Goal: Task Accomplishment & Management: Use online tool/utility

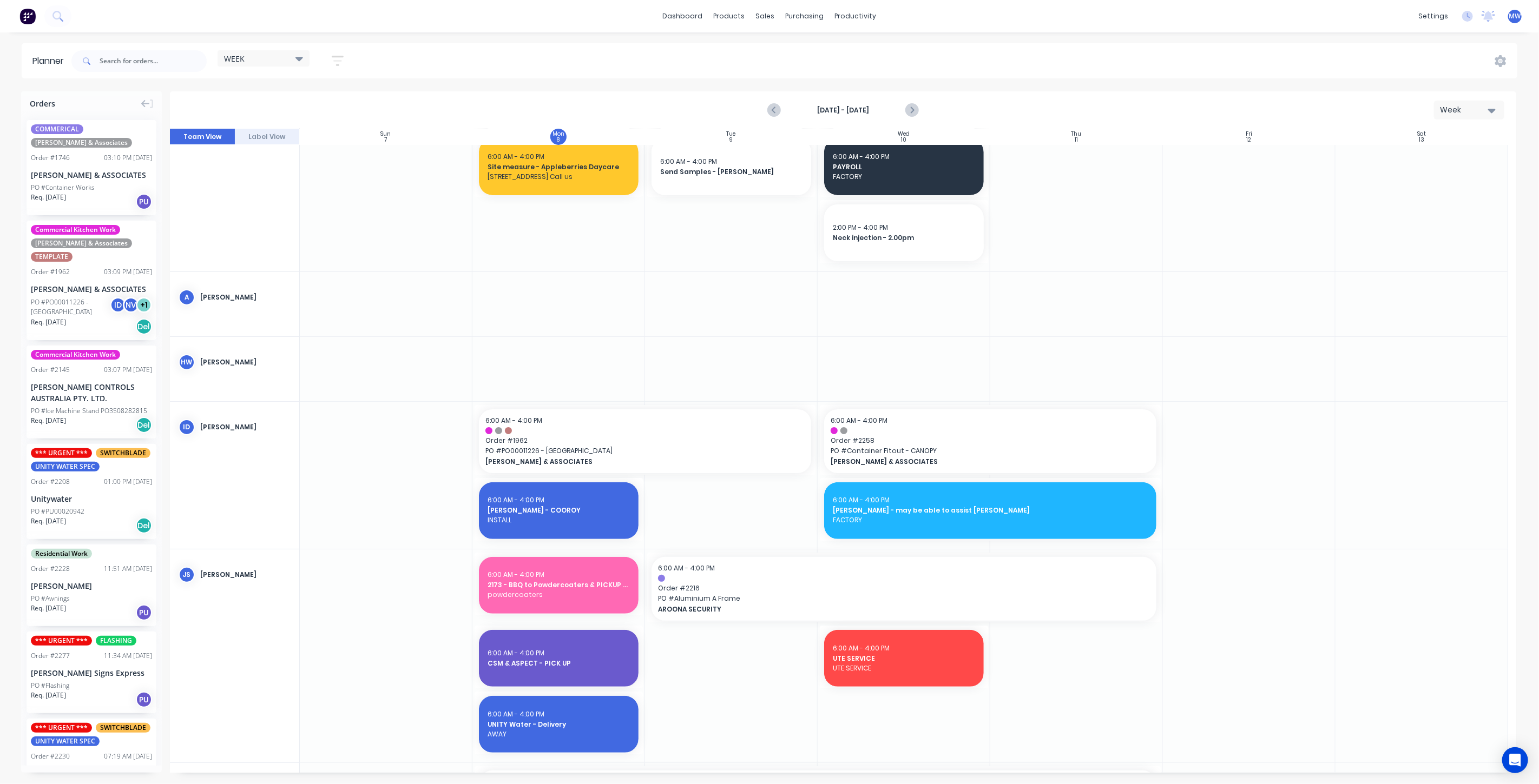
scroll to position [53, 0]
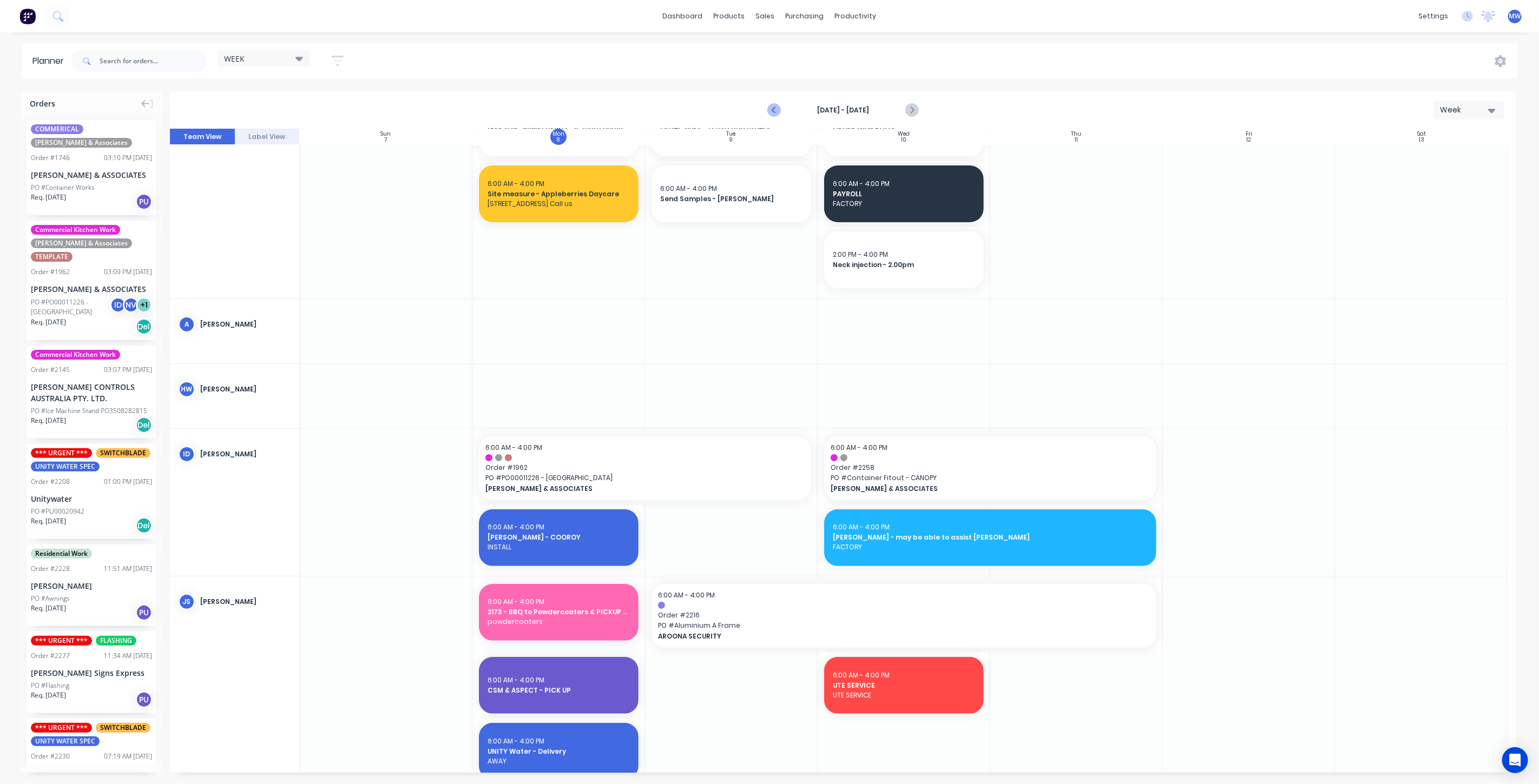
click at [773, 109] on icon "Previous page" at bounding box center [775, 111] width 5 height 9
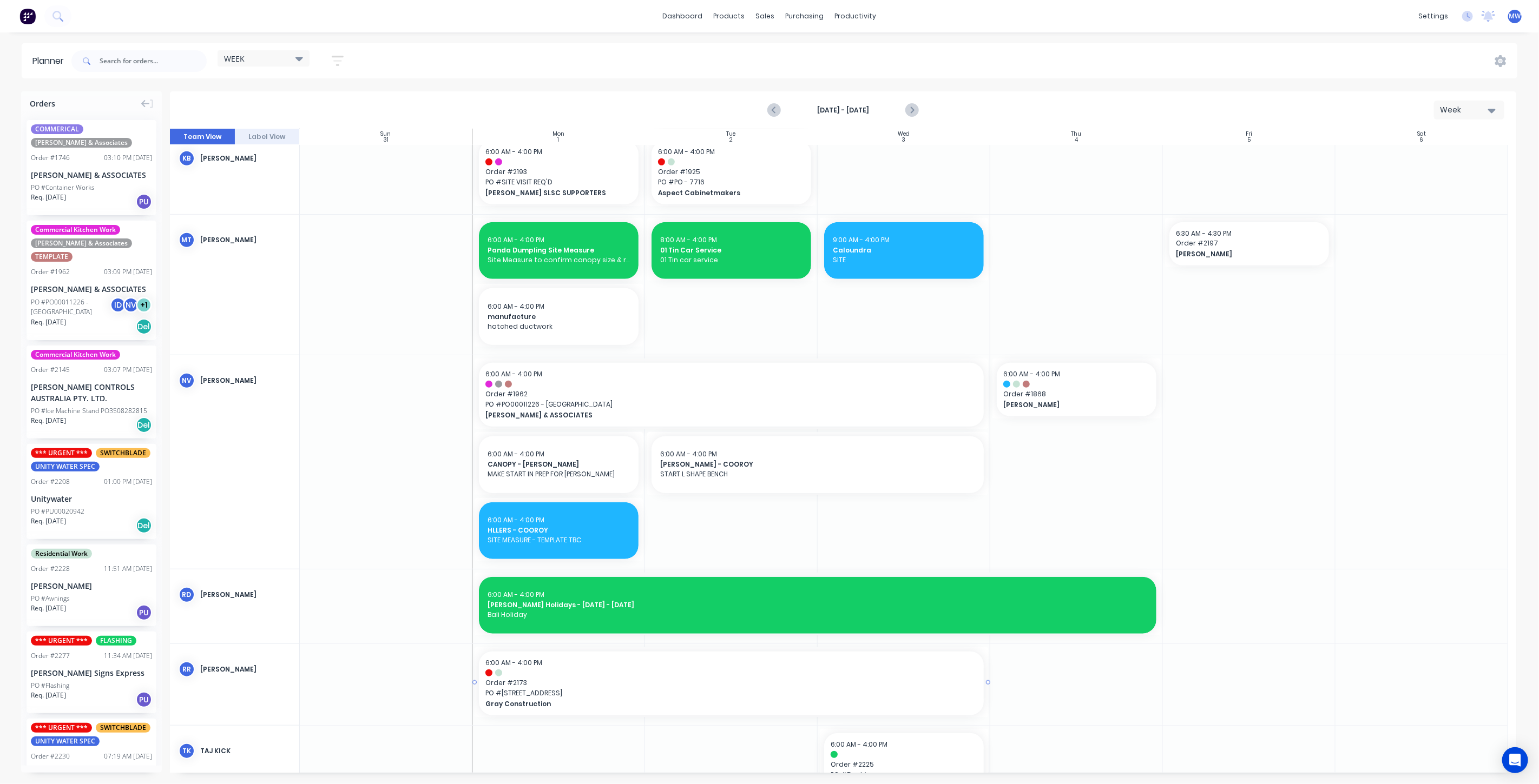
scroll to position [781, 0]
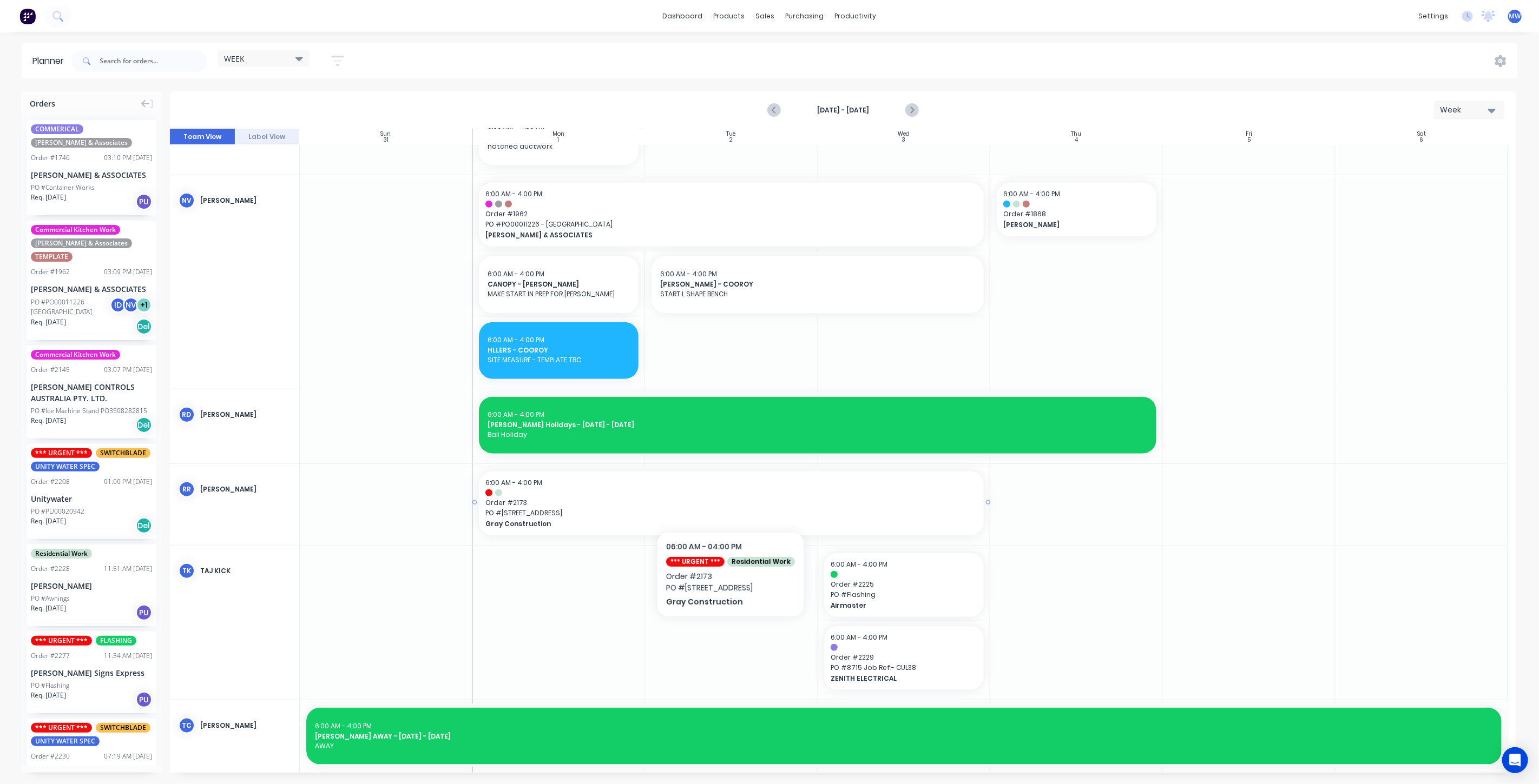
click at [729, 499] on span "Order # 2173" at bounding box center [731, 503] width 492 height 10
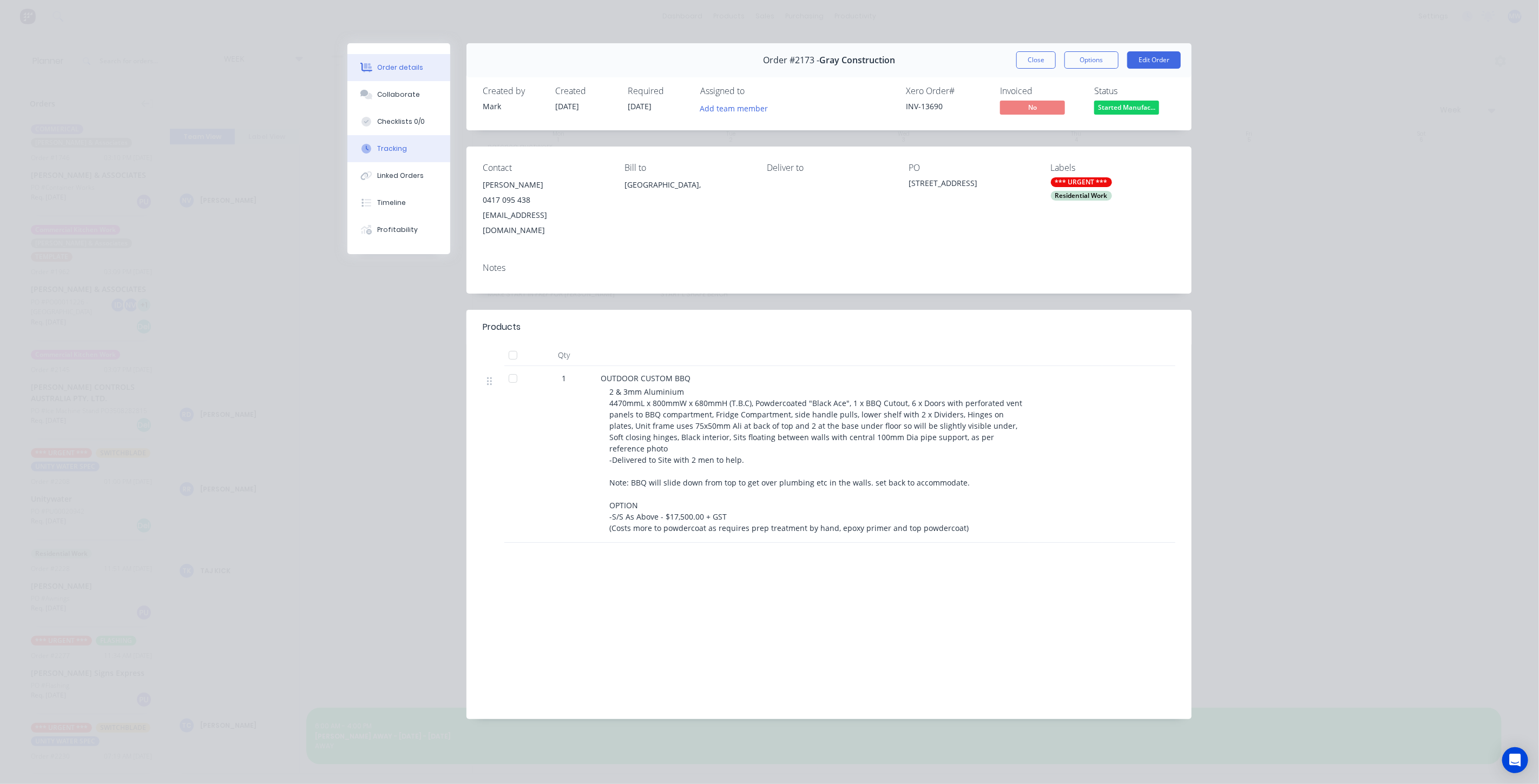
click at [405, 151] on button "Tracking" at bounding box center [398, 148] width 103 height 27
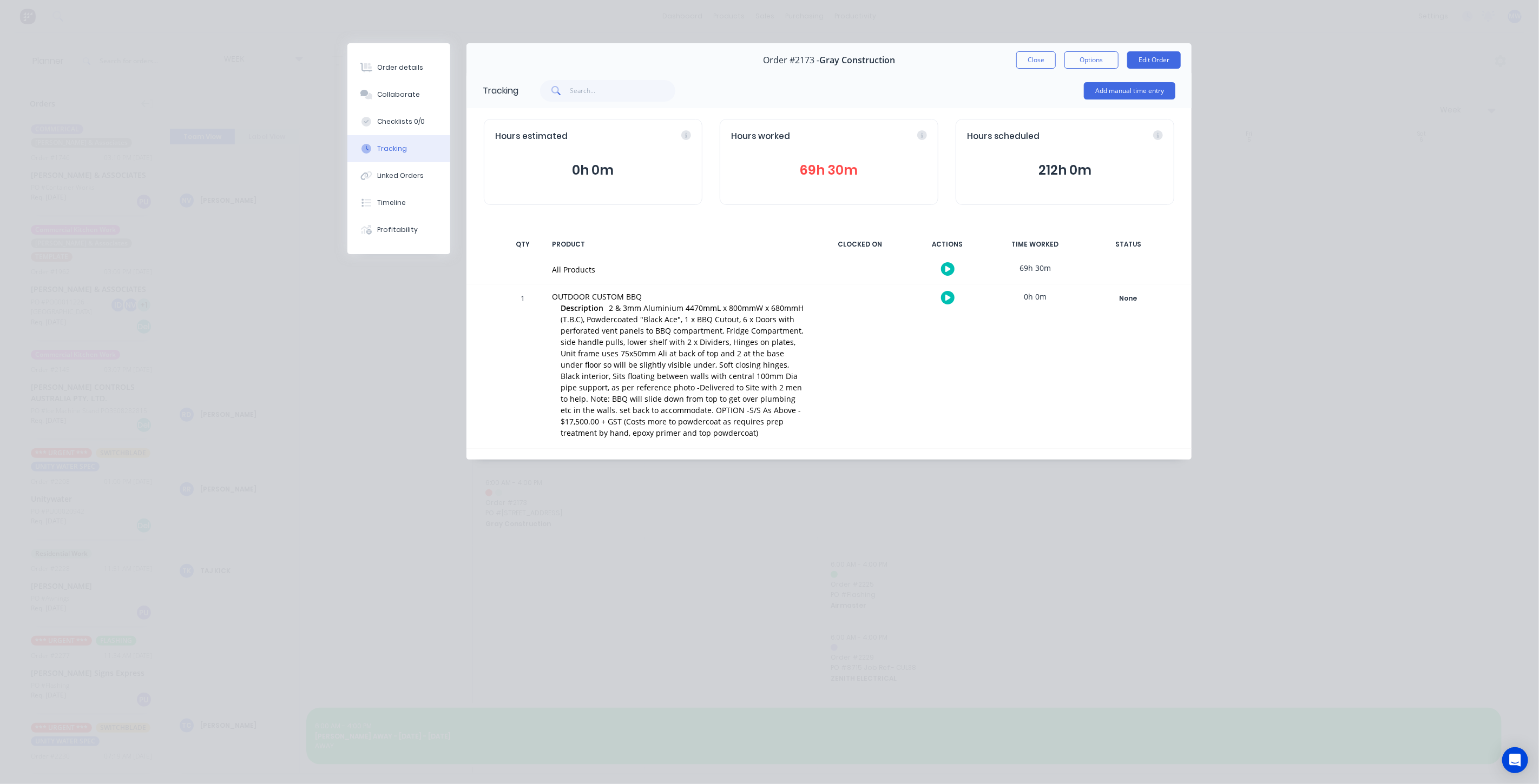
click at [1049, 59] on button "Close" at bounding box center [1036, 59] width 39 height 17
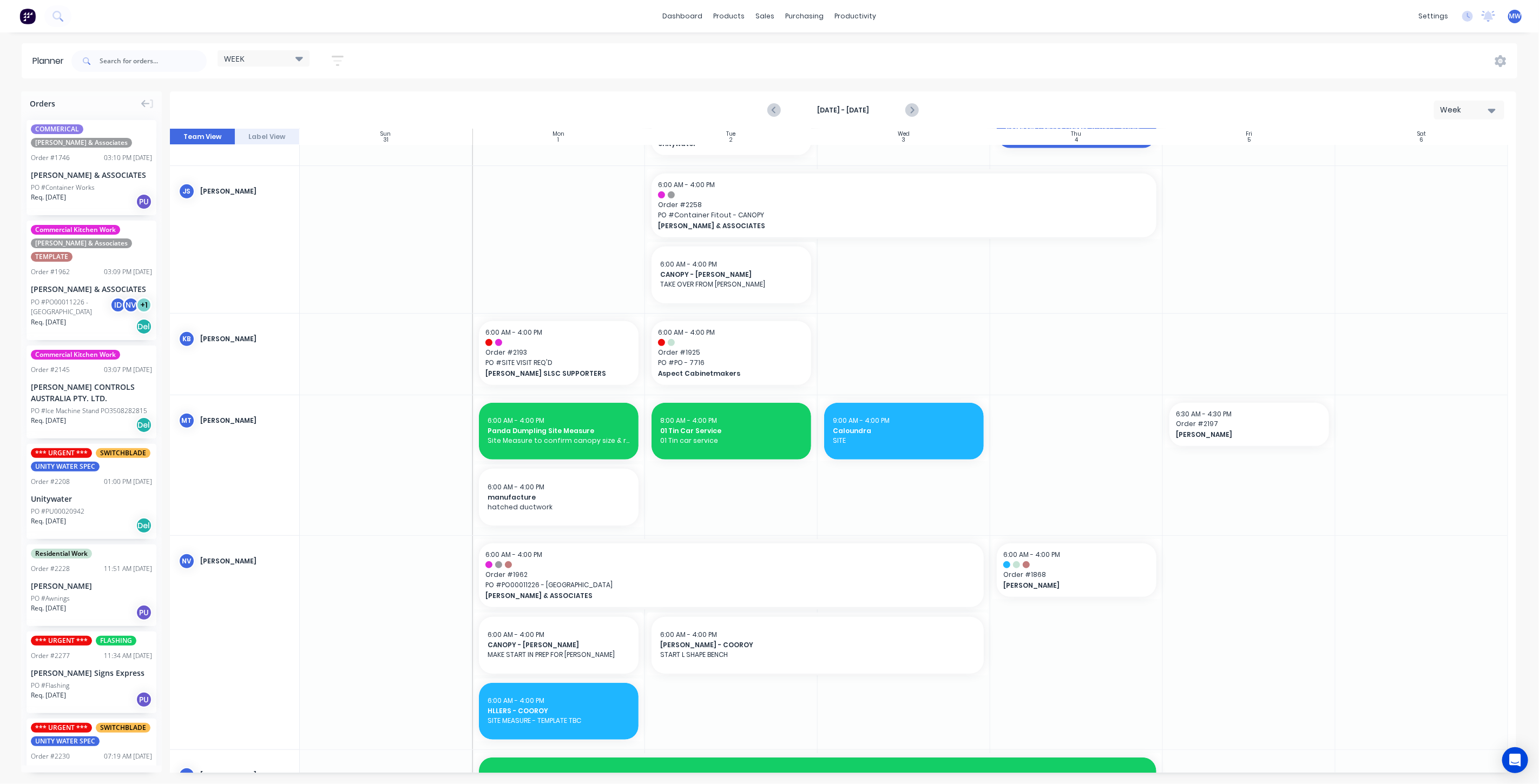
scroll to position [481, 0]
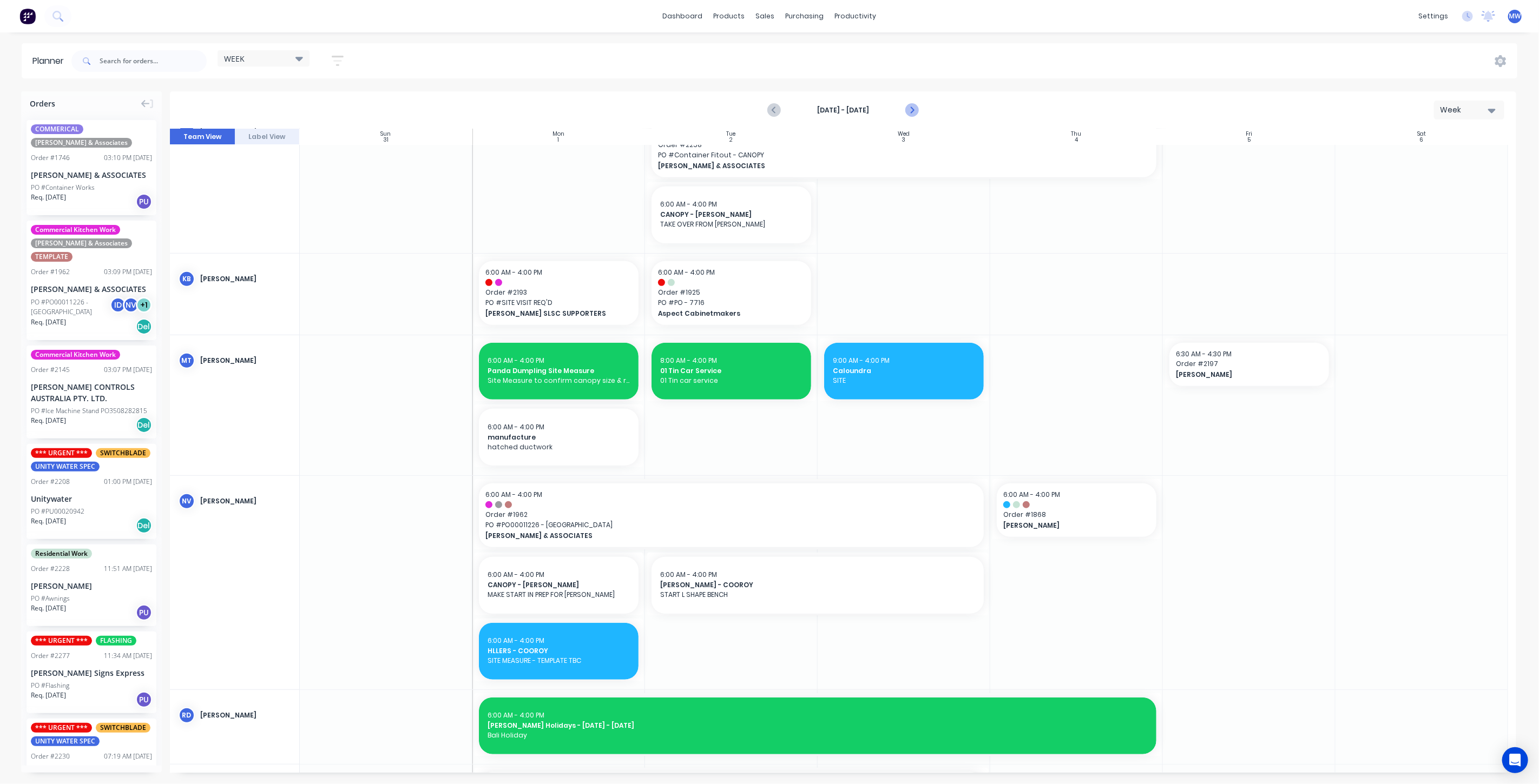
click at [914, 108] on icon "Next page" at bounding box center [911, 111] width 13 height 13
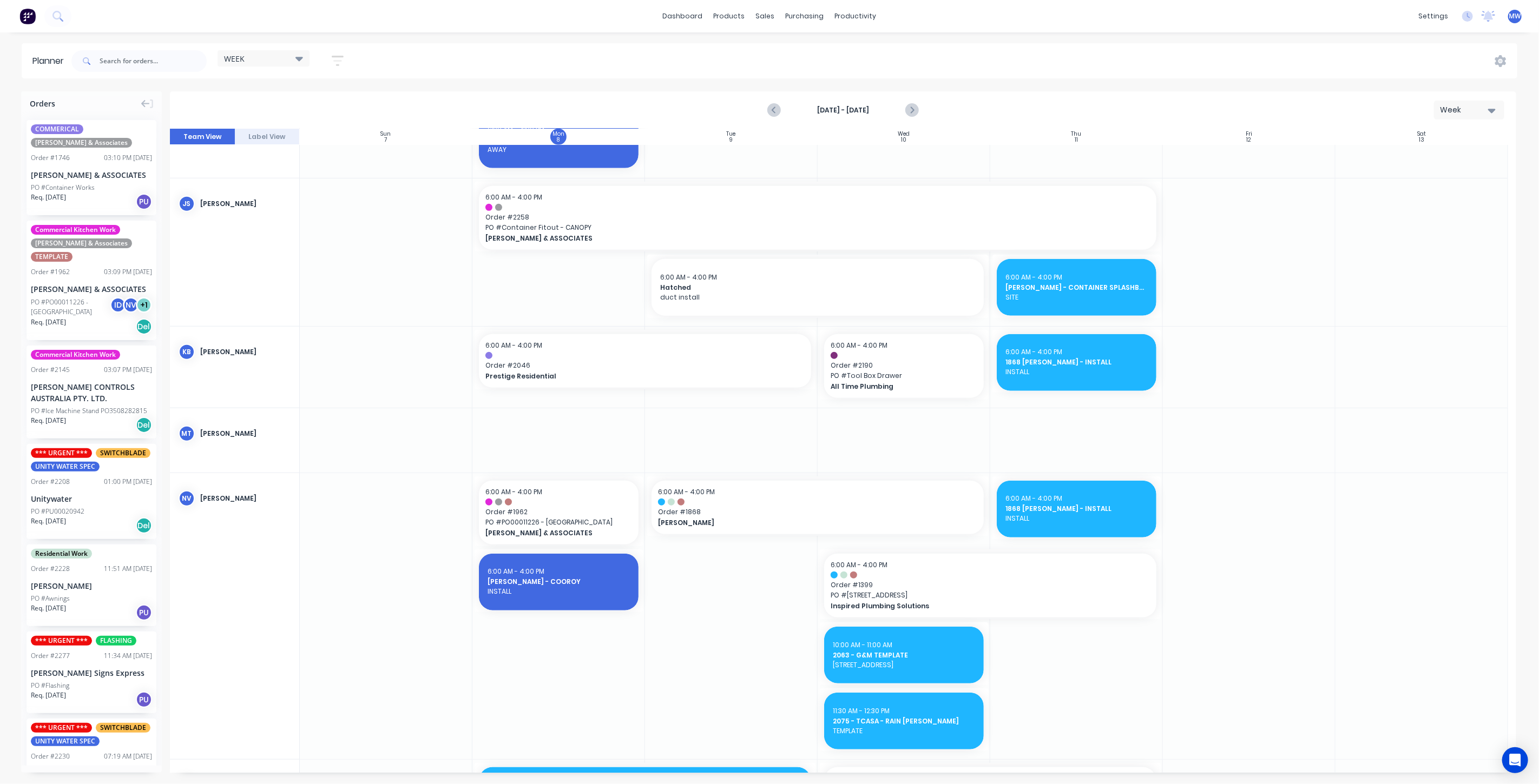
scroll to position [424, 0]
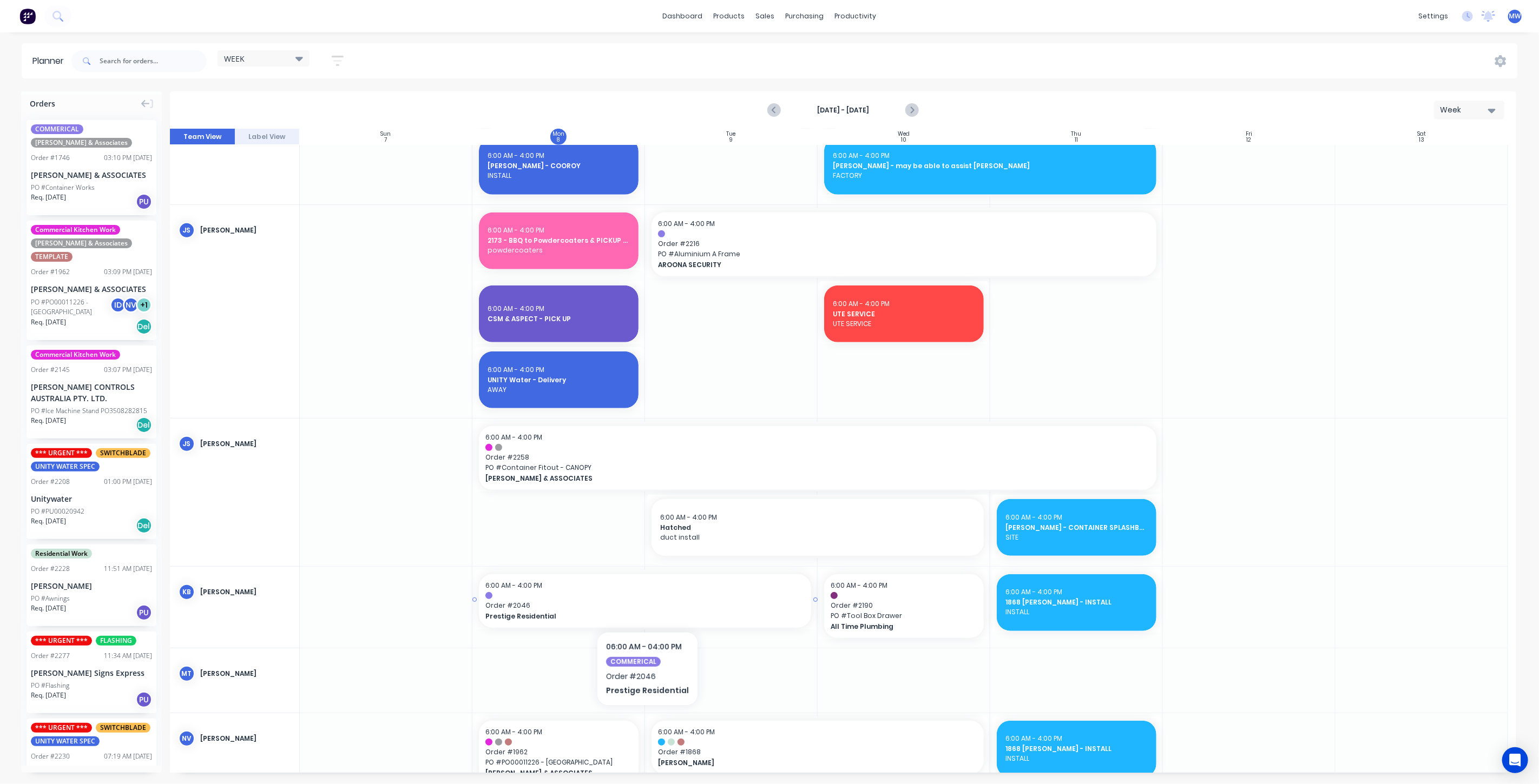
click at [562, 599] on div at bounding box center [645, 596] width 319 height 7
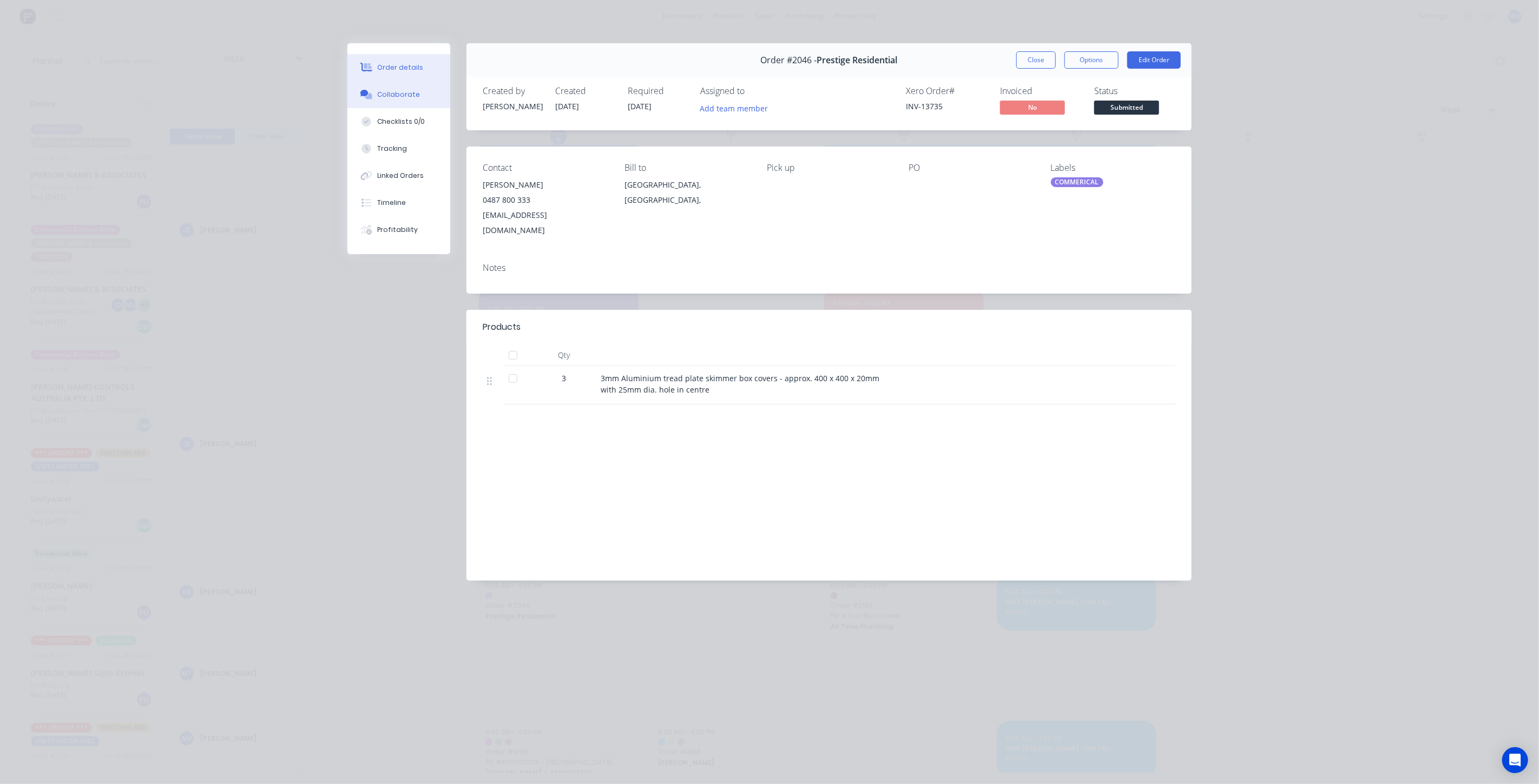
click at [408, 92] on div "Collaborate" at bounding box center [399, 94] width 43 height 10
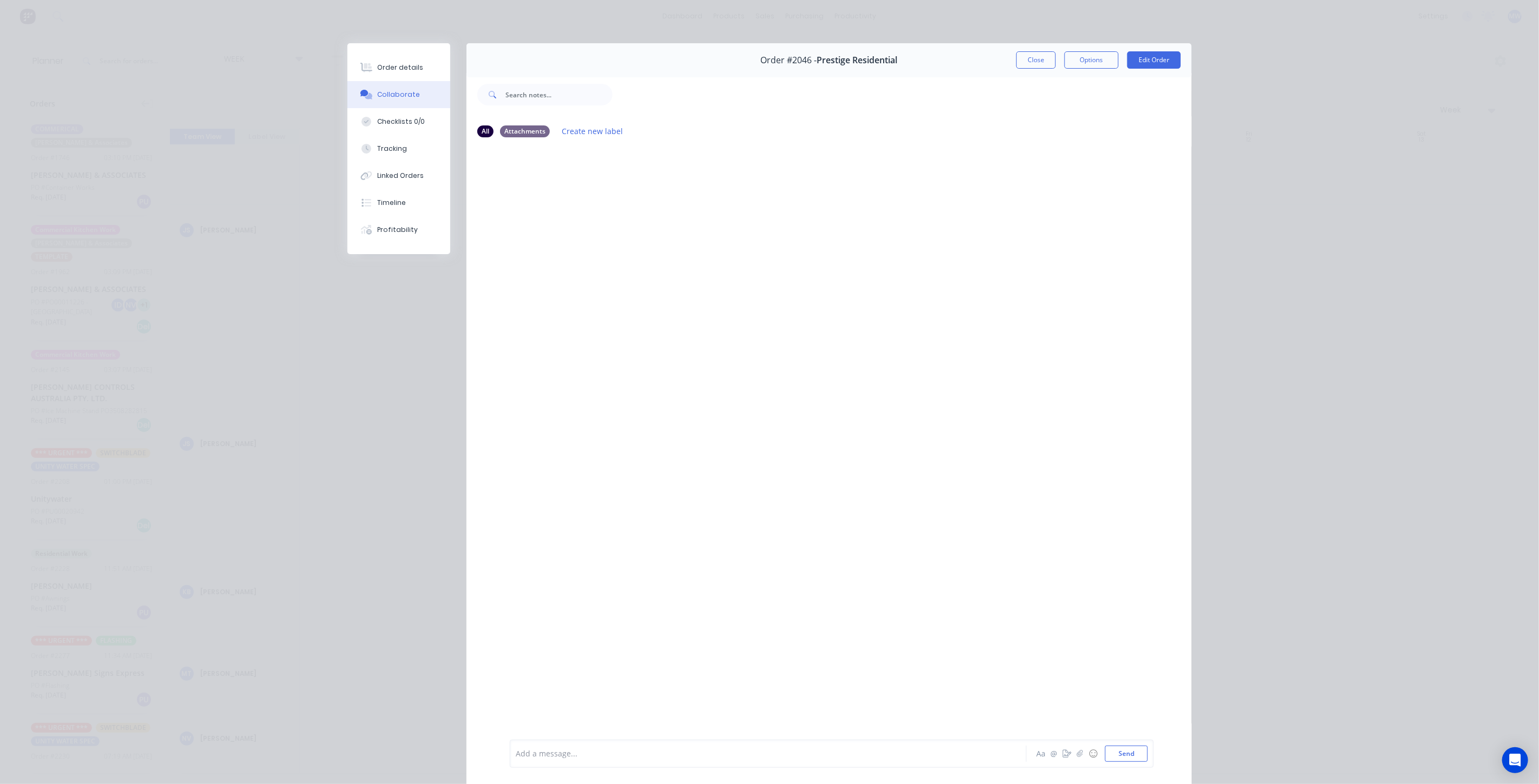
click at [1017, 65] on button "Close" at bounding box center [1036, 59] width 39 height 17
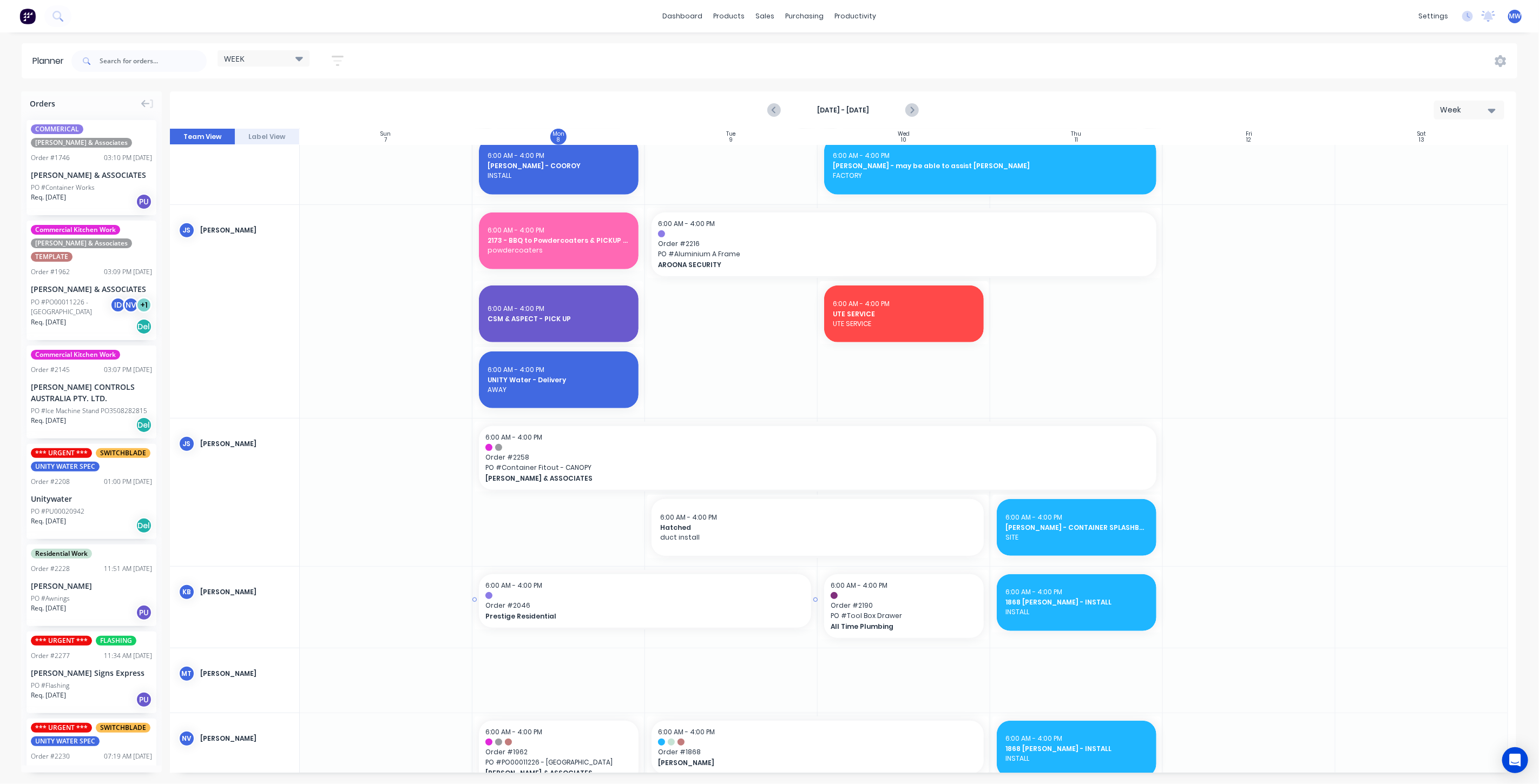
click at [666, 593] on div at bounding box center [645, 596] width 319 height 7
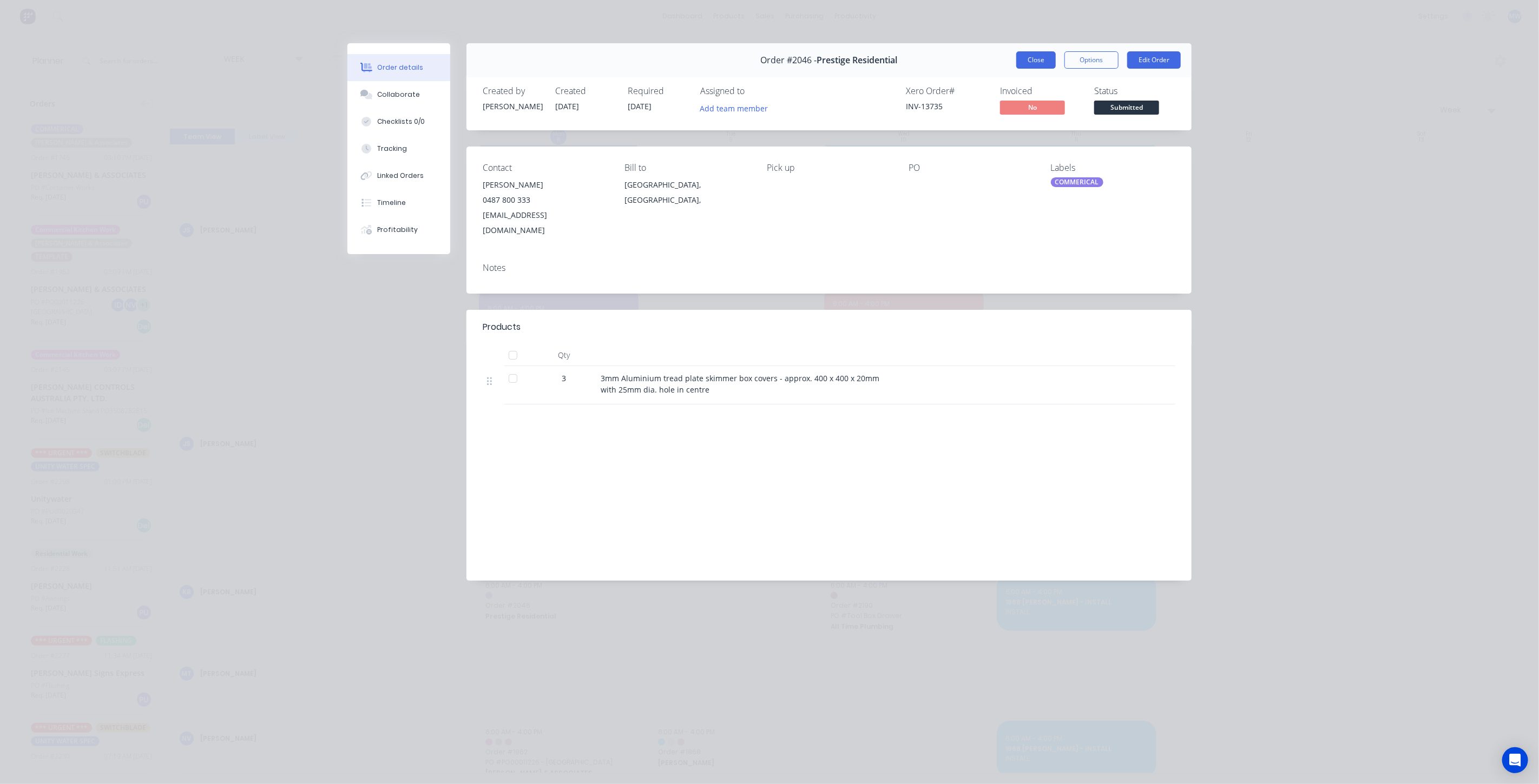
click at [1029, 61] on button "Close" at bounding box center [1036, 59] width 39 height 17
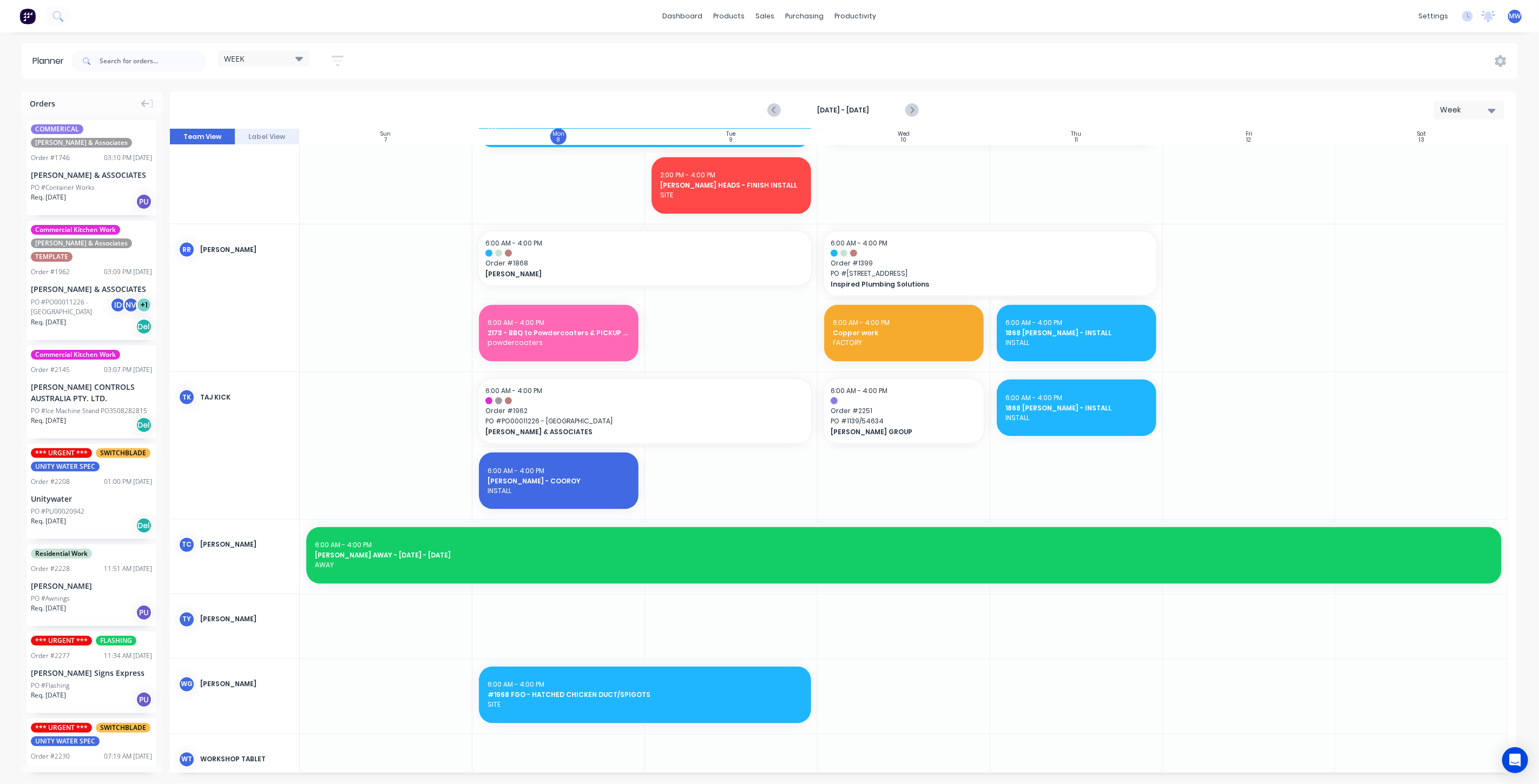
scroll to position [1315, 0]
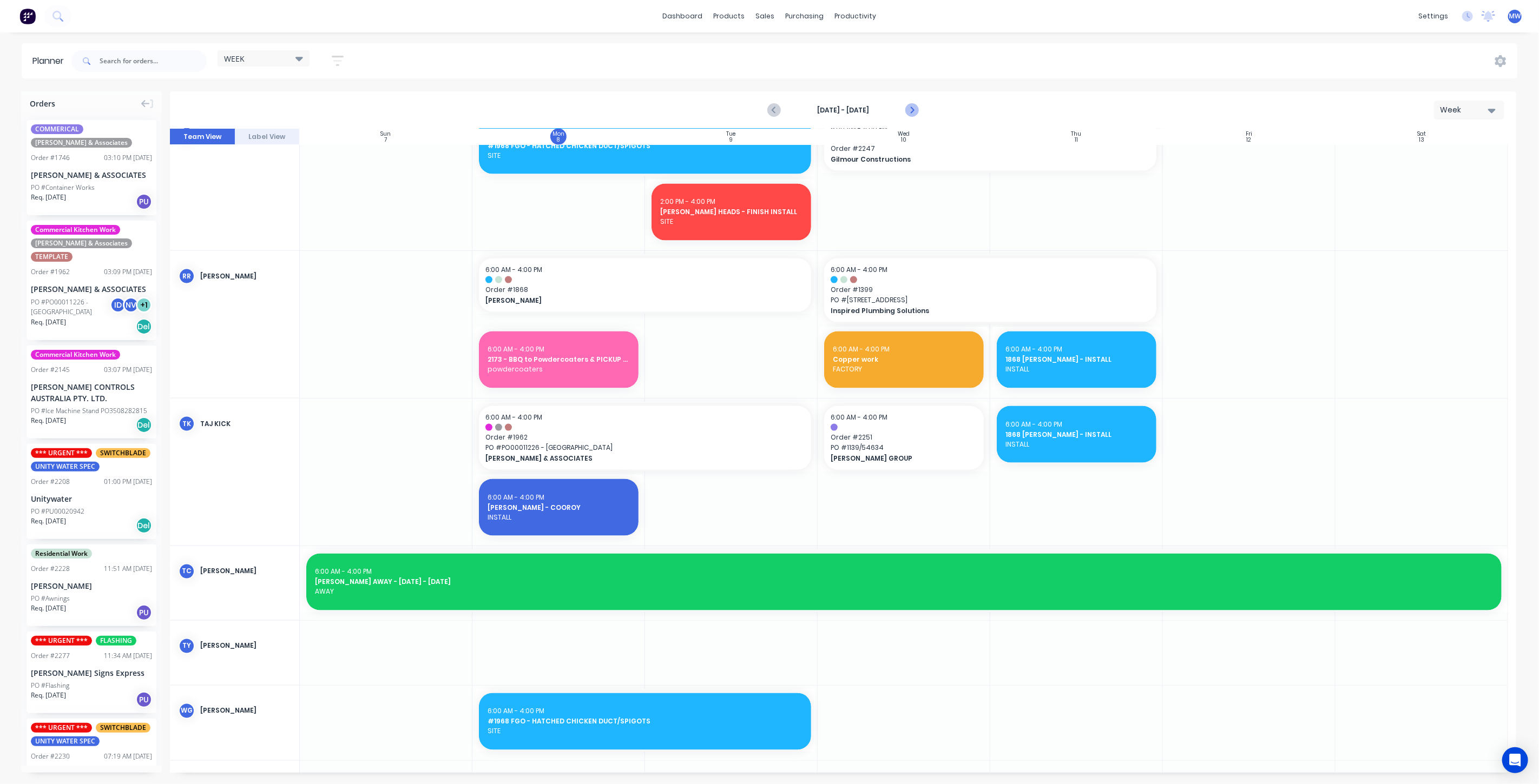
click at [909, 108] on icon "Next page" at bounding box center [911, 111] width 13 height 13
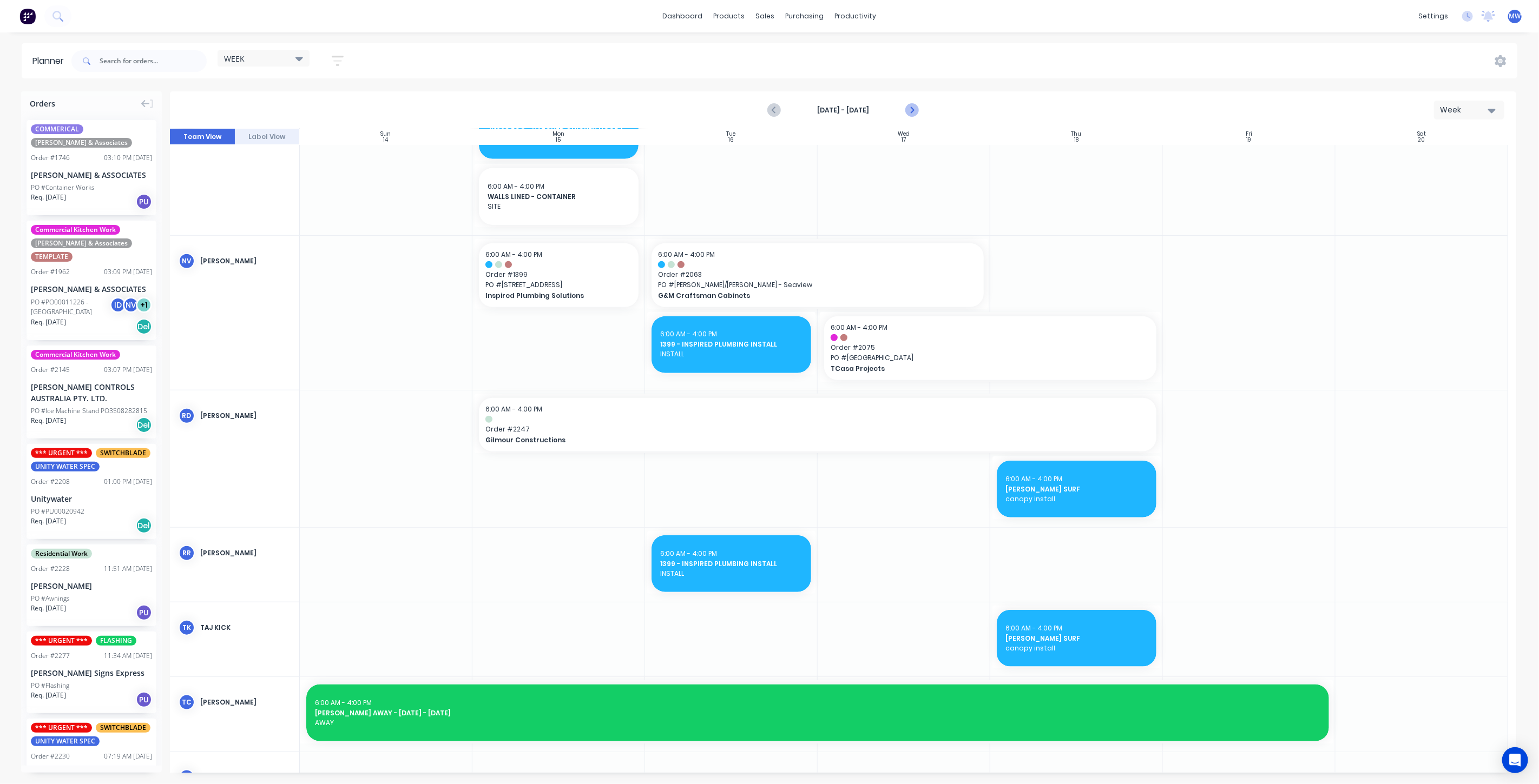
scroll to position [781, 0]
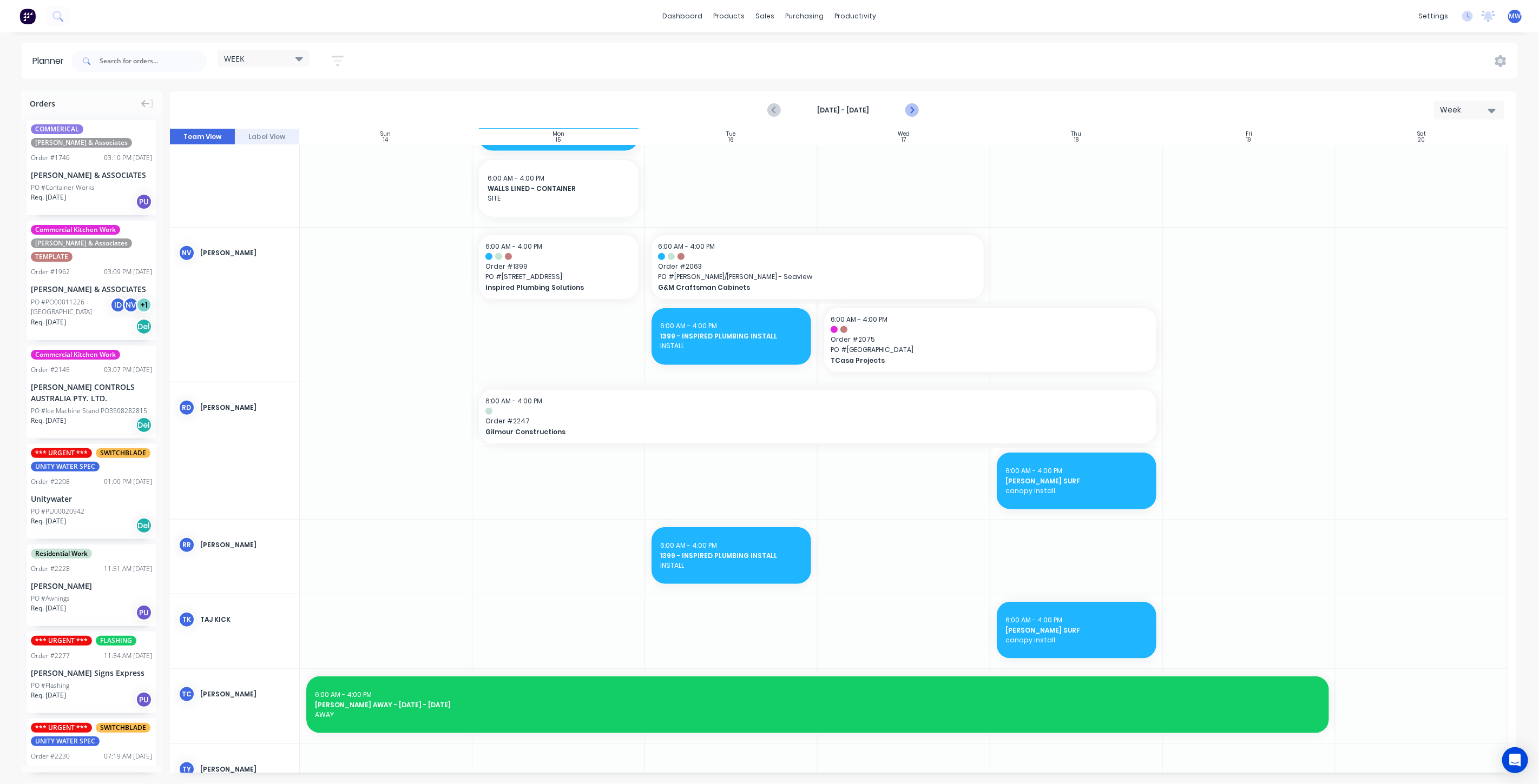
click at [910, 110] on icon "Next page" at bounding box center [911, 111] width 13 height 13
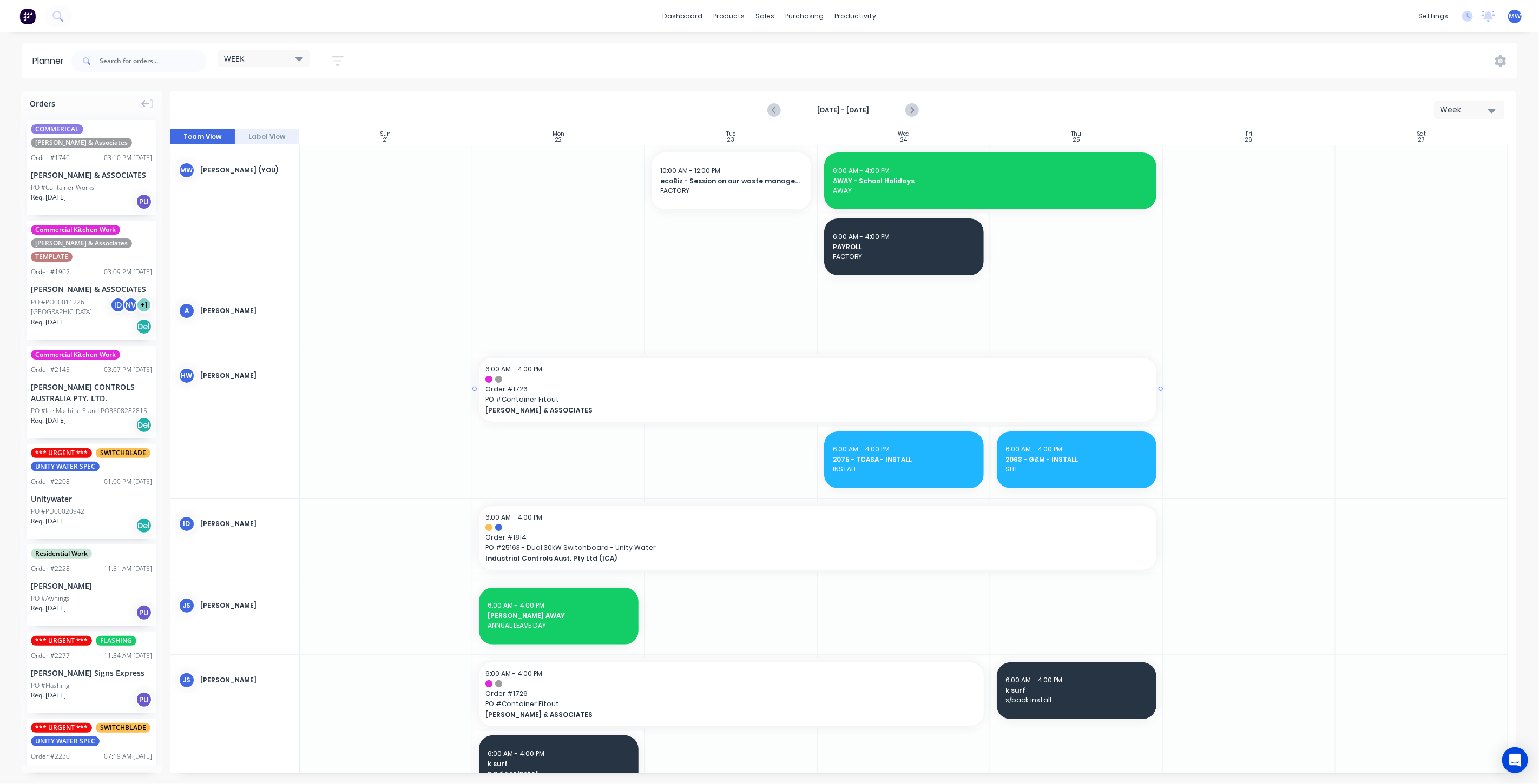
scroll to position [0, 0]
click at [773, 109] on icon "Previous page" at bounding box center [775, 111] width 5 height 9
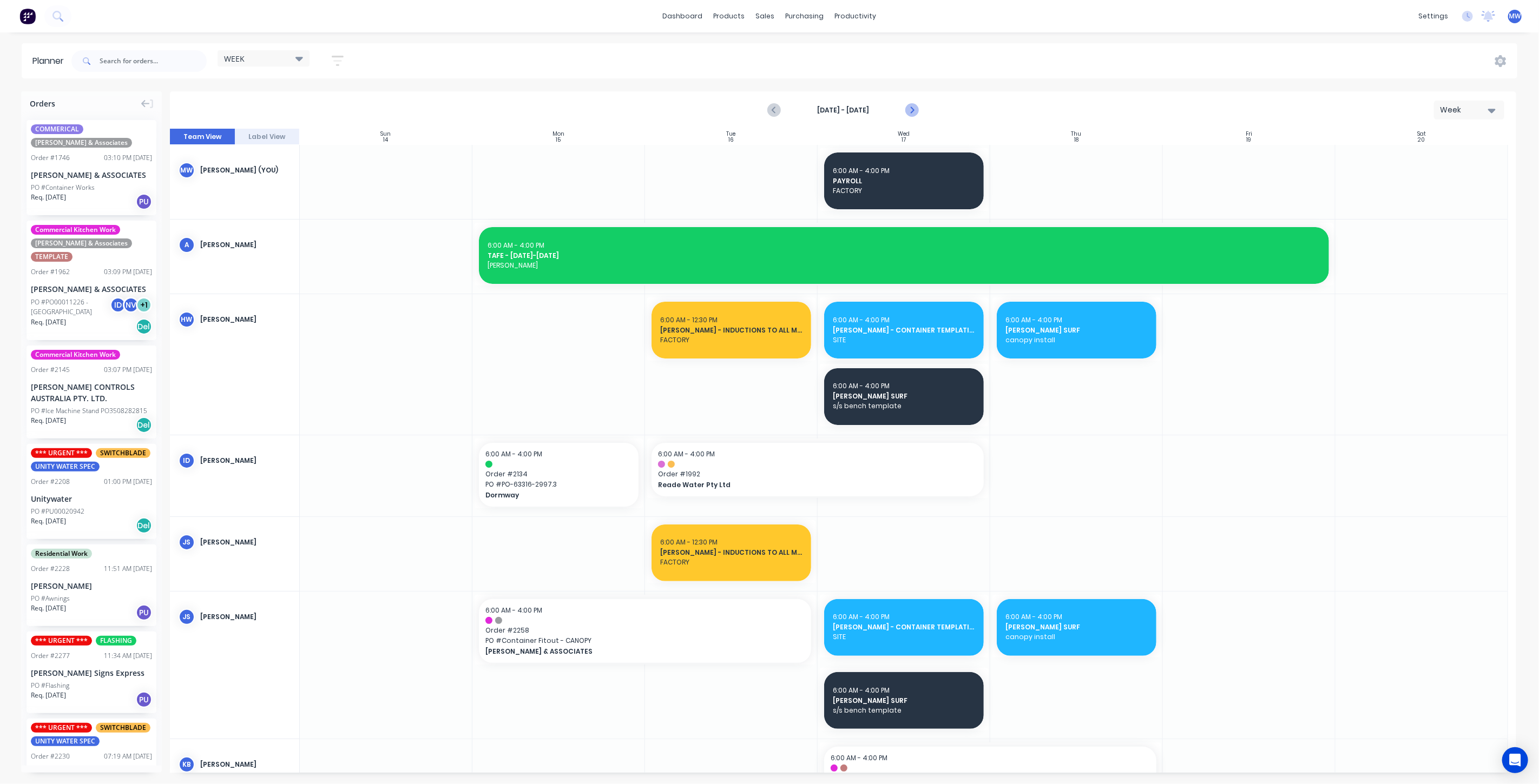
click at [906, 107] on icon "Next page" at bounding box center [911, 111] width 13 height 13
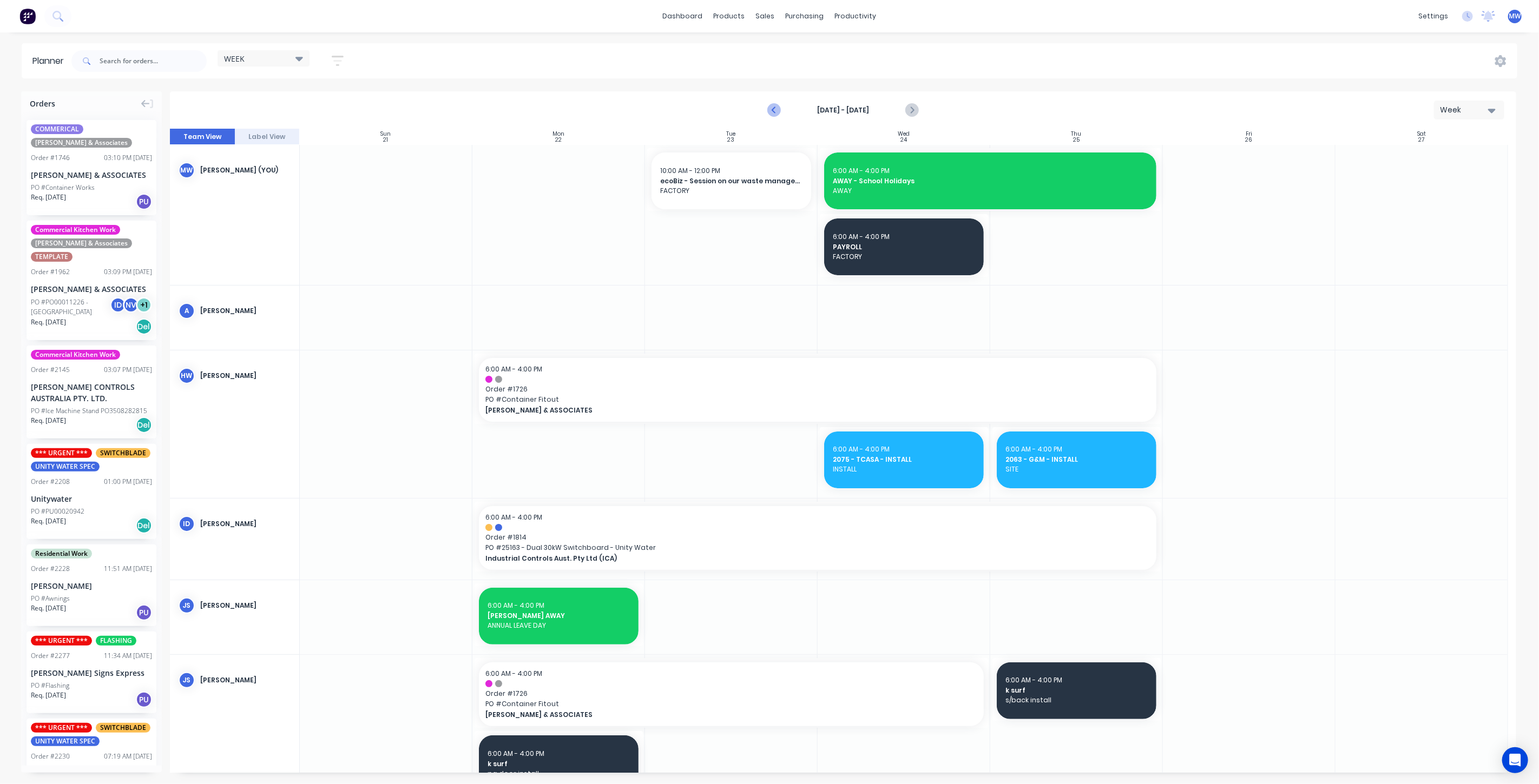
click at [778, 110] on icon "Previous page" at bounding box center [775, 111] width 13 height 13
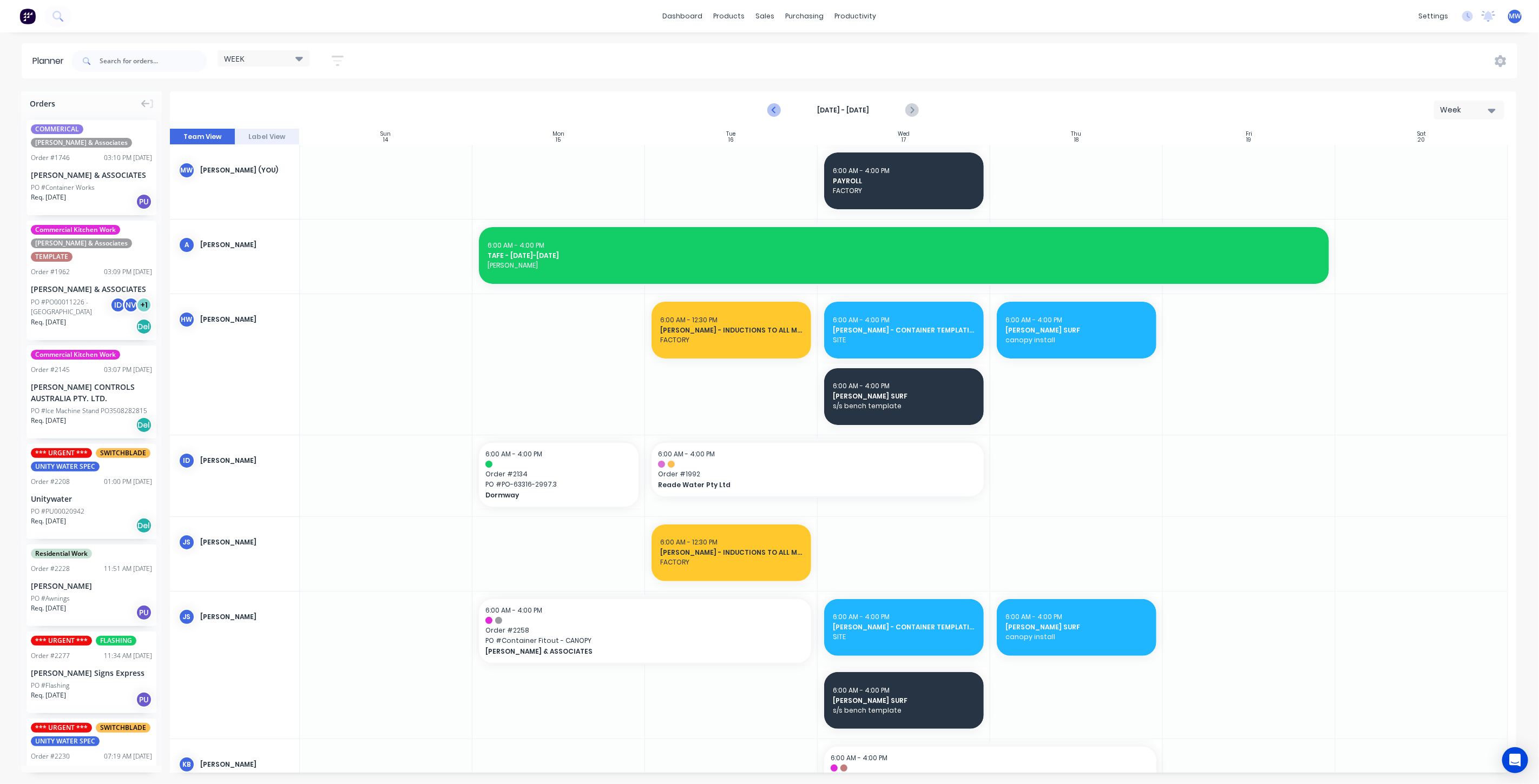
click at [778, 111] on icon "Previous page" at bounding box center [775, 111] width 13 height 13
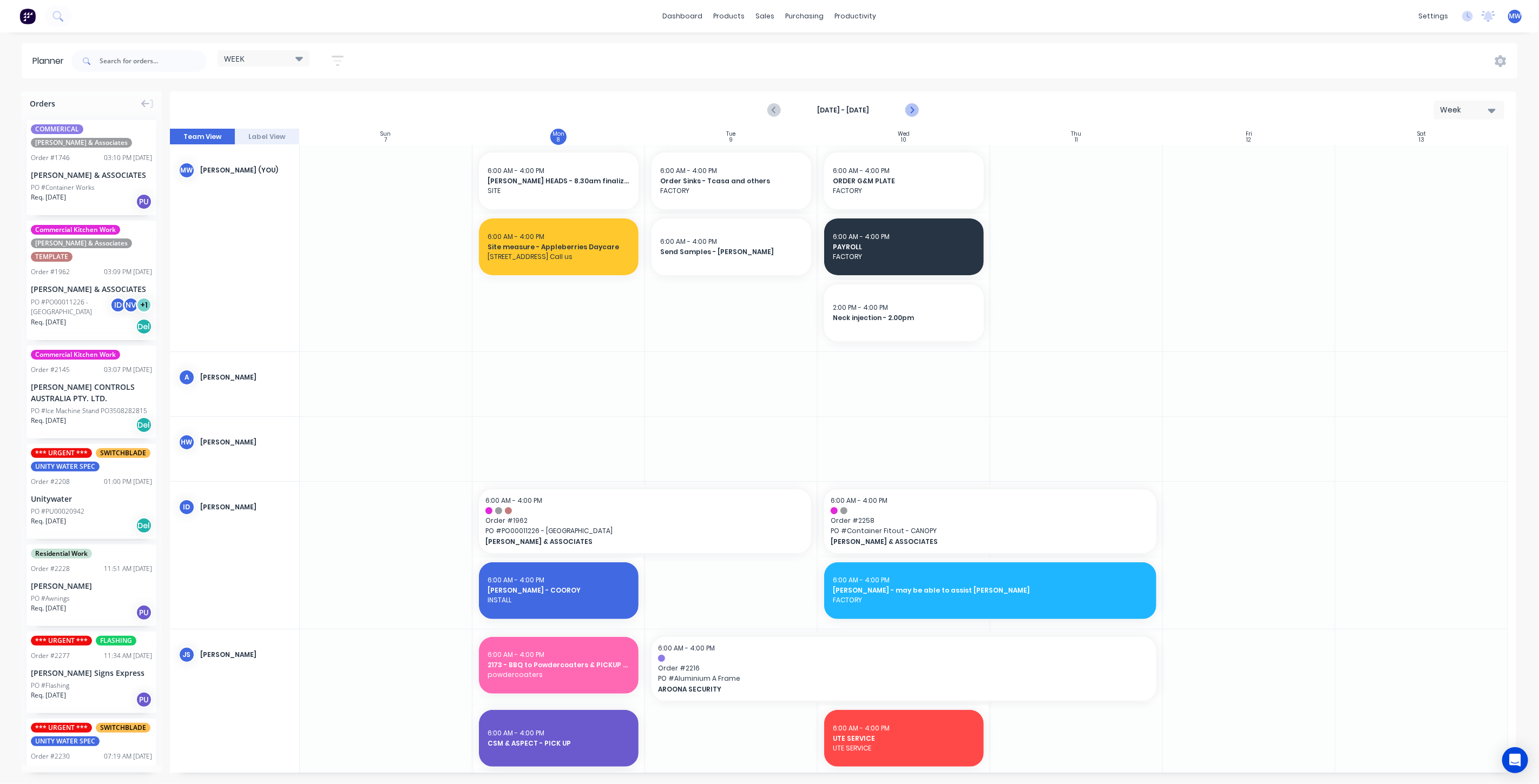
click at [909, 110] on icon "Next page" at bounding box center [911, 111] width 13 height 13
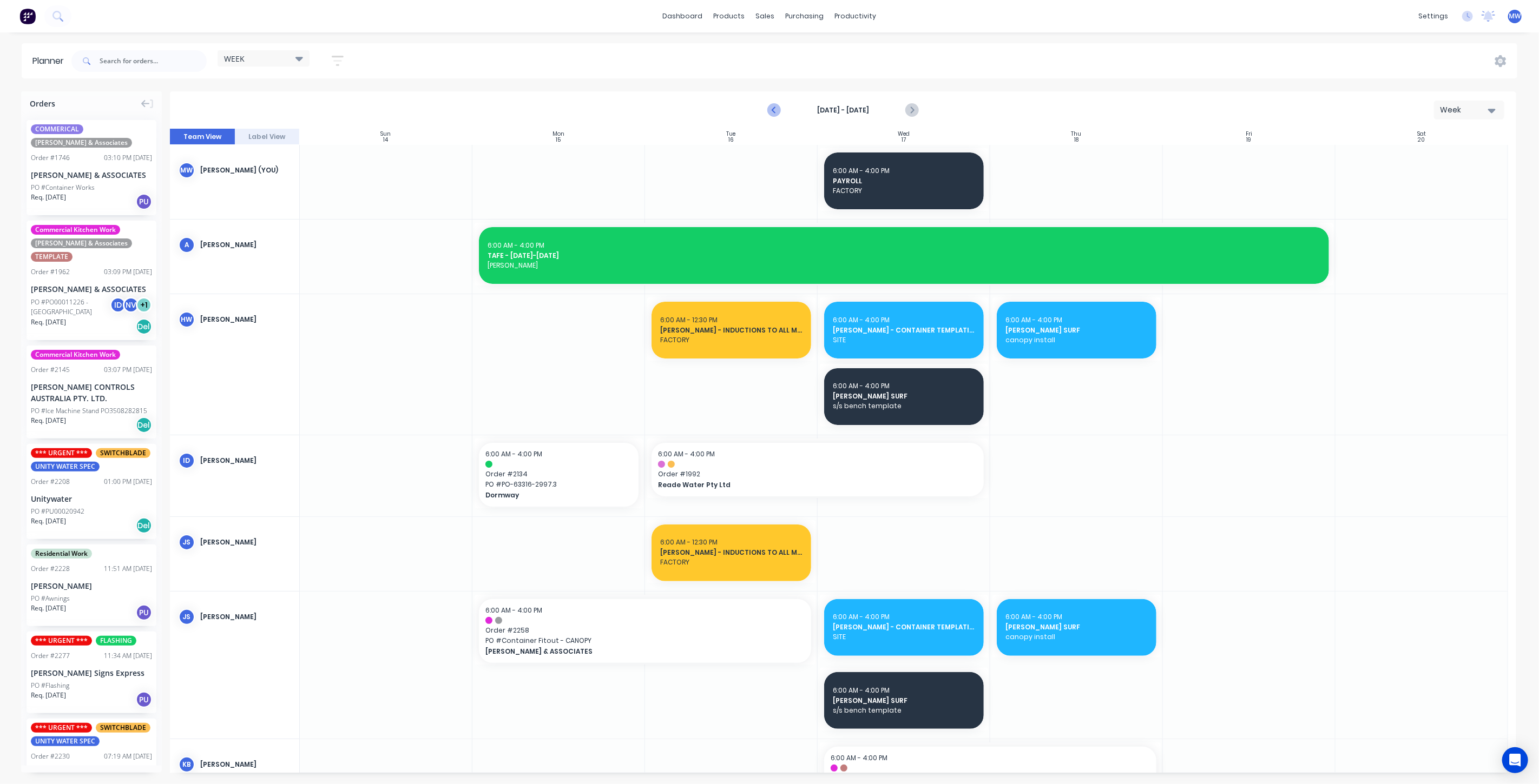
click at [775, 108] on icon "Previous page" at bounding box center [775, 111] width 5 height 9
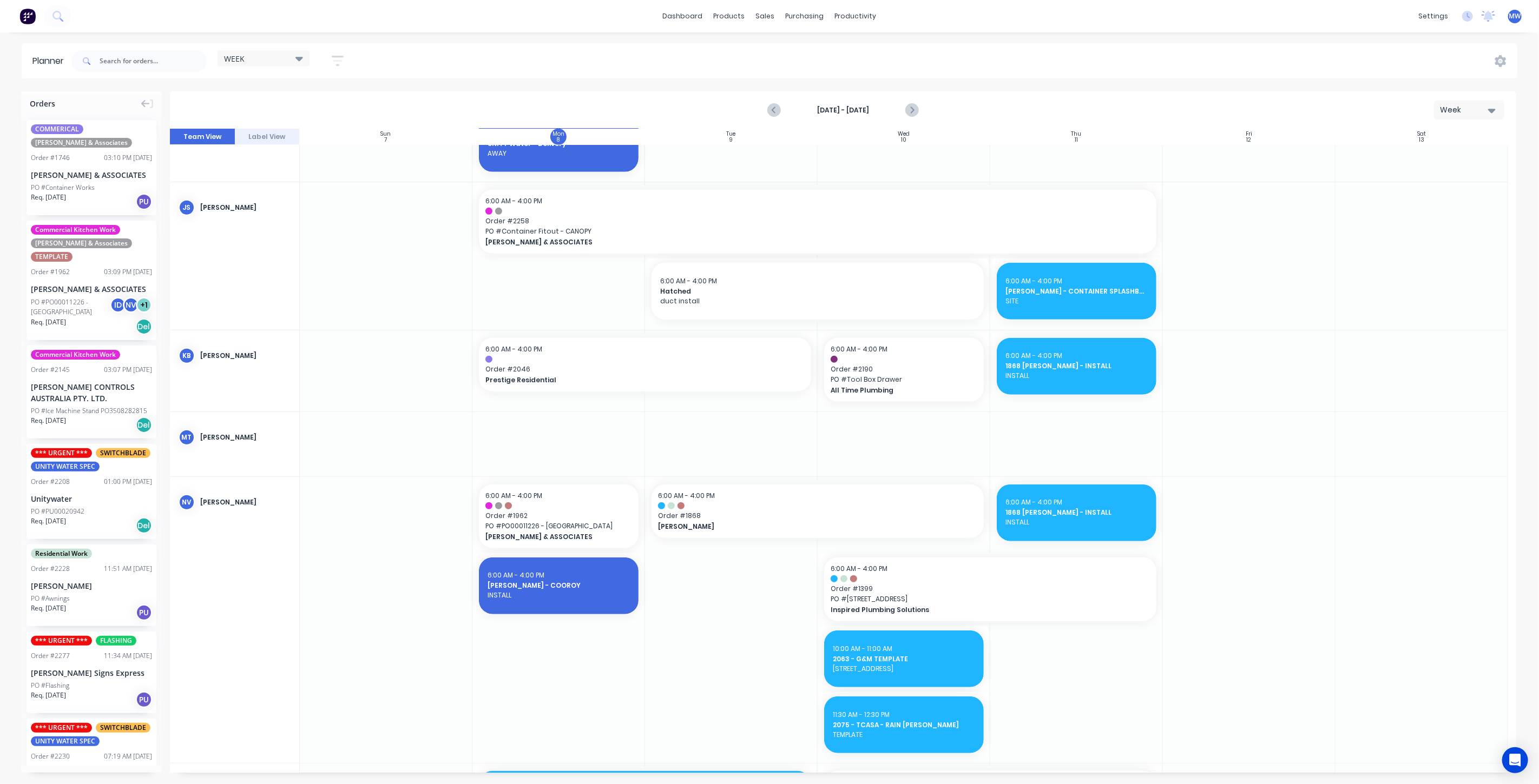
scroll to position [781, 0]
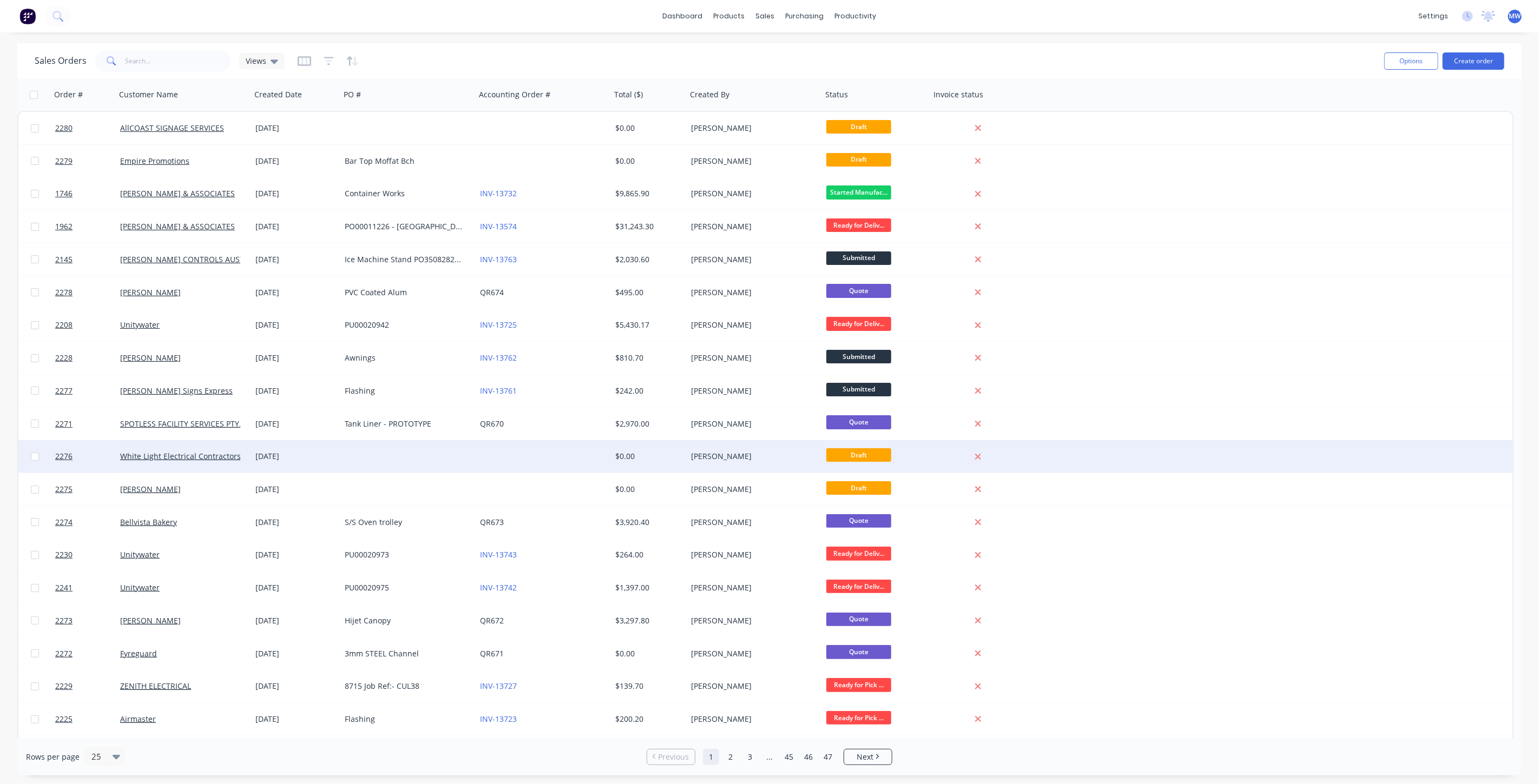
click at [431, 455] on div at bounding box center [408, 457] width 135 height 33
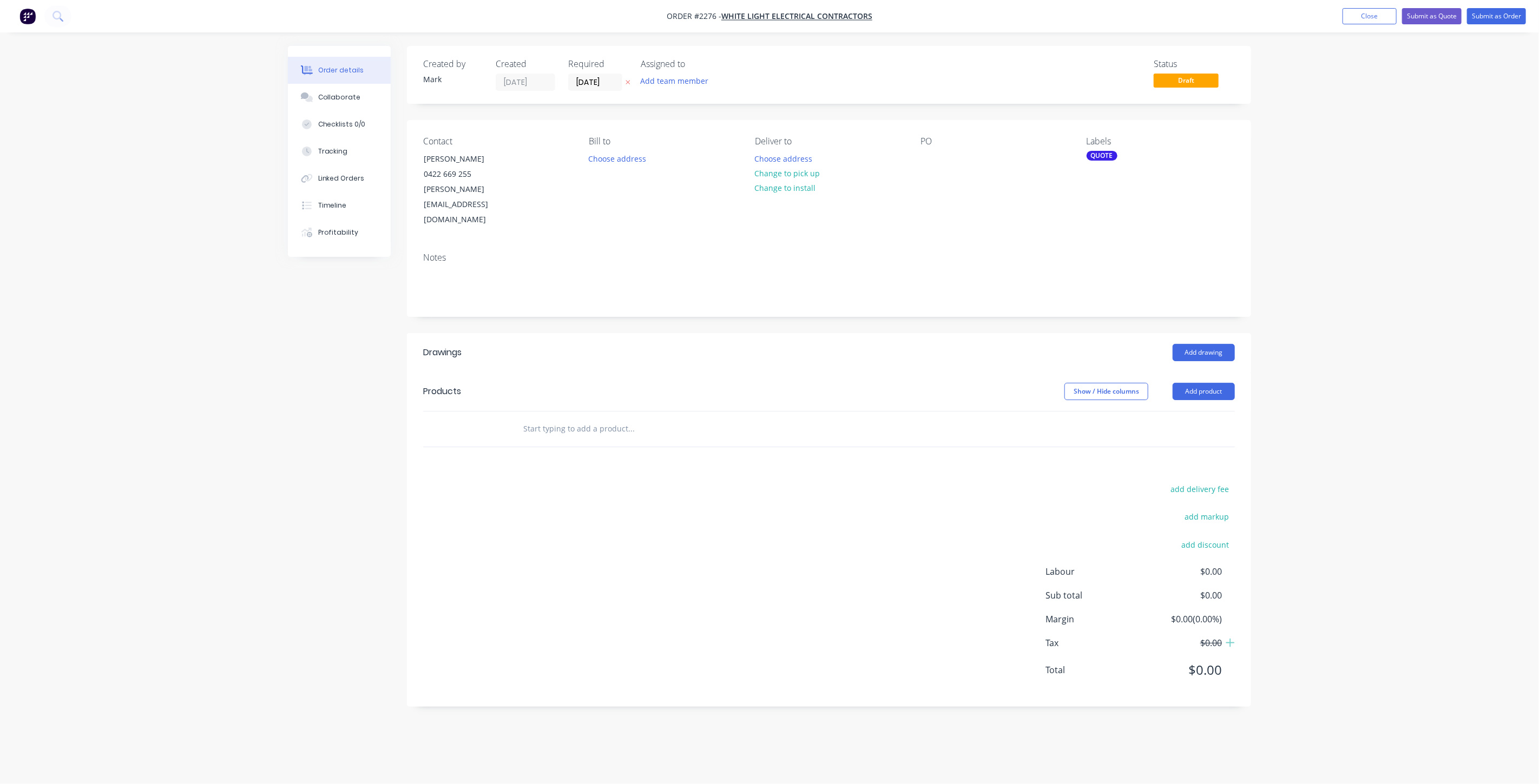
click at [600, 418] on input "text" at bounding box center [631, 429] width 217 height 22
paste input "HOT ROLLED STEEL – 1800x1200 – 2mm $95.34 + GST"
drag, startPoint x: 640, startPoint y: 395, endPoint x: 738, endPoint y: 400, distance: 98.1
click at [741, 418] on div "HOT ROLLED STEEL – 1800x1200 – 2mm $95.34 + GST Add HOT ROLLED STEEL – 1800x120…" at bounding box center [677, 429] width 325 height 22
type input "HOT ROLLED STEEL – 1800x1200"
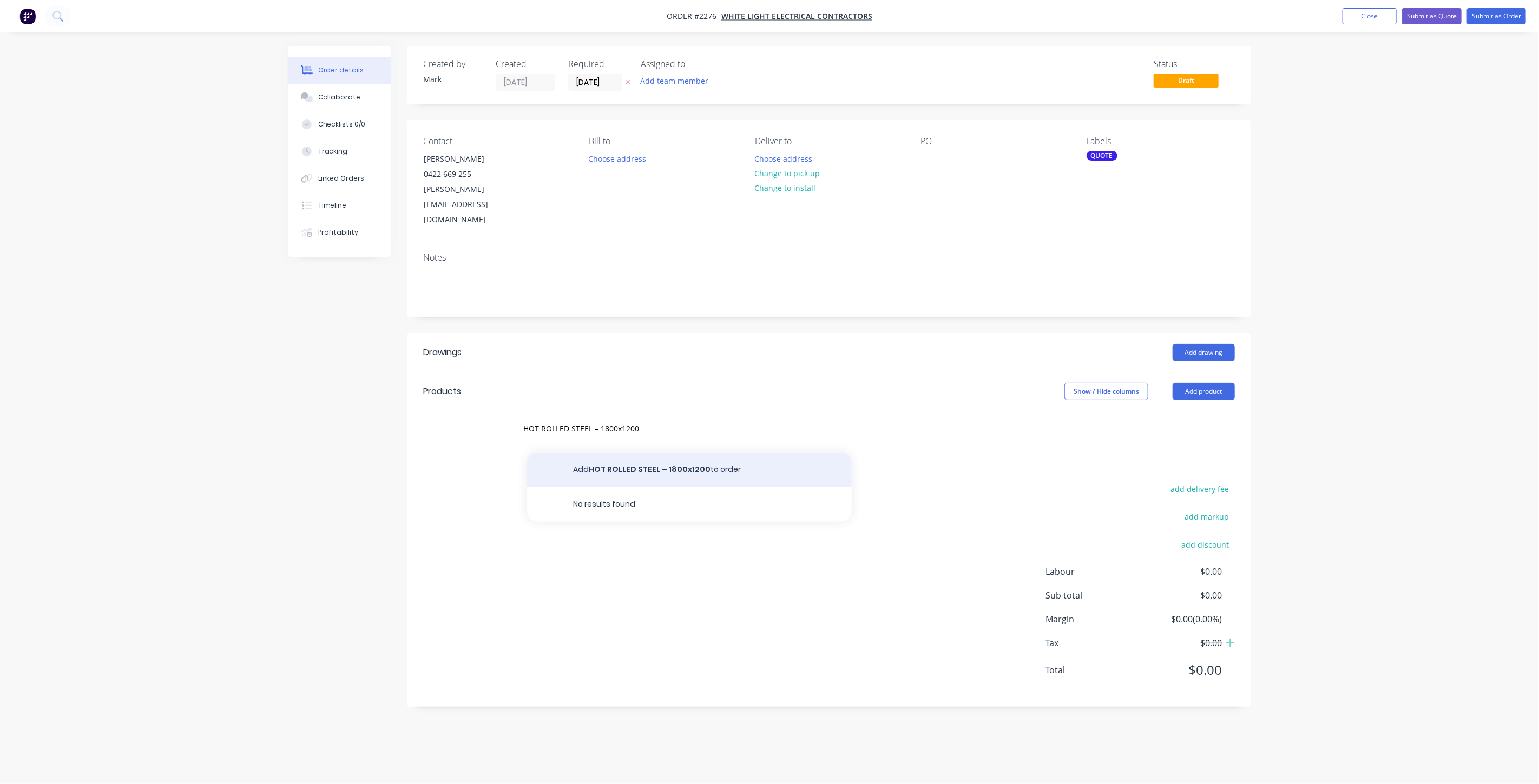
click at [606, 452] on button "Add HOT ROLLED STEEL – 1800x1200 to order" at bounding box center [689, 470] width 325 height 35
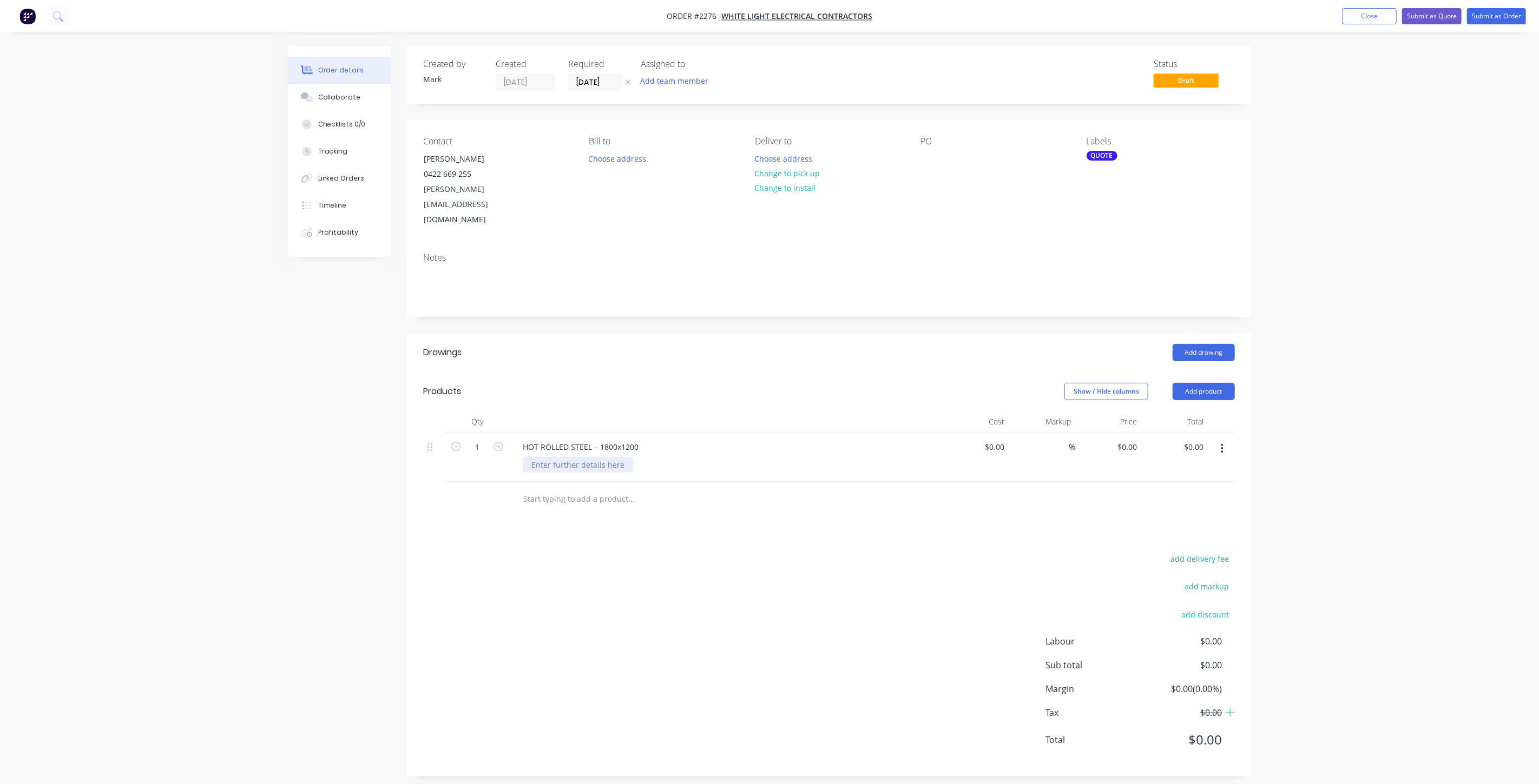
click at [594, 457] on div at bounding box center [577, 464] width 111 height 16
paste div
drag, startPoint x: 656, startPoint y: 429, endPoint x: 601, endPoint y: 421, distance: 55.6
click at [655, 457] on div "– 2mm $95.34 + GST" at bounding box center [730, 464] width 416 height 16
drag, startPoint x: 595, startPoint y: 415, endPoint x: 661, endPoint y: 416, distance: 66.0
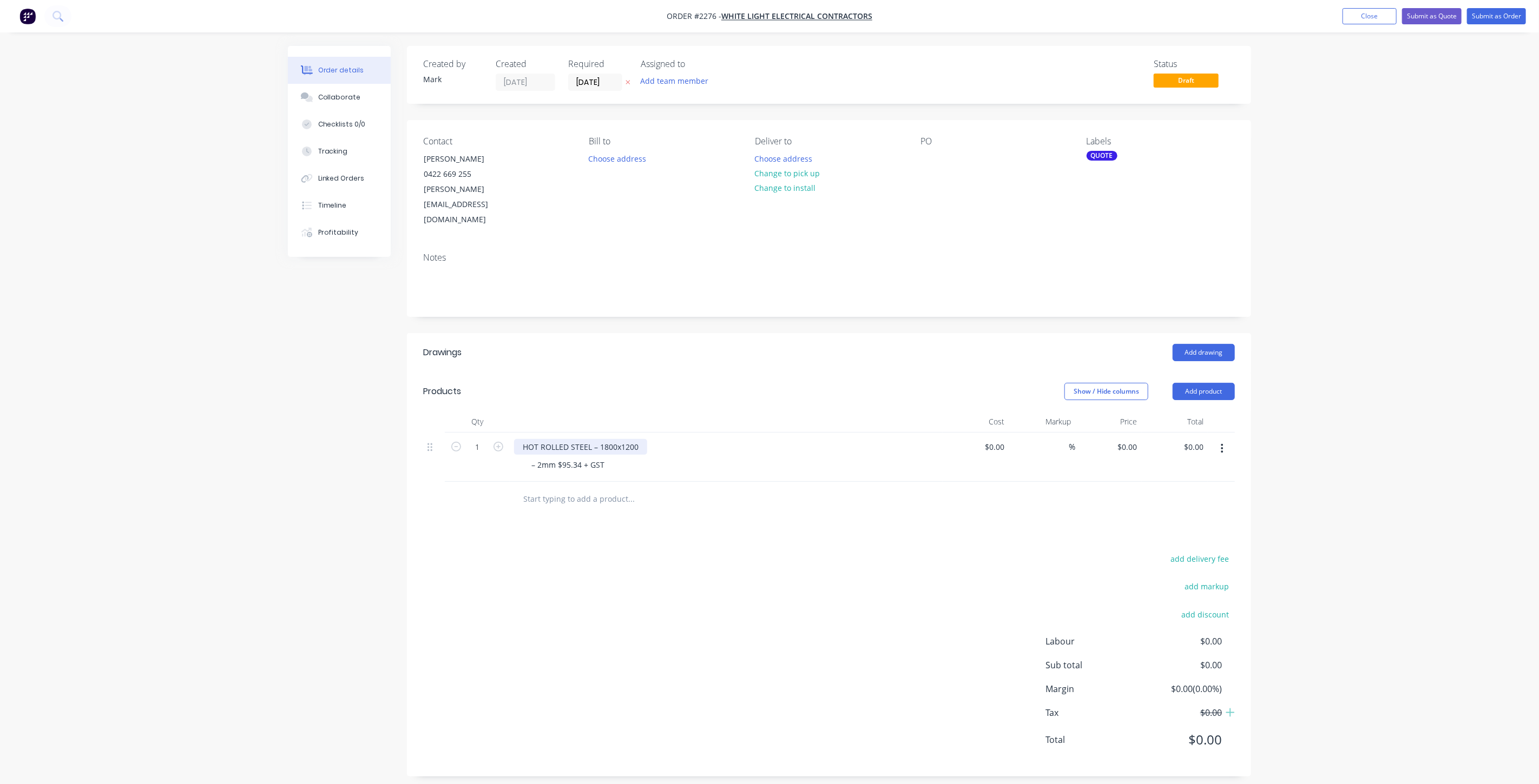
click at [661, 439] on div "HOT ROLLED STEEL – 1800x1200" at bounding box center [726, 447] width 424 height 16
click at [533, 457] on div "– 2mm $95.34 + GST" at bounding box center [568, 464] width 91 height 16
drag, startPoint x: 596, startPoint y: 432, endPoint x: 651, endPoint y: 428, distance: 55.1
click at [651, 457] on div "1800x1200x 2mm $95.34 + GST" at bounding box center [730, 464] width 416 height 16
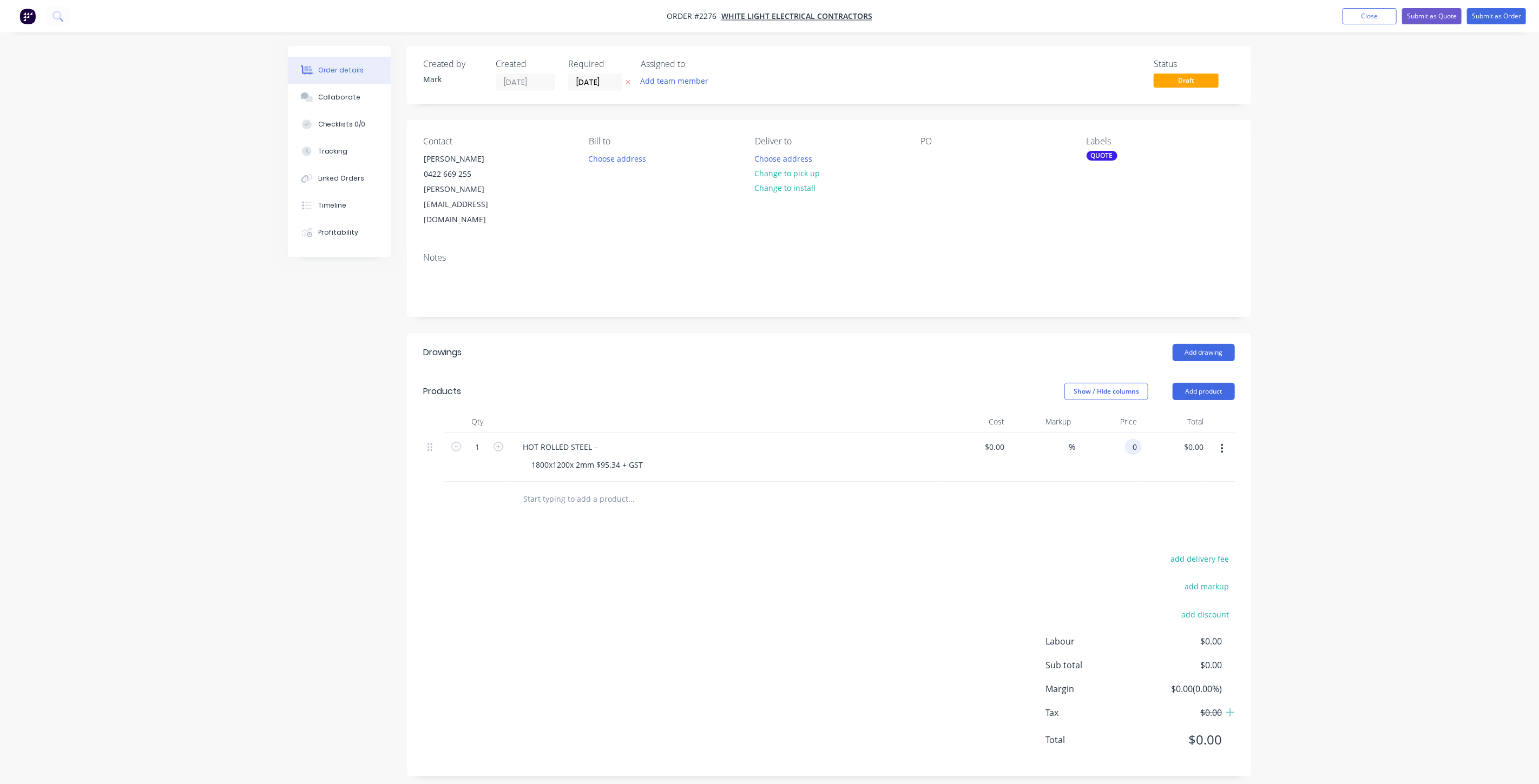
click at [1129, 439] on div "0 0" at bounding box center [1133, 447] width 17 height 16
type input "$95.34"
click at [1346, 408] on div "Order details Collaborate Checklists 0/0 Tracking Linked Orders Timeline Profit…" at bounding box center [770, 396] width 1539 height 793
drag, startPoint x: 598, startPoint y: 431, endPoint x: 651, endPoint y: 433, distance: 53.0
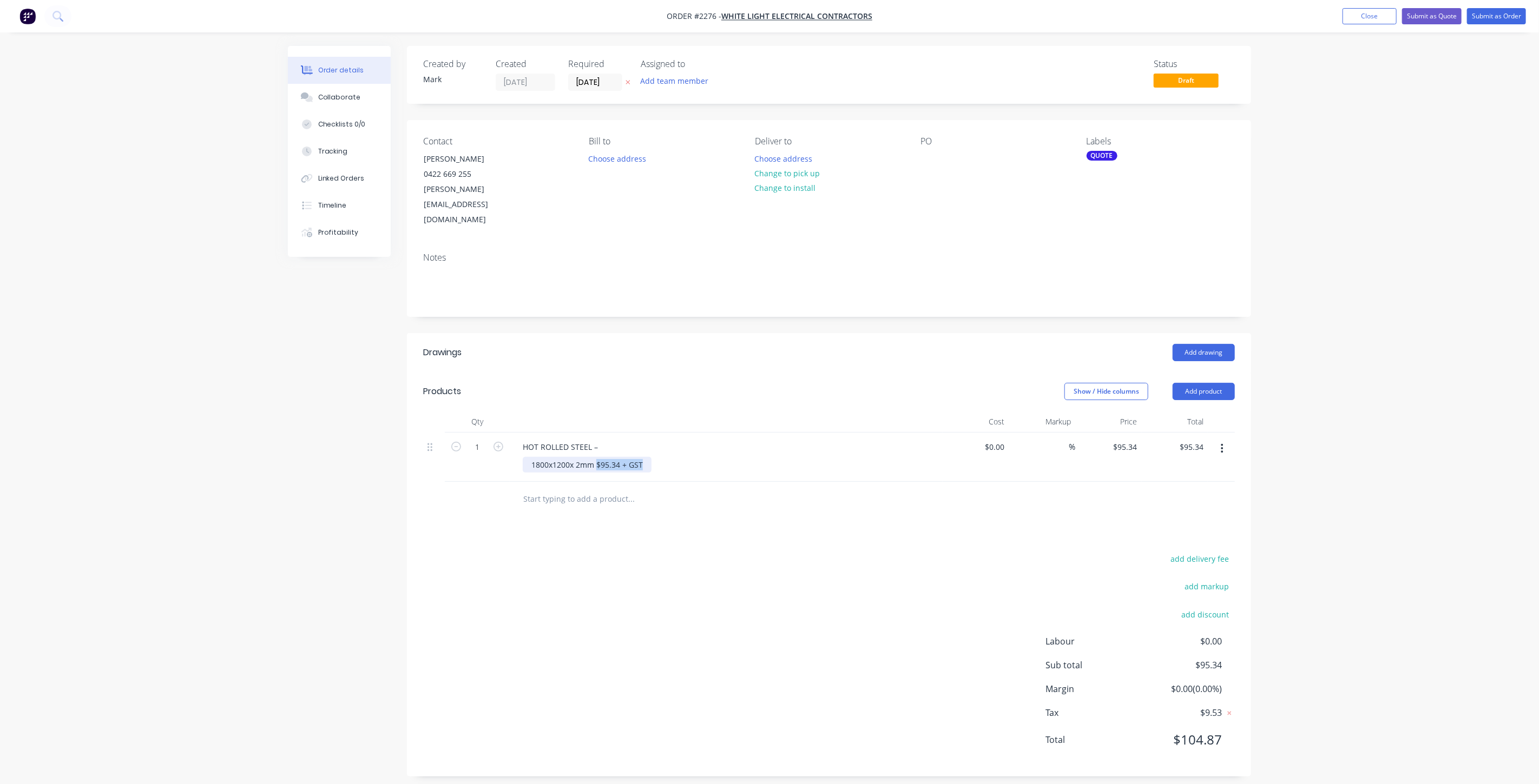
click at [651, 457] on div "1800x1200x 2mm $95.34 + GST" at bounding box center [730, 464] width 416 height 16
click at [1359, 375] on div "Order details Collaborate Checklists 0/0 Tracking Linked Orders Timeline Profit…" at bounding box center [770, 396] width 1539 height 793
click at [597, 457] on div "1800x1200x 2mm" at bounding box center [562, 464] width 80 height 16
click at [599, 439] on div "HOT ROLLED STEEL –" at bounding box center [560, 447] width 93 height 16
click at [1425, 453] on div "Order details Collaborate Checklists 0/0 Tracking Linked Orders Timeline Profit…" at bounding box center [770, 402] width 1539 height 804
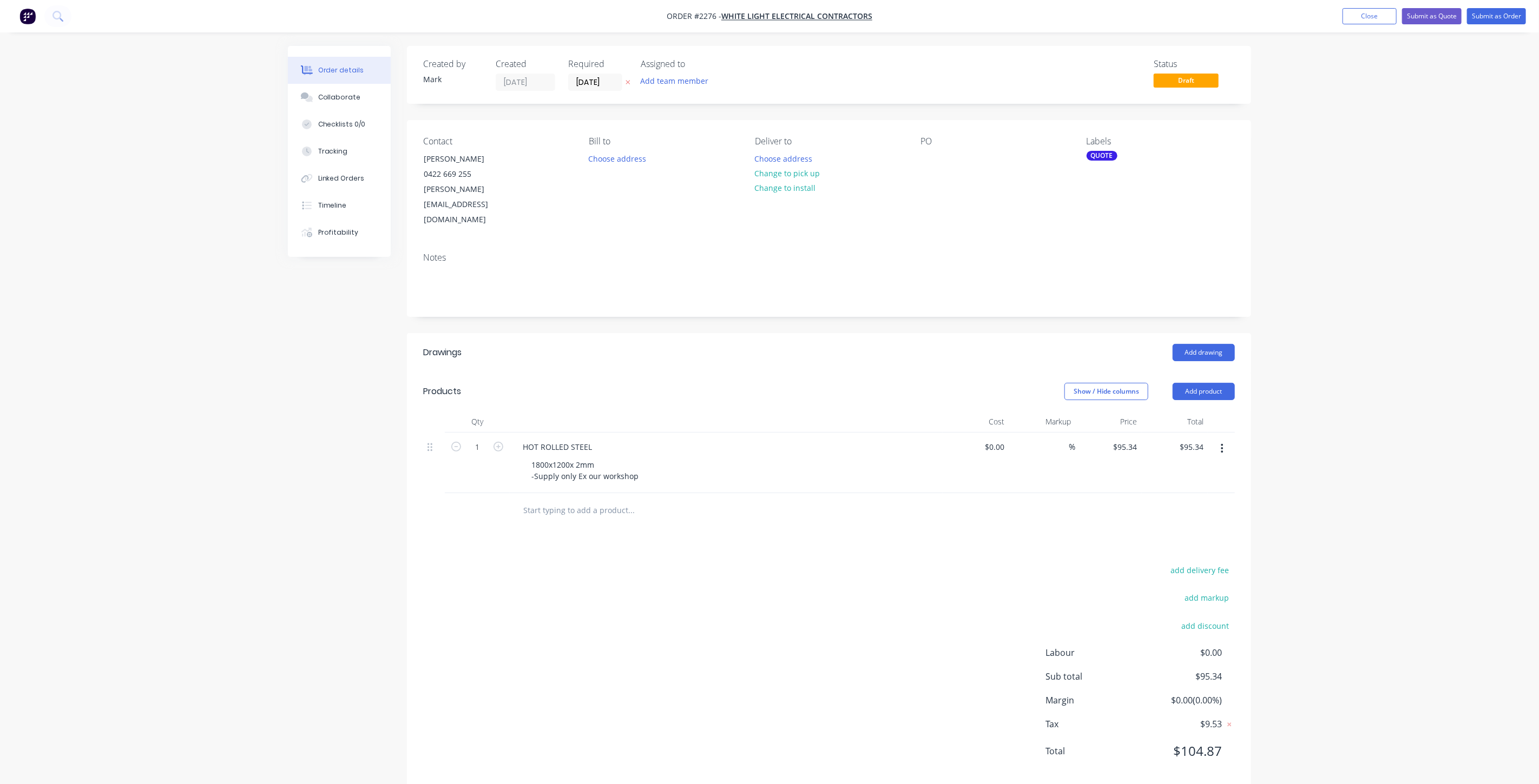
click at [1359, 268] on div "Order details Collaborate Checklists 0/0 Tracking Linked Orders Timeline Profit…" at bounding box center [770, 402] width 1539 height 804
click at [789, 174] on button "Change to pick up" at bounding box center [787, 174] width 77 height 15
click at [1407, 205] on div "Order details Collaborate Checklists 0/0 Tracking Linked Orders Timeline Profit…" at bounding box center [770, 402] width 1539 height 804
click at [1478, 17] on button "Submit as Order" at bounding box center [1496, 16] width 59 height 16
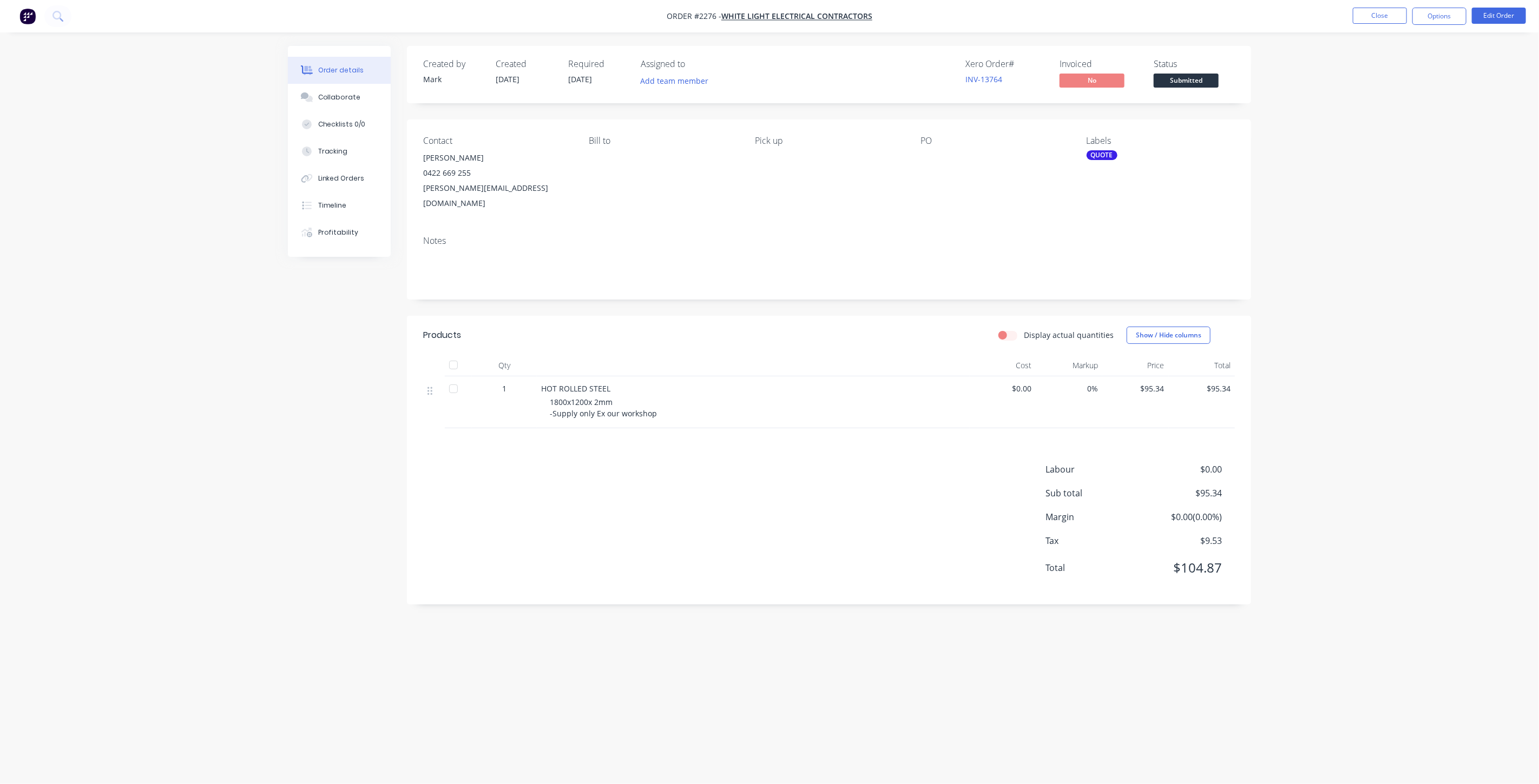
click at [1103, 155] on div "QUOTE" at bounding box center [1102, 155] width 31 height 10
click at [1106, 248] on div at bounding box center [1106, 249] width 22 height 22
click at [1106, 265] on div at bounding box center [1106, 263] width 22 height 22
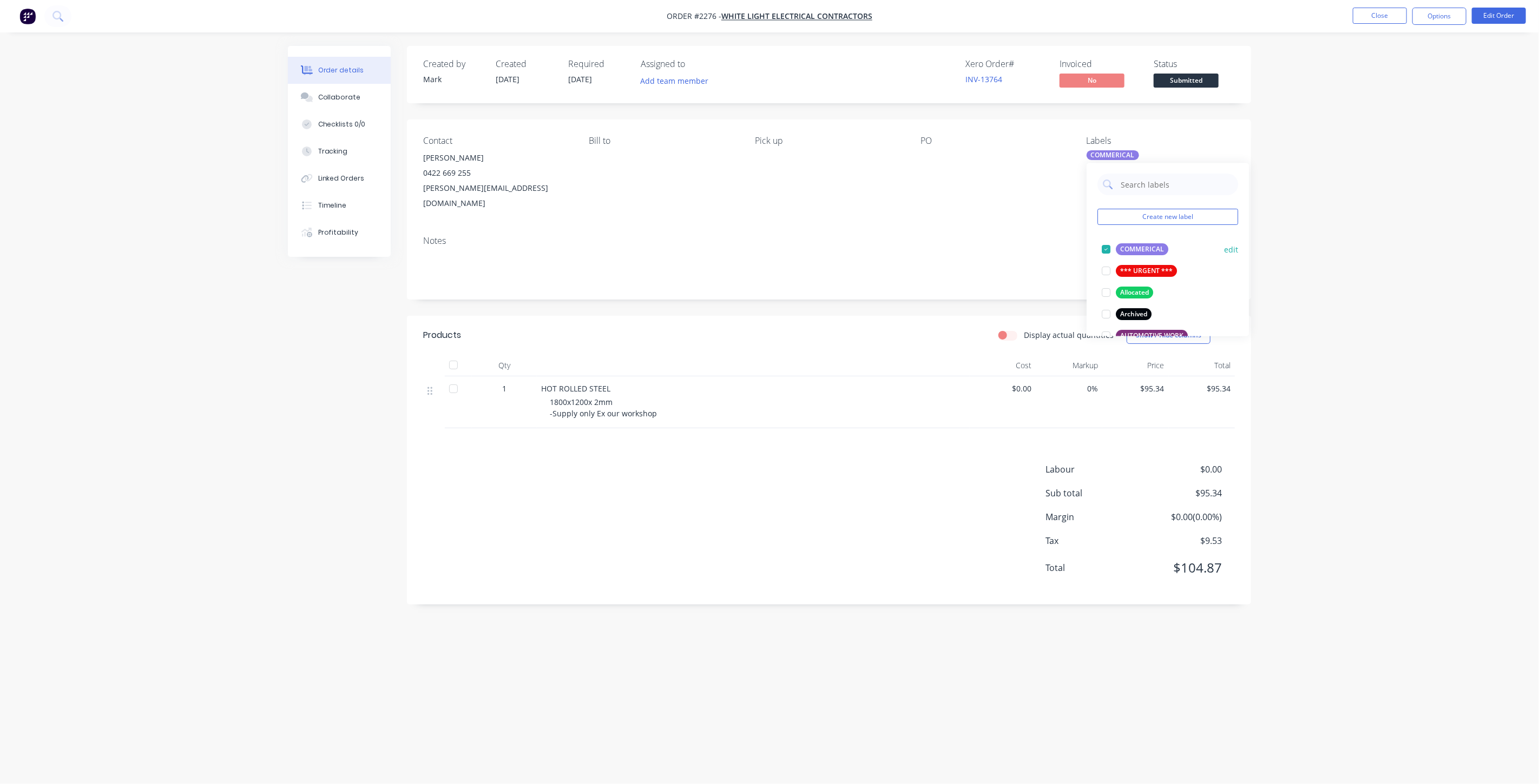
click at [1106, 265] on div at bounding box center [1106, 271] width 22 height 22
click at [1106, 251] on div at bounding box center [1106, 249] width 22 height 22
click at [1259, 254] on div "Order details Collaborate Checklists 0/0 Tracking Linked Orders Timeline Profit…" at bounding box center [769, 372] width 985 height 651
click at [1391, 15] on button "Close" at bounding box center [1379, 16] width 54 height 16
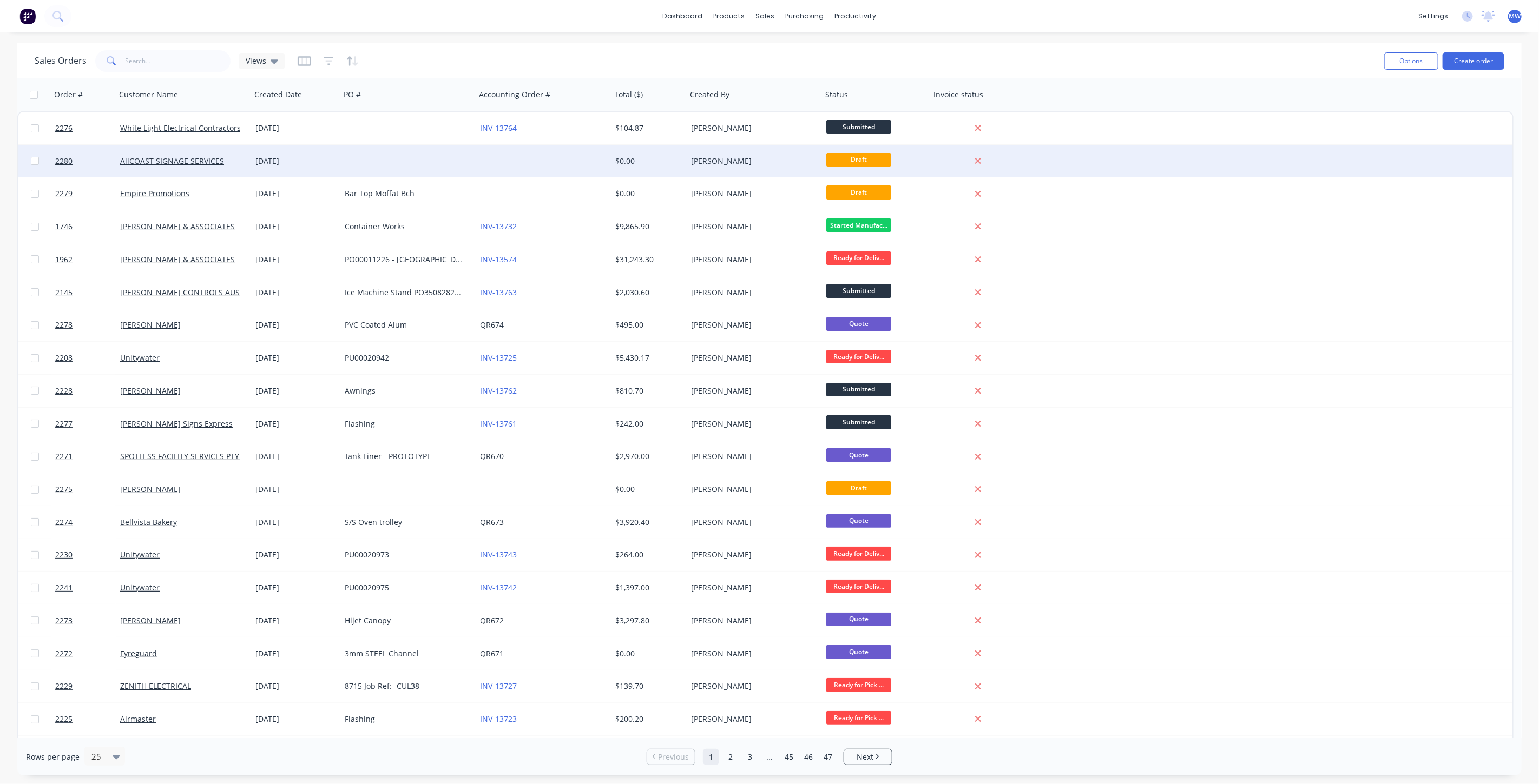
click at [401, 152] on div at bounding box center [408, 161] width 135 height 33
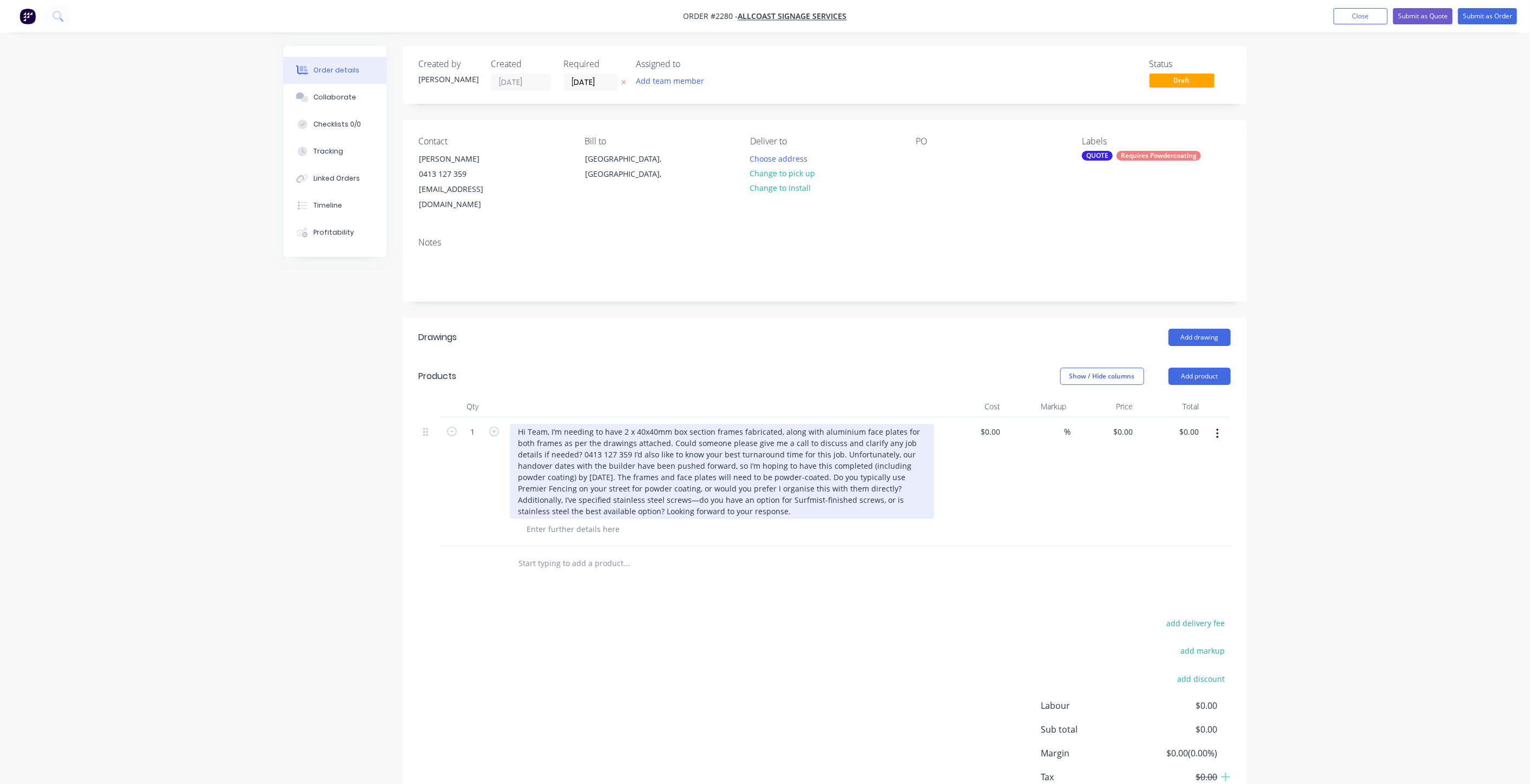
click at [588, 464] on div "Hi Team, I’m needing to have 2 x 40x40mm box section frames fabricated, along w…" at bounding box center [722, 472] width 424 height 95
drag, startPoint x: 518, startPoint y: 413, endPoint x: 876, endPoint y: 551, distance: 383.7
click at [876, 551] on div "Qty Cost Markup Price Total 1 Hi Team, I’m needing to have 2 x 40x40mm box sect…" at bounding box center [825, 489] width 844 height 185
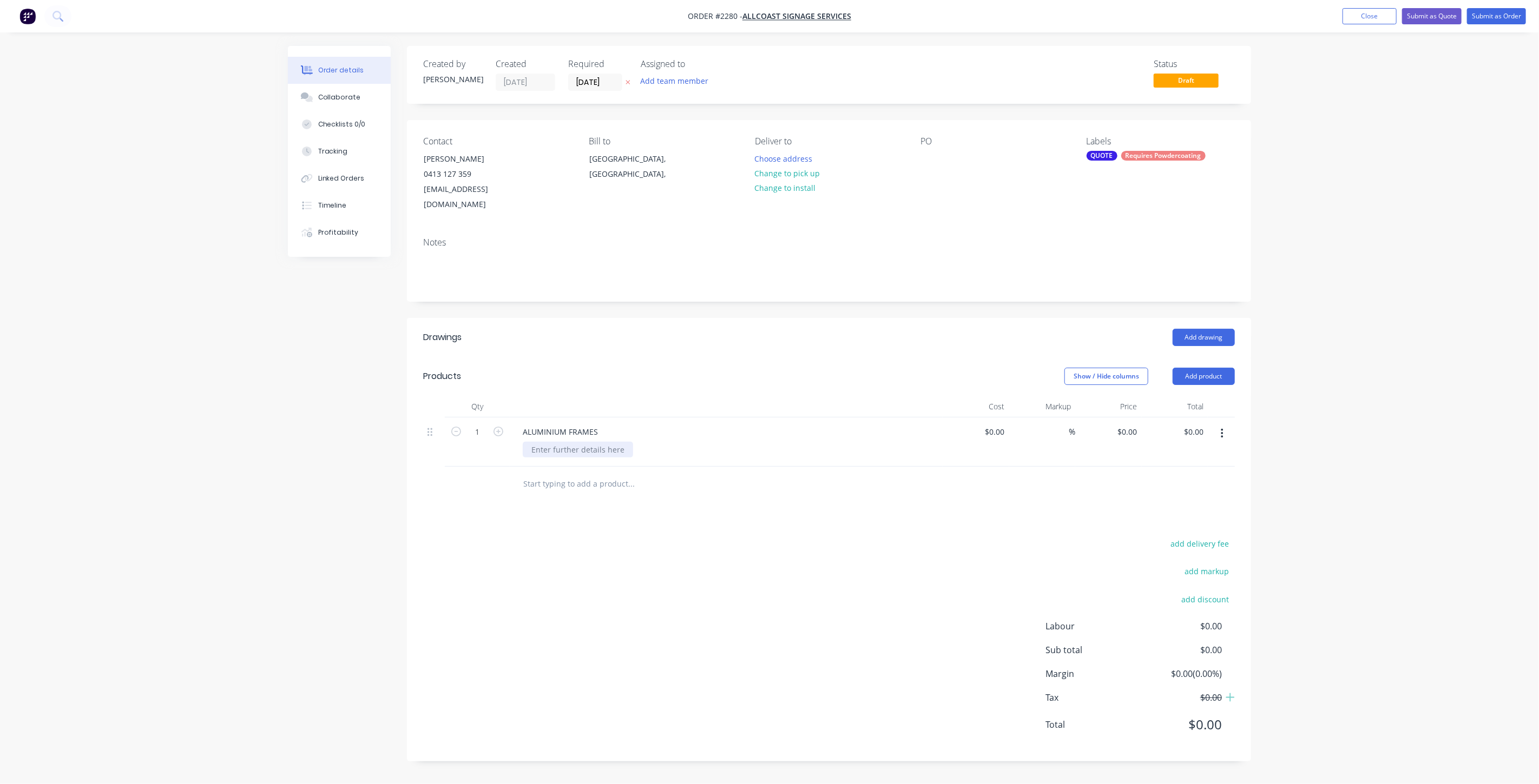
click at [576, 442] on div at bounding box center [577, 449] width 111 height 16
click at [575, 442] on div at bounding box center [577, 449] width 111 height 16
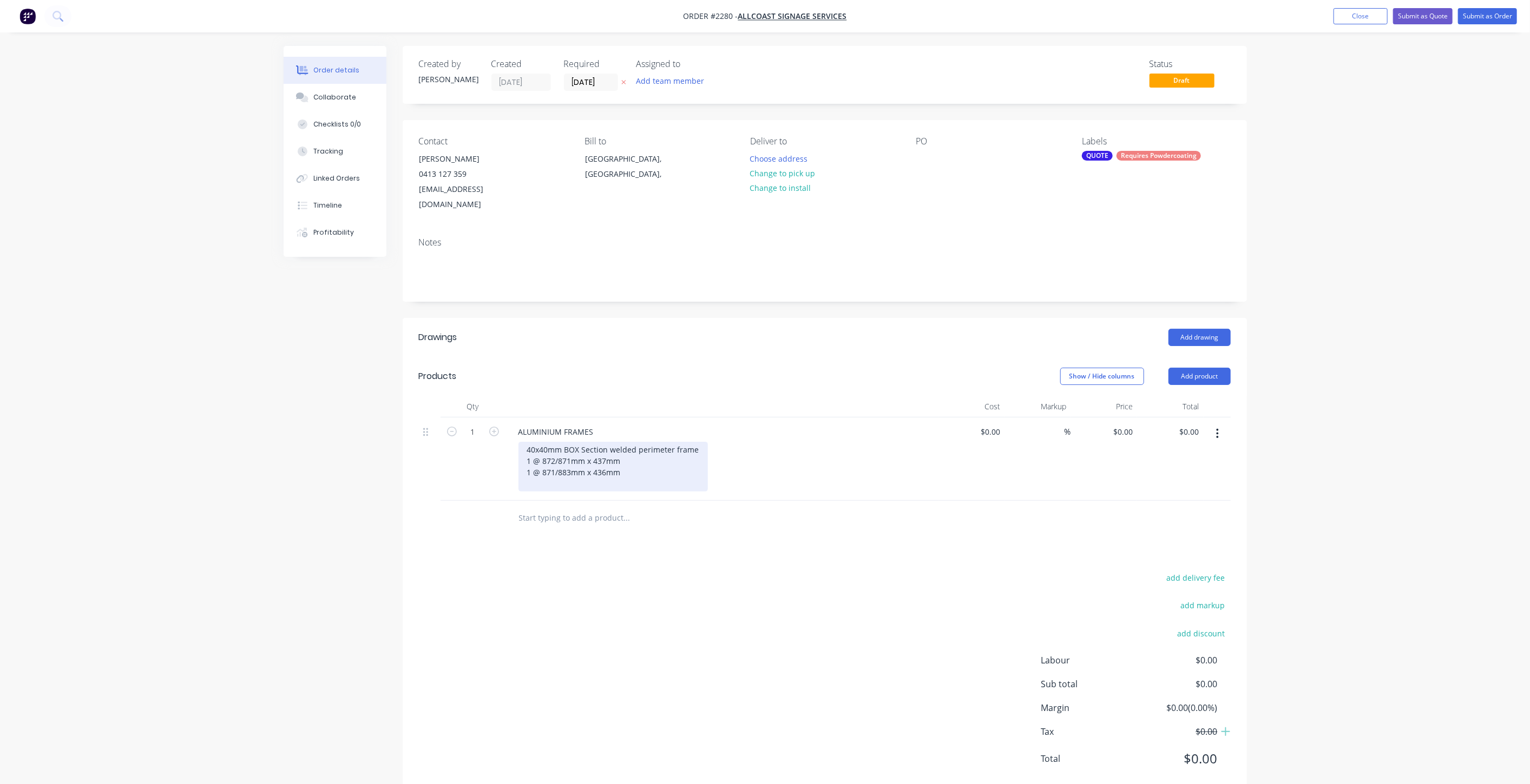
drag, startPoint x: 527, startPoint y: 430, endPoint x: 700, endPoint y: 433, distance: 173.0
click at [700, 442] on div "40x40mm BOX Section welded perimeter frame 1 @ 872/871mm x 437mm 1 @ 871/883mm …" at bounding box center [613, 467] width 189 height 50
click at [535, 442] on div "40x40mm BOX Section welded perimeter frame 1 @ 872/871mm x 437mm 1 @ 871/883mm …" at bounding box center [613, 467] width 189 height 50
click at [527, 442] on div "40x40mm BOX Section welded perimeter frame 1 @ 872/871mm x 437mm 1 @ 871/883mm …" at bounding box center [613, 467] width 189 height 50
drag, startPoint x: 727, startPoint y: 446, endPoint x: 744, endPoint y: 450, distance: 17.5
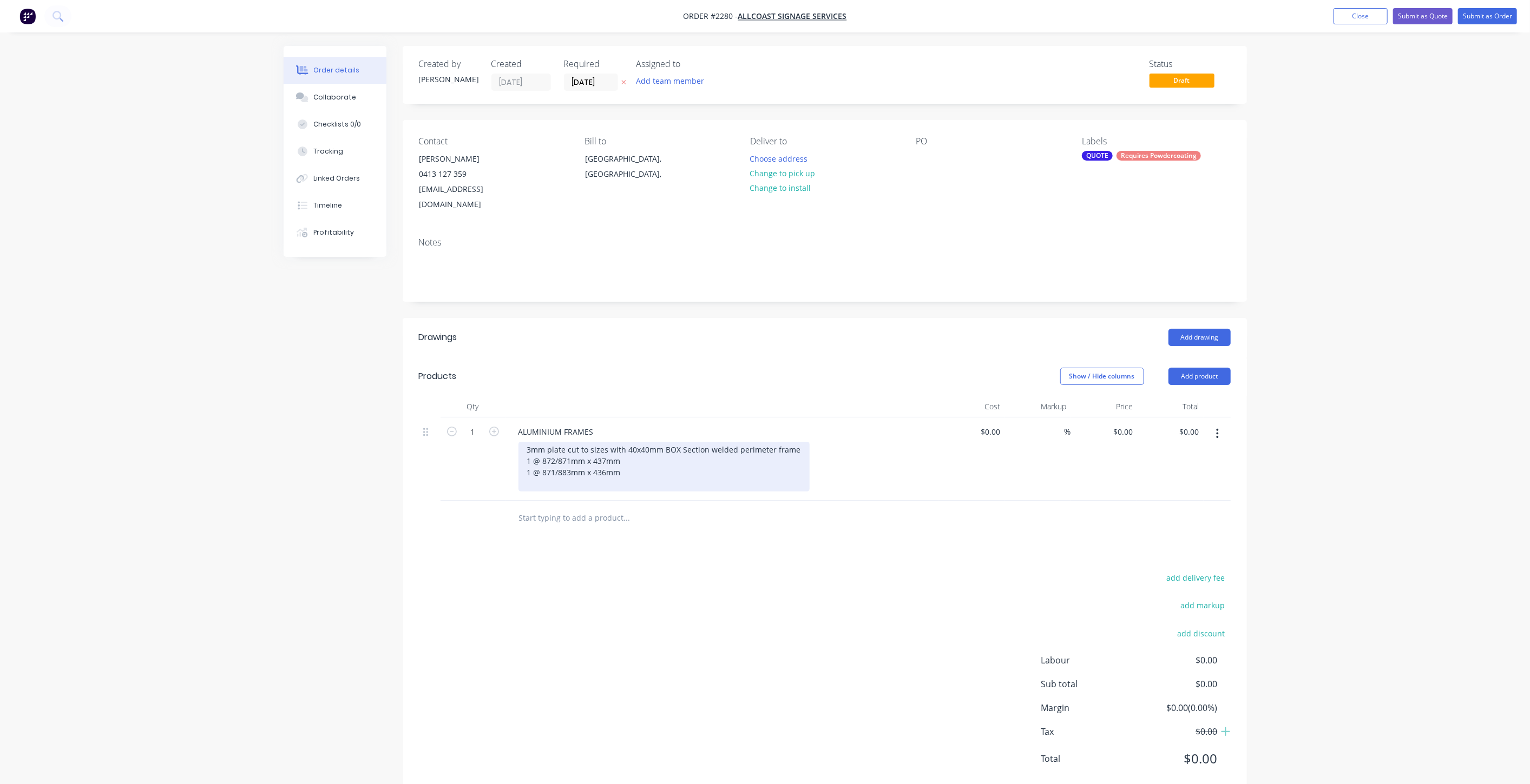
click at [726, 447] on div "3mm plate cut to sizes with 40x40mm BOX Section welded perimeter frame 1 @ 872/…" at bounding box center [664, 467] width 291 height 50
click at [796, 442] on div "3mm plate cut to sizes with 40x40mm BOX Section welded perimeter frame 1 @ 872/…" at bounding box center [664, 467] width 291 height 50
drag, startPoint x: 803, startPoint y: 430, endPoint x: 809, endPoint y: 455, distance: 25.7
click at [804, 442] on div "3mm plate cut to sizes with 40x40mm BOX Section welded perimeter frame 2.5mm sm…" at bounding box center [692, 467] width 347 height 50
click at [810, 462] on div "3mm plate cut to sizes with 40x40mm BOX Section welded perimeter frame 2.5mm sm…" at bounding box center [692, 467] width 347 height 50
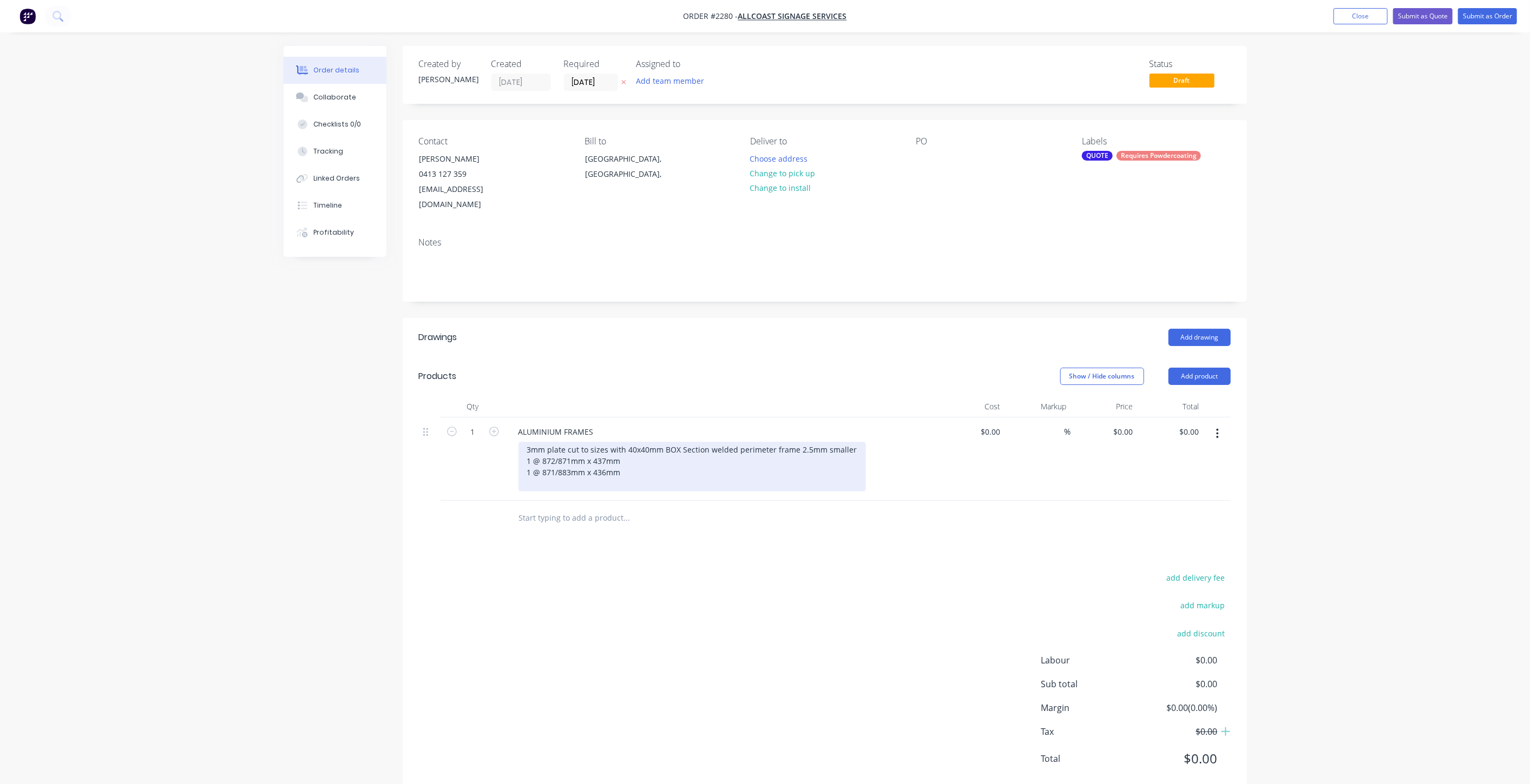
click at [855, 442] on div "3mm plate cut to sizes with 40x40mm BOX Section welded perimeter frame 2.5mm sm…" at bounding box center [692, 467] width 347 height 50
click at [639, 470] on div "3mm plate cut to sizes with 40x40mm BOX Section welded perimeter frame 2.5mm sm…" at bounding box center [712, 467] width 387 height 50
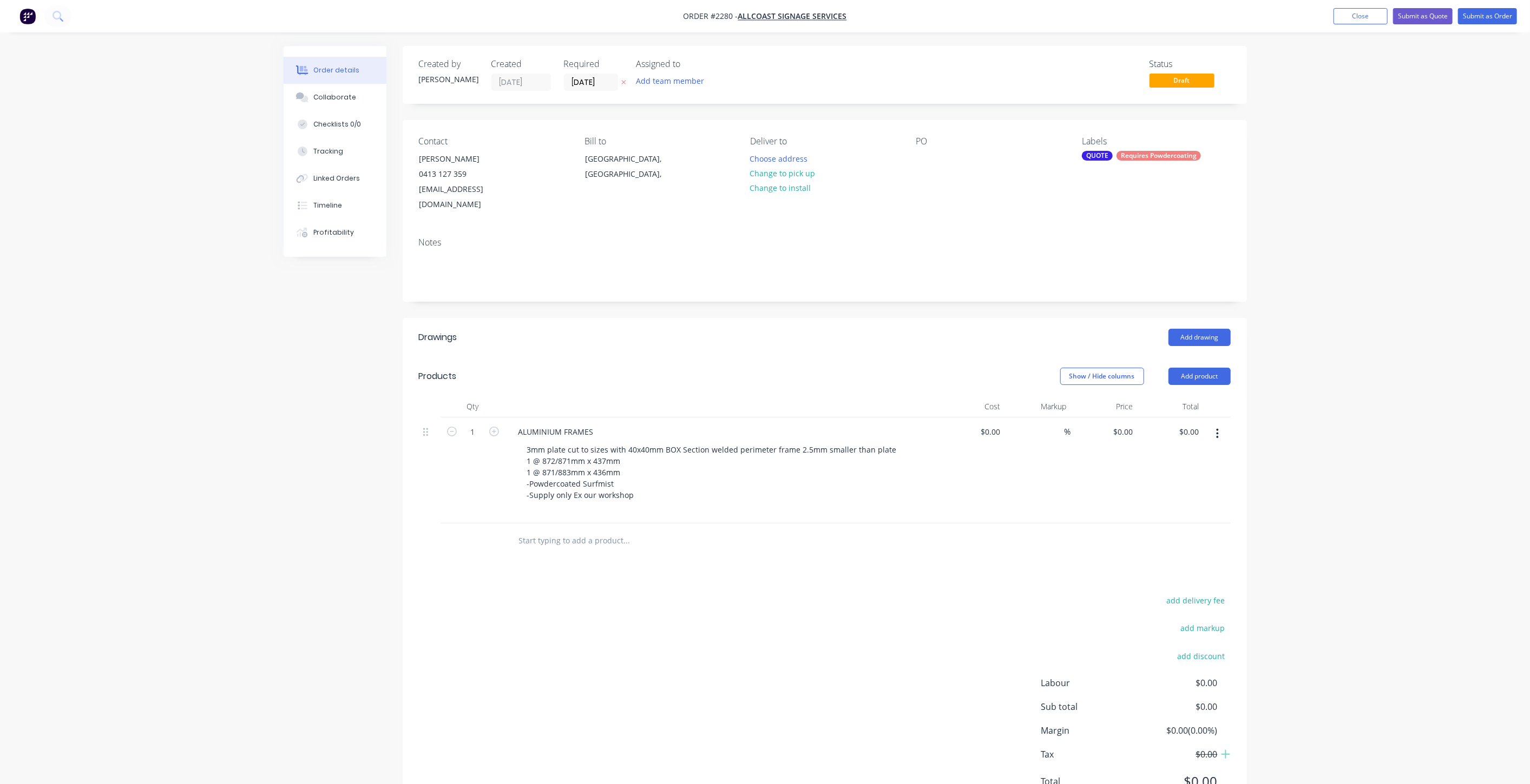
click at [258, 455] on div "Order details Collaborate Checklists 0/0 Tracking Linked Orders Timeline Profit…" at bounding box center [765, 417] width 1530 height 834
click at [1128, 424] on input "0" at bounding box center [1130, 432] width 13 height 16
type input "$794.00"
click at [1372, 437] on div "Order details Collaborate Checklists 0/0 Tracking Linked Orders Timeline Profit…" at bounding box center [765, 412] width 1530 height 823
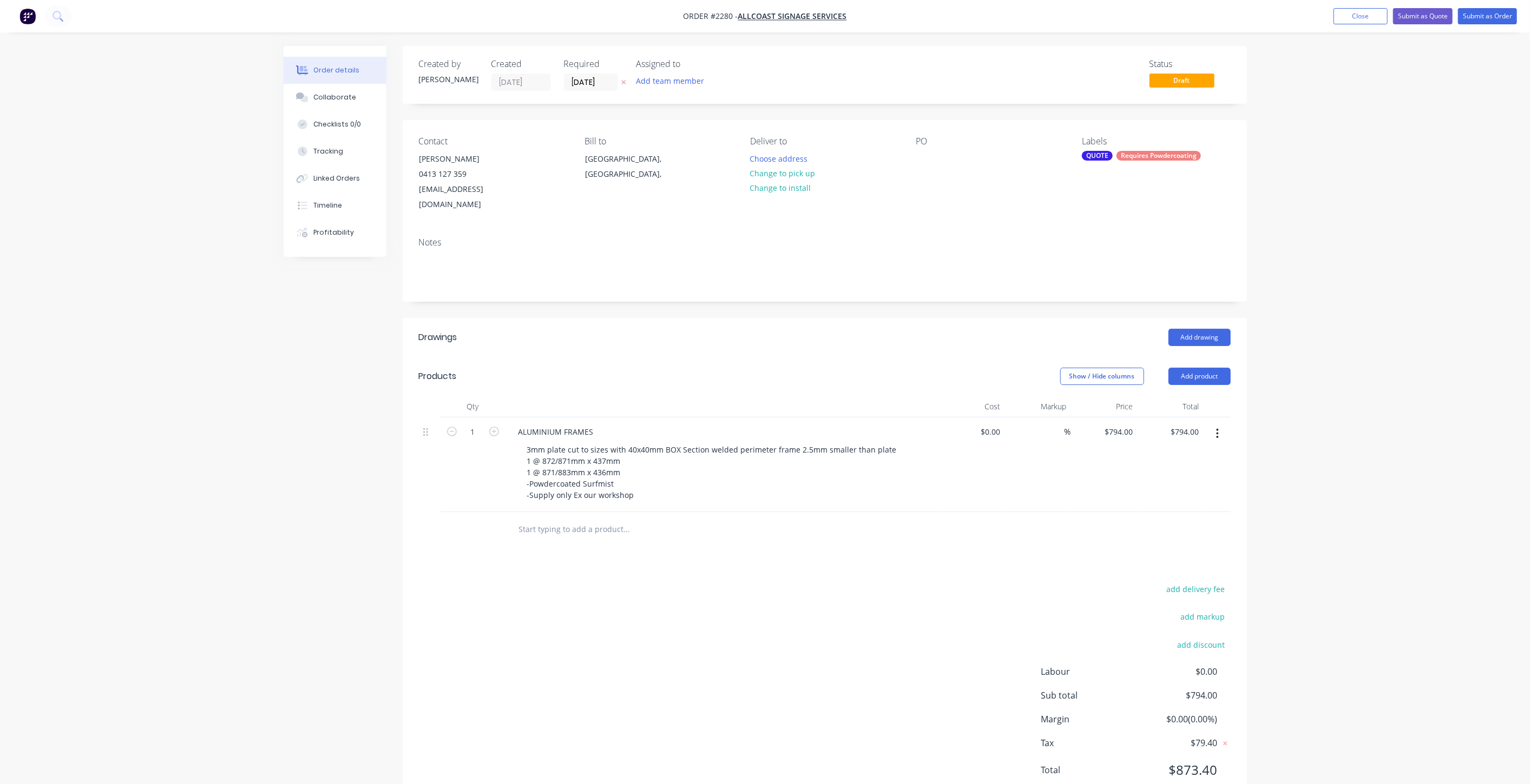
click at [1336, 361] on div "Order details Collaborate Checklists 0/0 Tracking Linked Orders Timeline Profit…" at bounding box center [765, 412] width 1530 height 823
click at [1336, 356] on div "Order details Collaborate Checklists 0/0 Tracking Linked Orders Timeline Profit…" at bounding box center [765, 412] width 1530 height 823
click at [1135, 424] on input "794" at bounding box center [1120, 432] width 33 height 16
type input "$854.00"
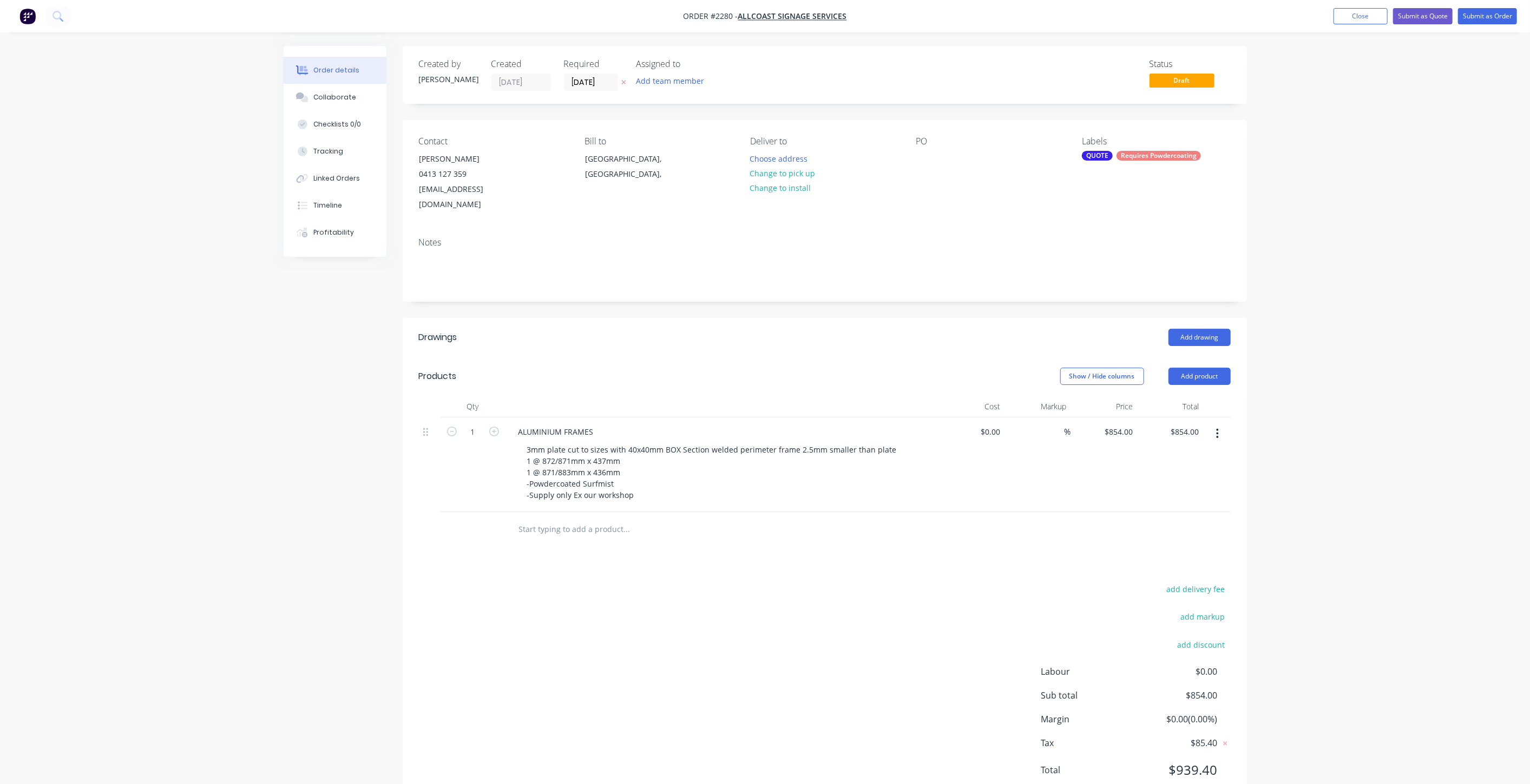
drag, startPoint x: 1462, startPoint y: 345, endPoint x: 1441, endPoint y: 128, distance: 218.0
click at [1459, 342] on div "Order details Collaborate Checklists 0/0 Tracking Linked Orders Timeline Profit…" at bounding box center [765, 412] width 1530 height 823
click at [1418, 17] on button "Submit as Quote" at bounding box center [1422, 16] width 59 height 16
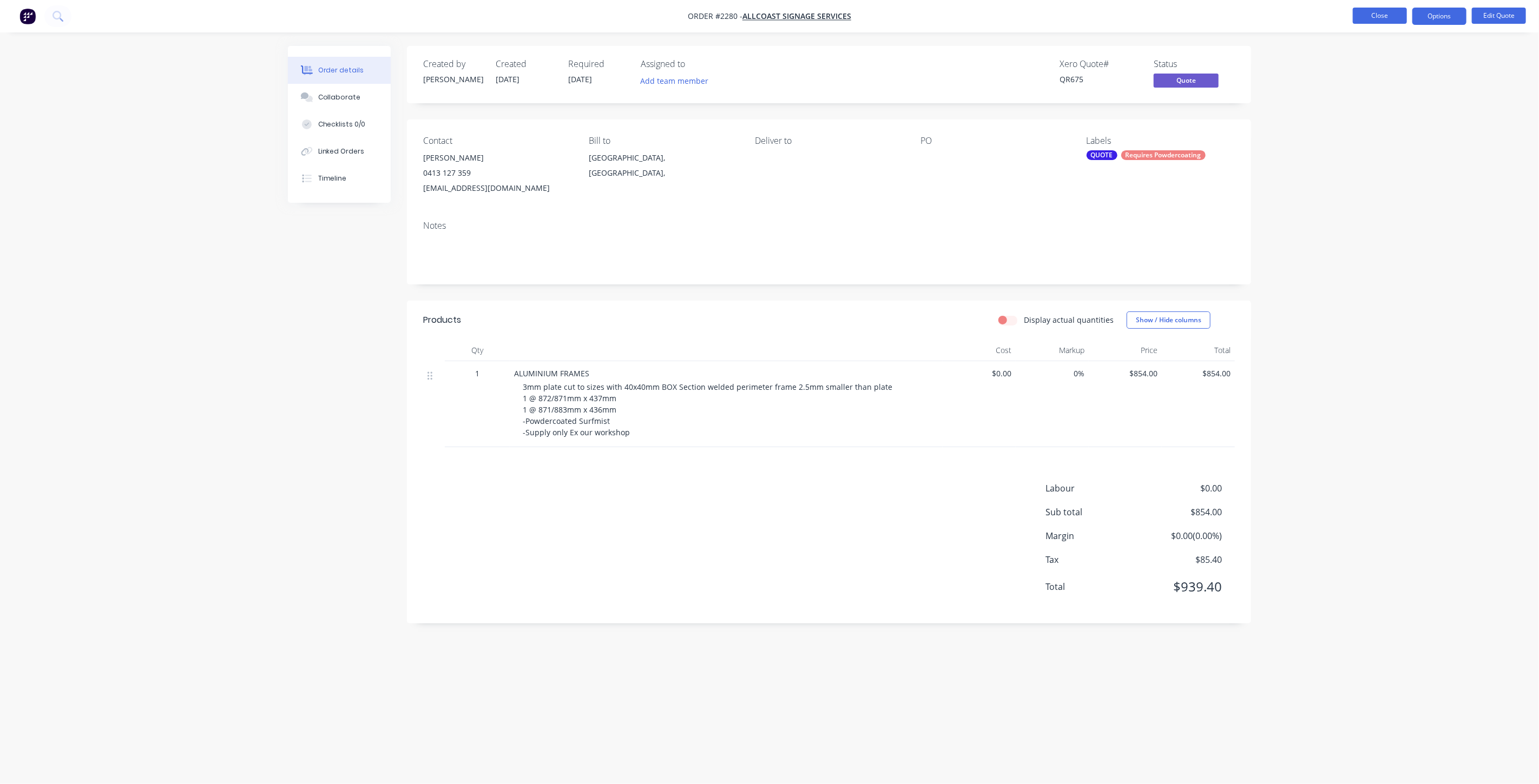
click at [1378, 20] on button "Close" at bounding box center [1379, 16] width 54 height 16
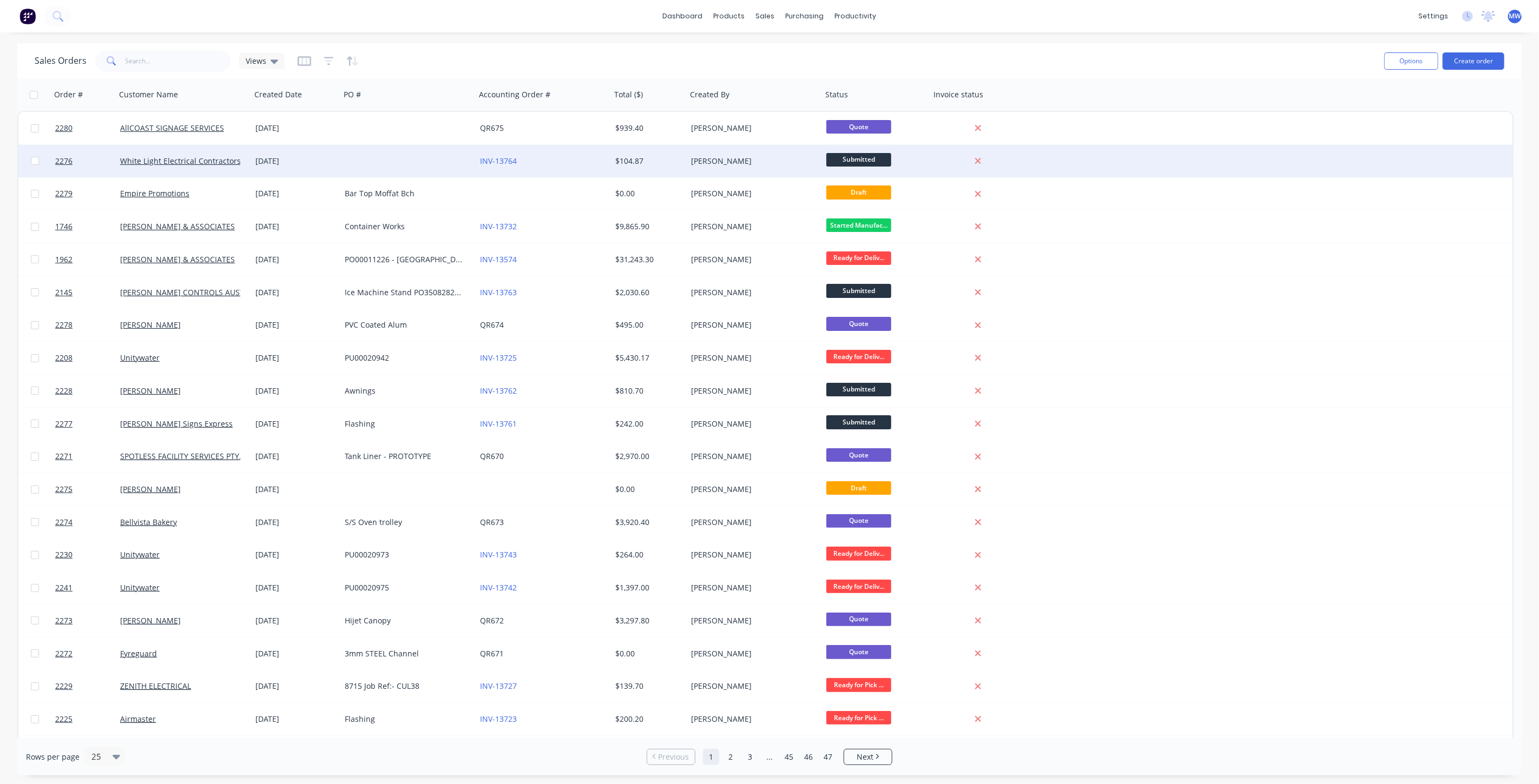
click at [355, 168] on div at bounding box center [408, 161] width 135 height 33
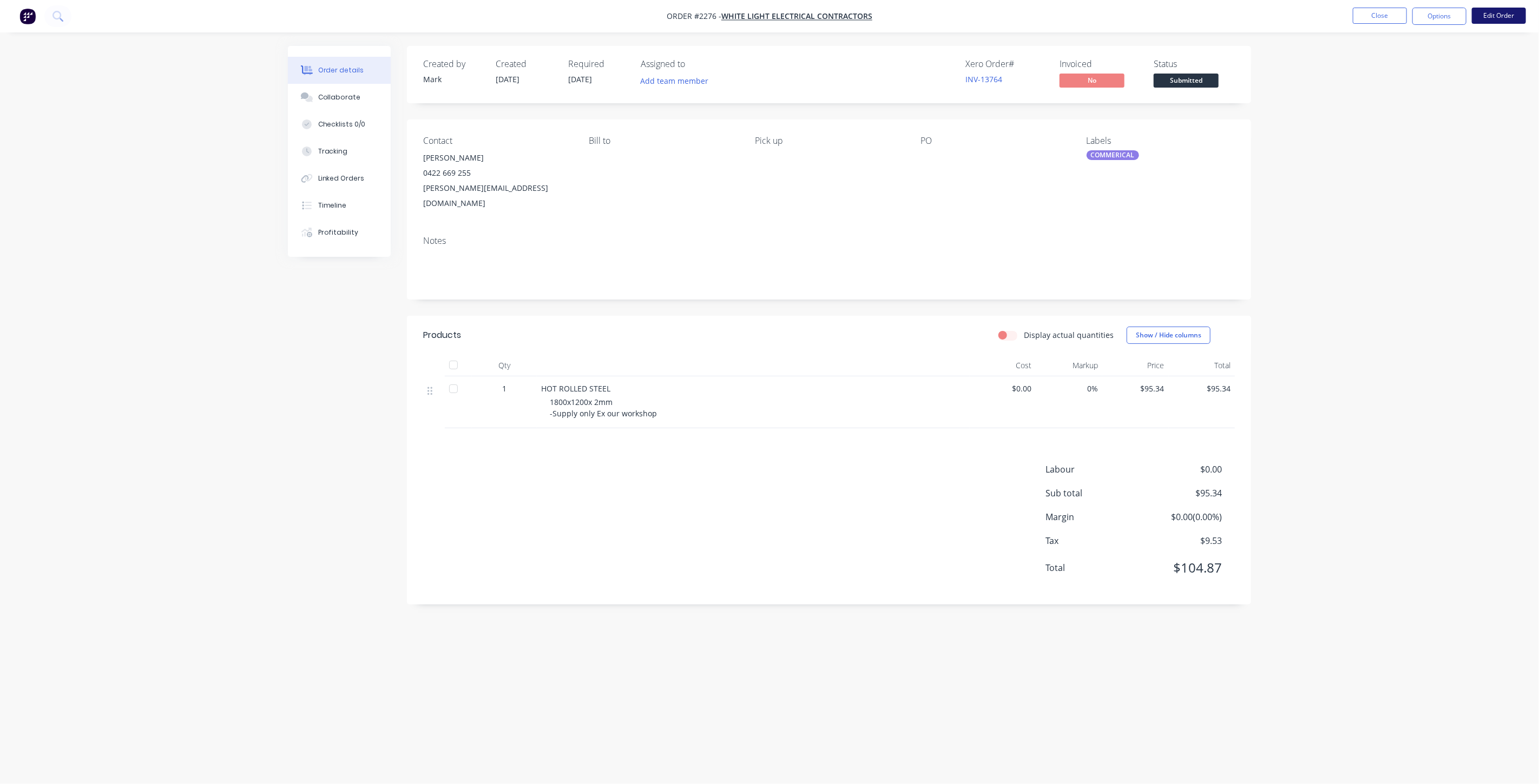
click at [1506, 19] on button "Edit Order" at bounding box center [1499, 16] width 54 height 16
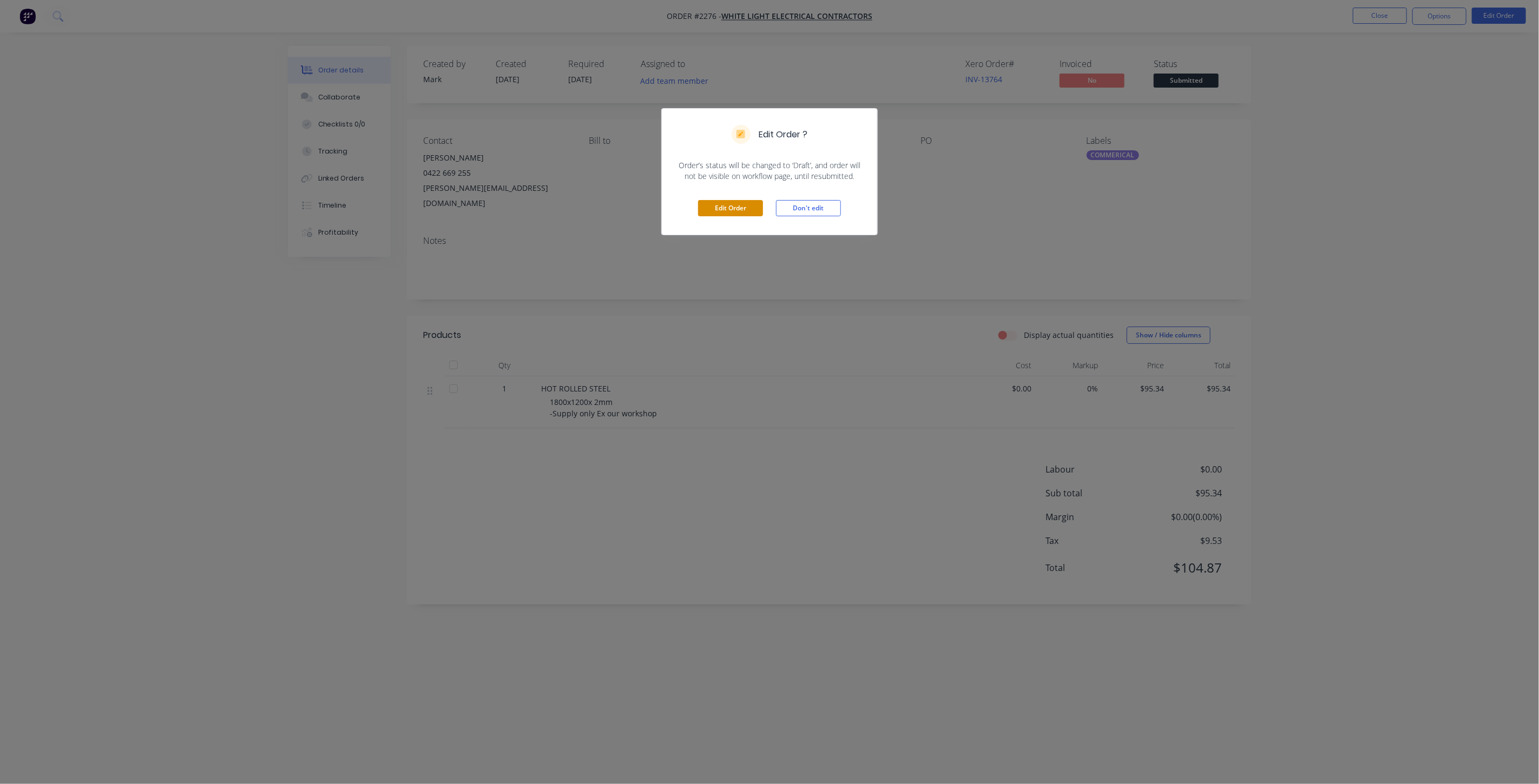
click at [735, 201] on button "Edit Order" at bounding box center [731, 208] width 65 height 16
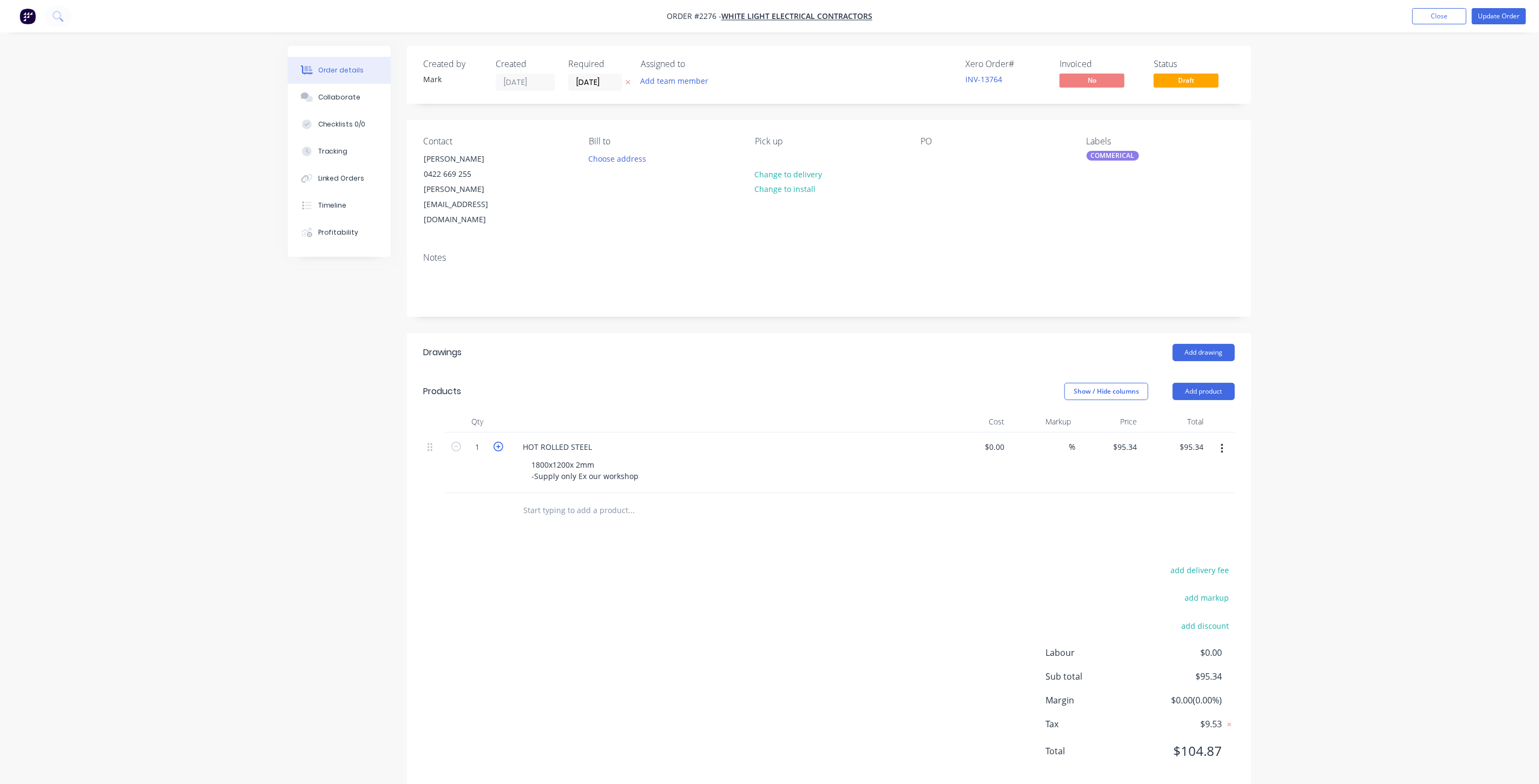
click at [499, 442] on icon "button" at bounding box center [498, 447] width 10 height 10
type input "2"
type input "$190.68"
click at [1492, 14] on button "Update Order" at bounding box center [1499, 16] width 54 height 16
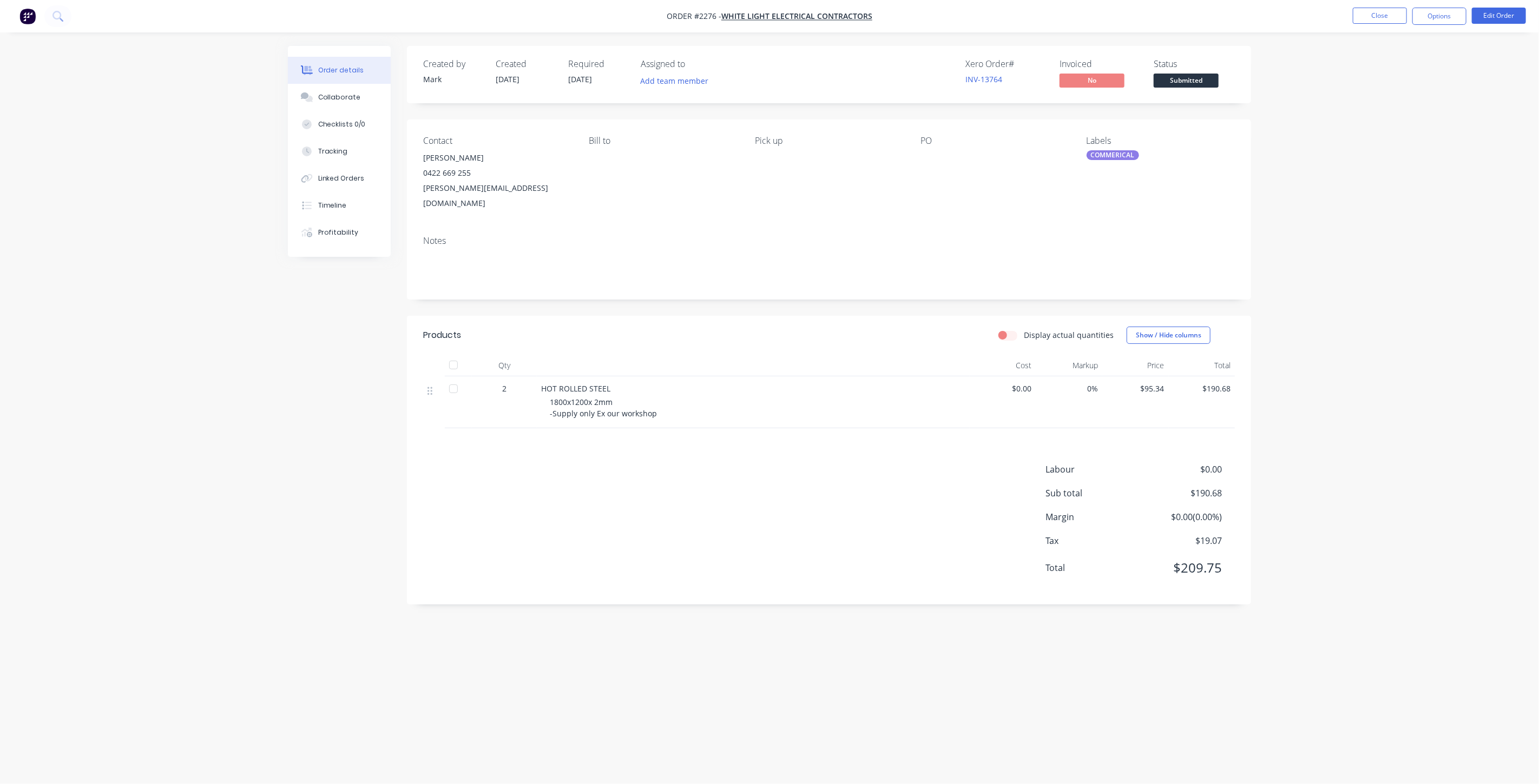
click at [50, 266] on div "Order details Collaborate Checklists 0/0 Tracking Linked Orders Timeline Profit…" at bounding box center [770, 392] width 1539 height 784
click at [1486, 18] on button "Edit Order" at bounding box center [1499, 16] width 54 height 16
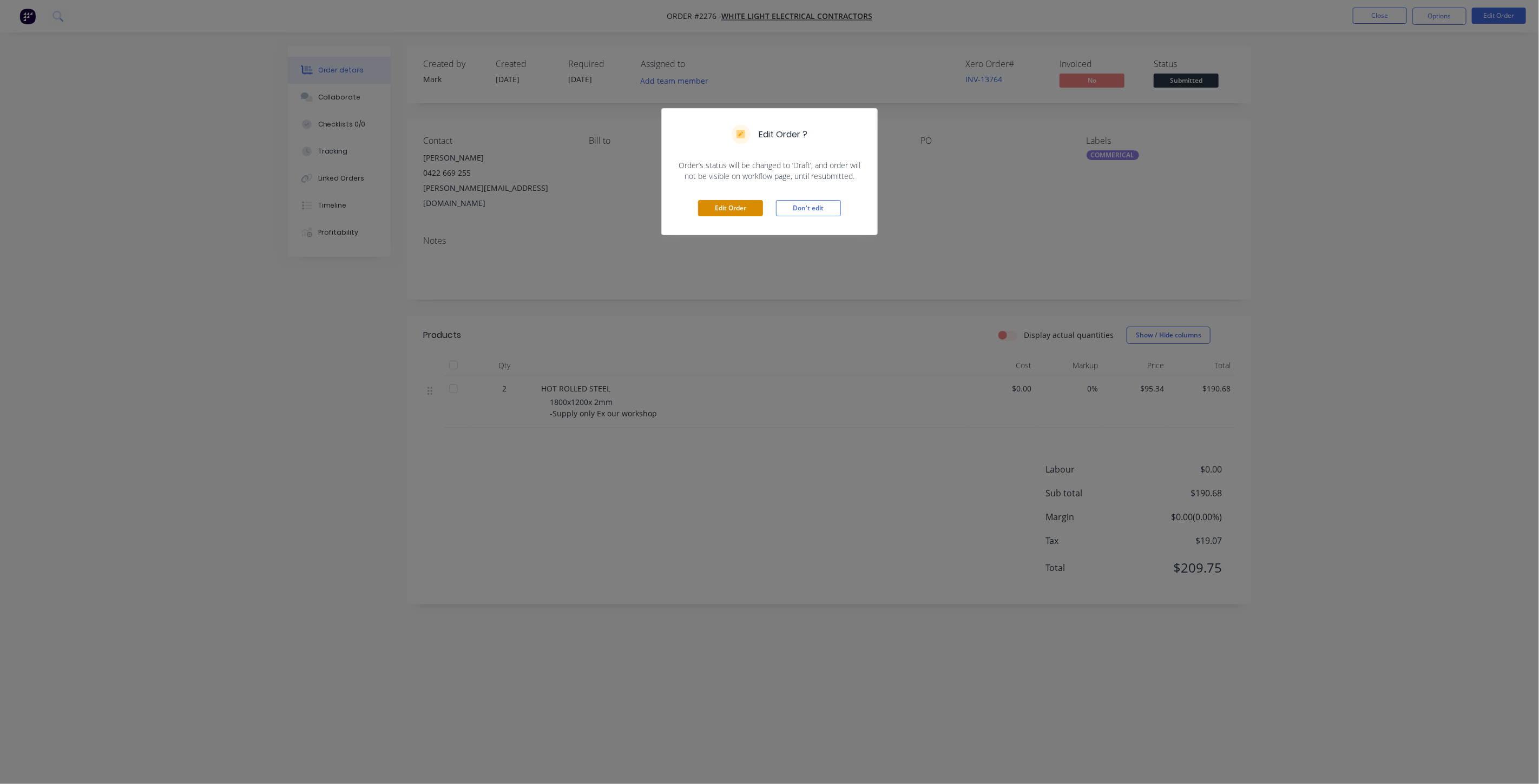
click at [731, 207] on button "Edit Order" at bounding box center [731, 208] width 65 height 16
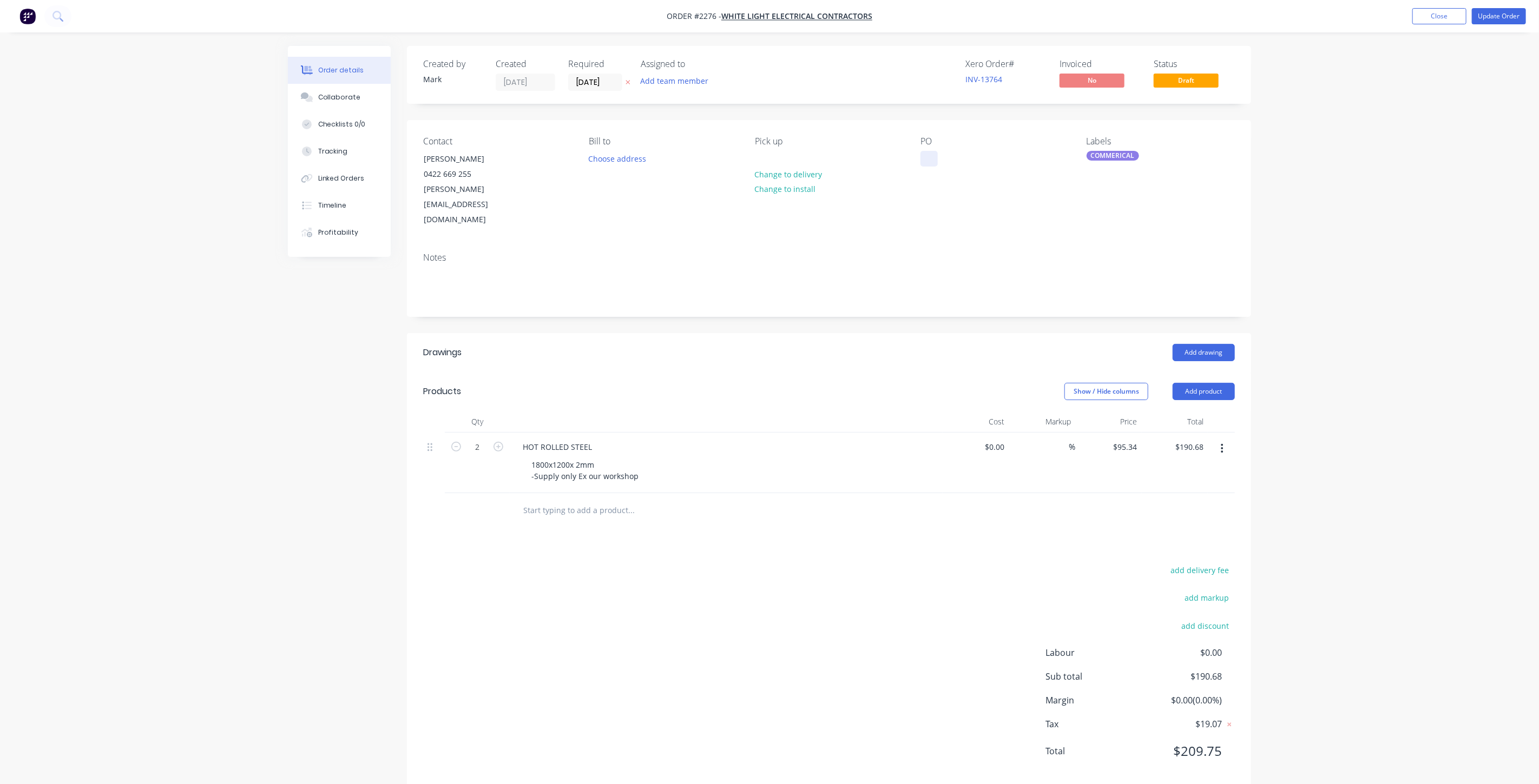
click at [930, 161] on div at bounding box center [929, 158] width 17 height 16
click at [1399, 133] on div "Order details Collaborate Checklists 0/0 Tracking Linked Orders Timeline Profit…" at bounding box center [770, 402] width 1539 height 804
click at [1500, 15] on button "Update Order" at bounding box center [1499, 16] width 54 height 16
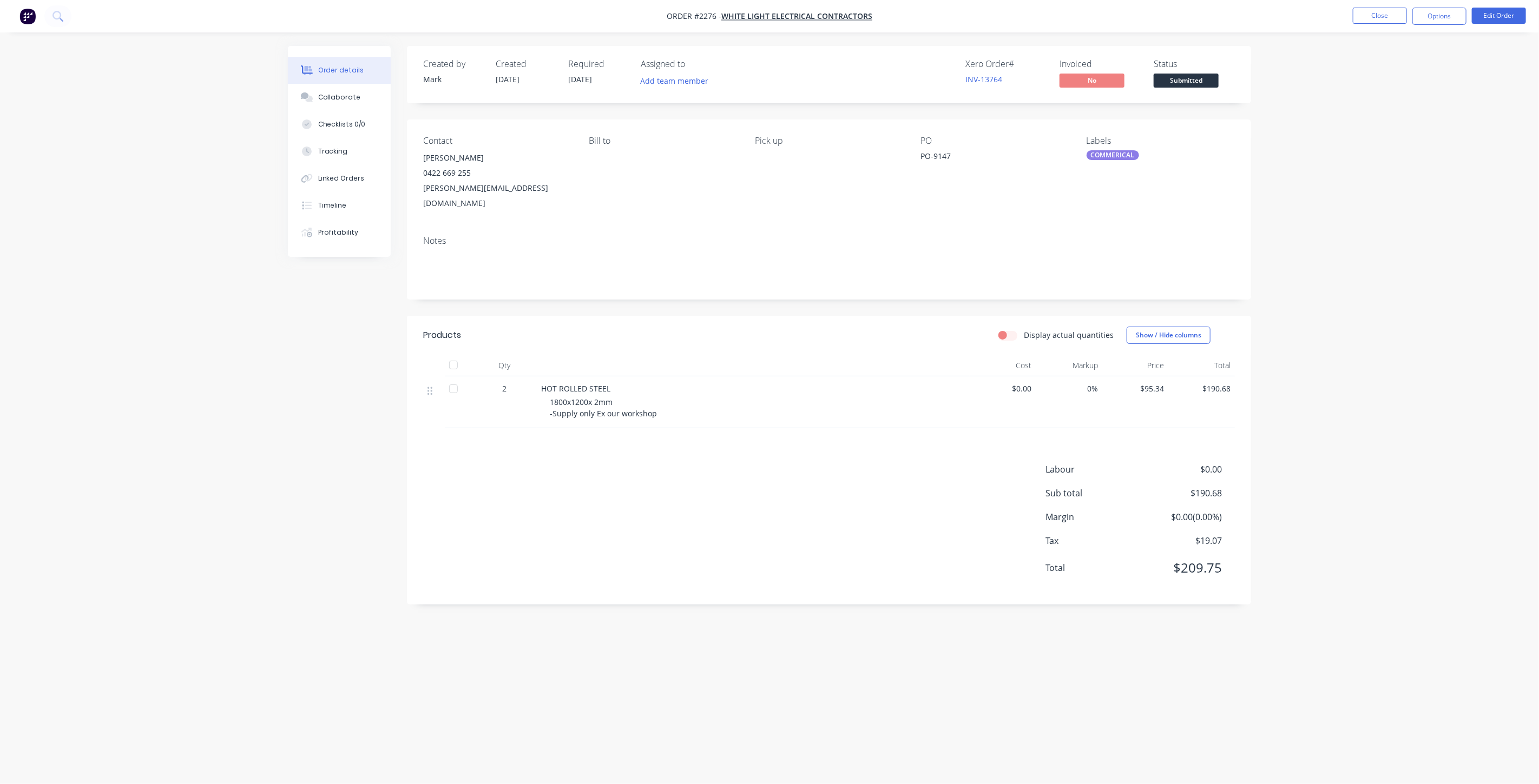
drag, startPoint x: 1399, startPoint y: 165, endPoint x: 1386, endPoint y: 132, distance: 35.5
click at [1397, 163] on div "Order details Collaborate Checklists 0/0 Tracking Linked Orders Timeline Profit…" at bounding box center [770, 392] width 1539 height 784
click at [1376, 17] on button "Close" at bounding box center [1379, 16] width 54 height 16
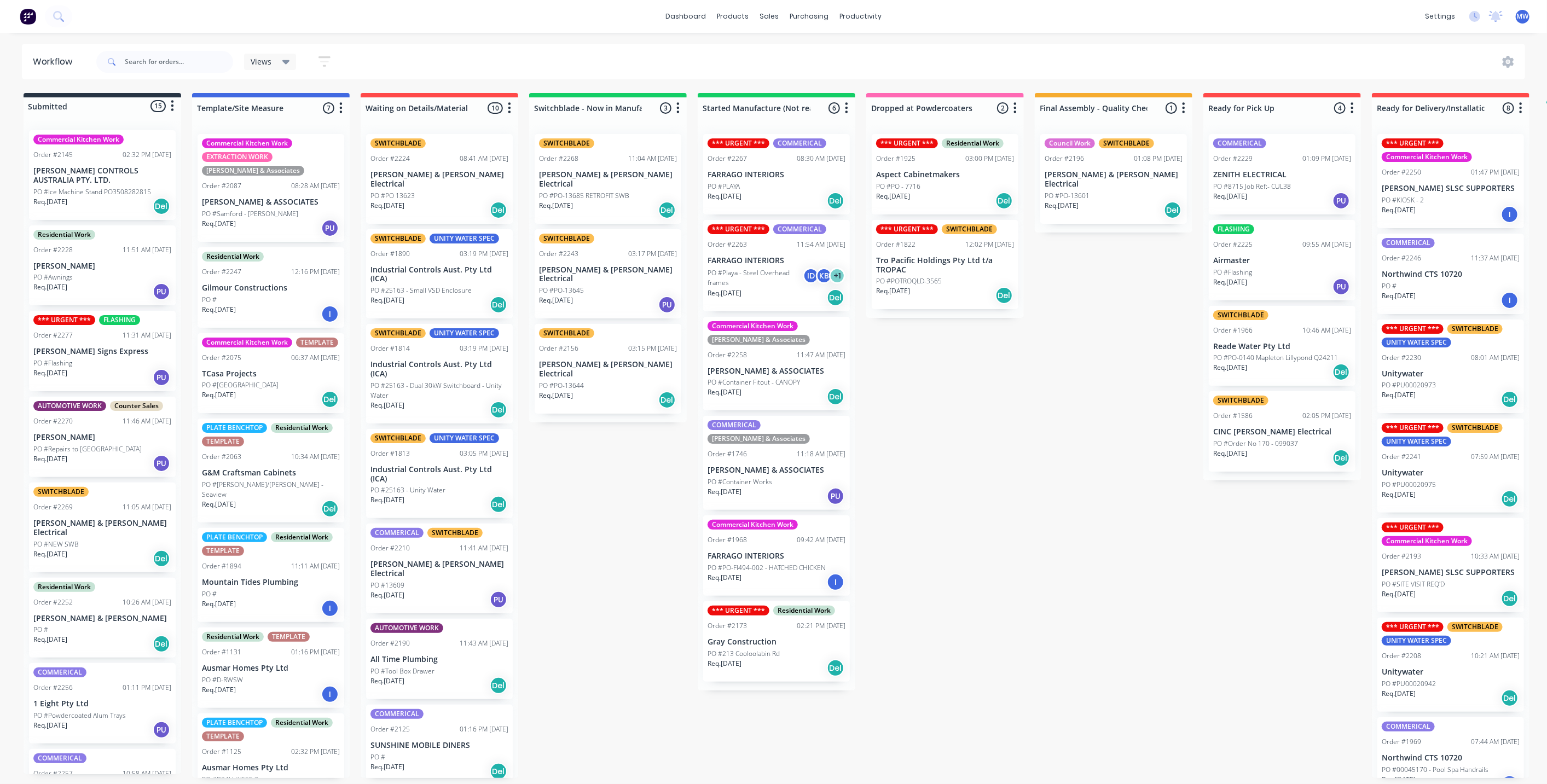
click at [76, 182] on p "[PERSON_NAME] CONTROLS AUSTRALIA PTY. LTD." at bounding box center [102, 176] width 138 height 19
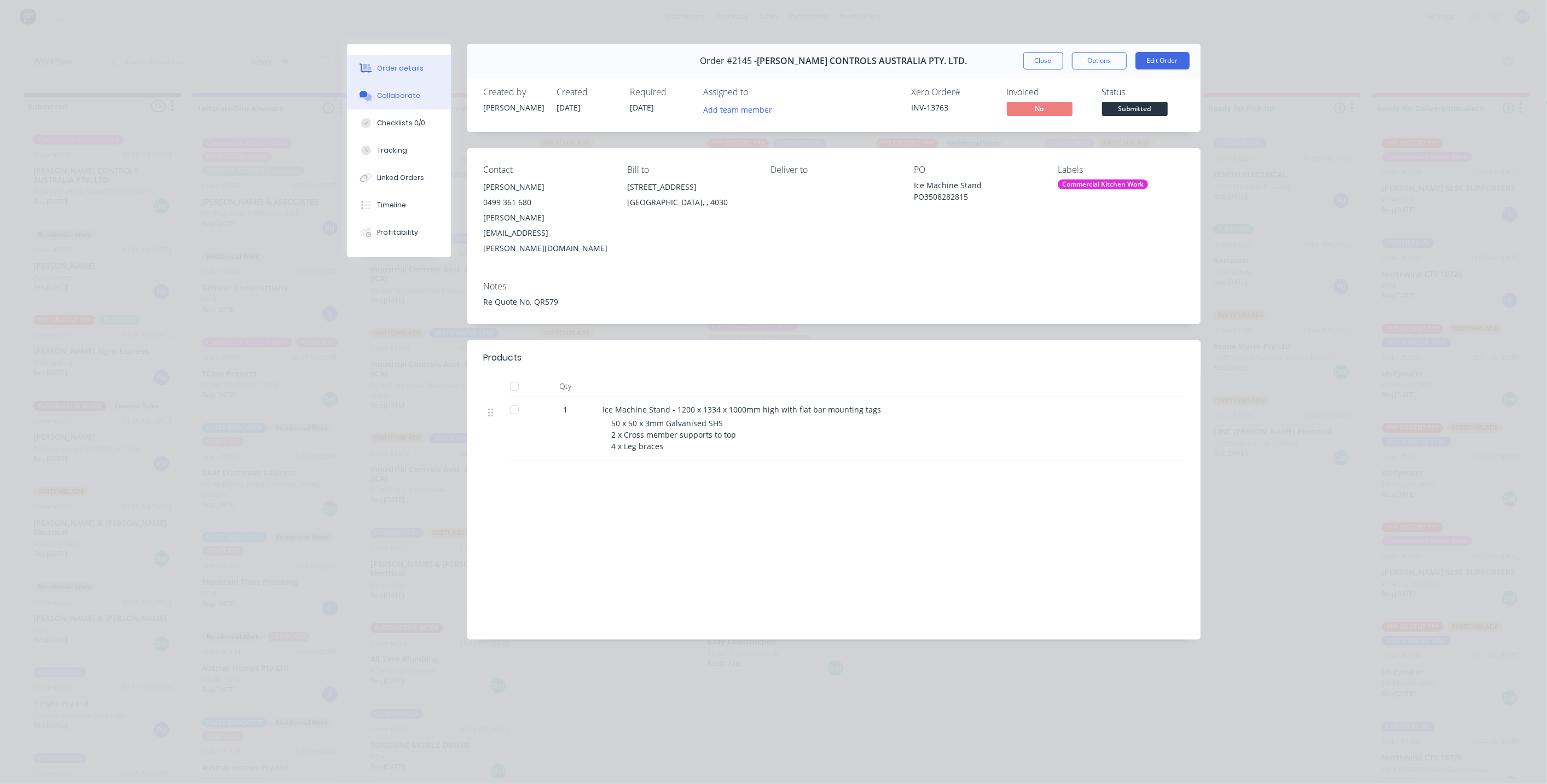
click at [419, 98] on button "Collaborate" at bounding box center [398, 95] width 104 height 27
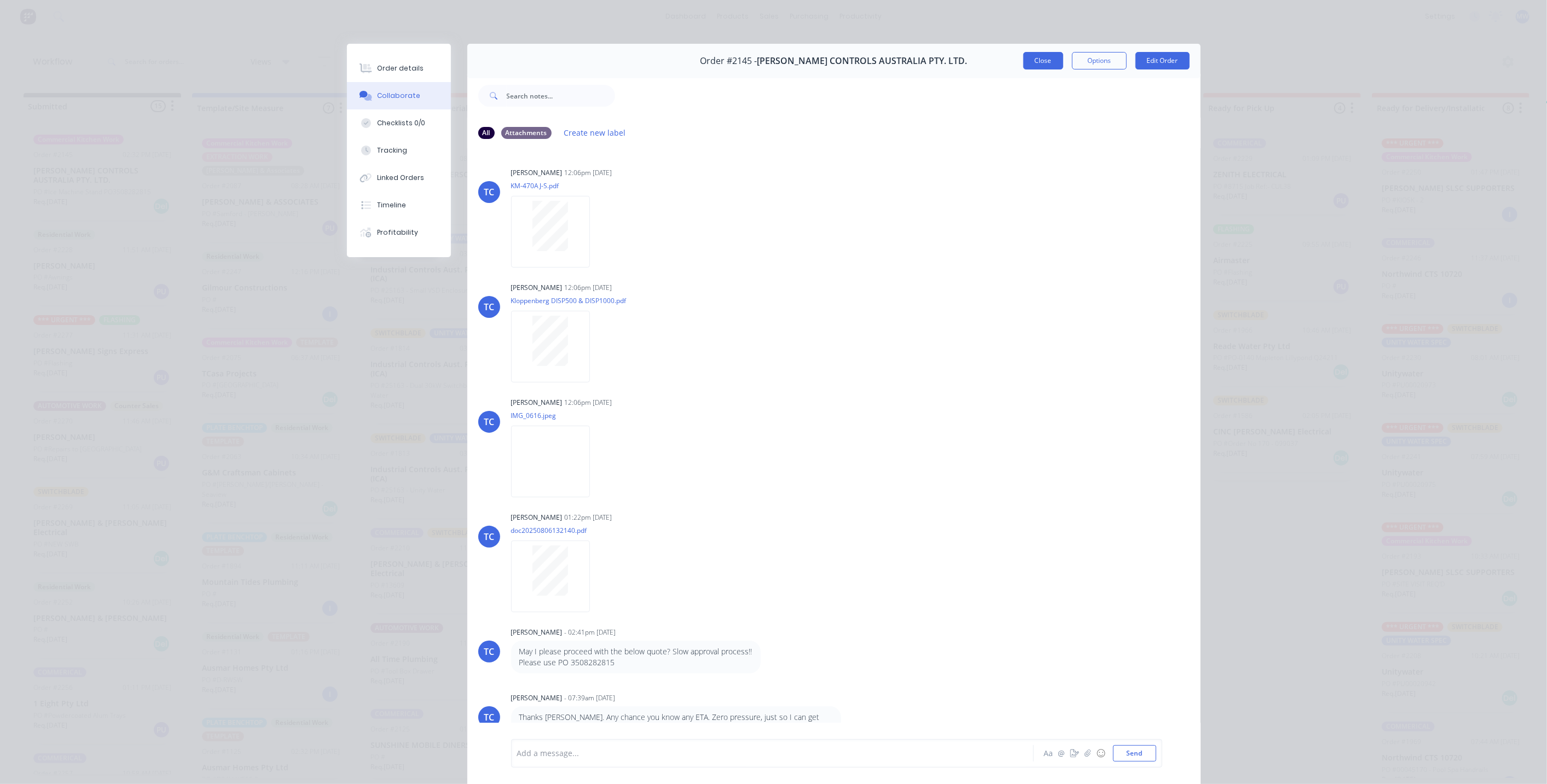
click at [1026, 62] on button "Close" at bounding box center [1043, 60] width 40 height 17
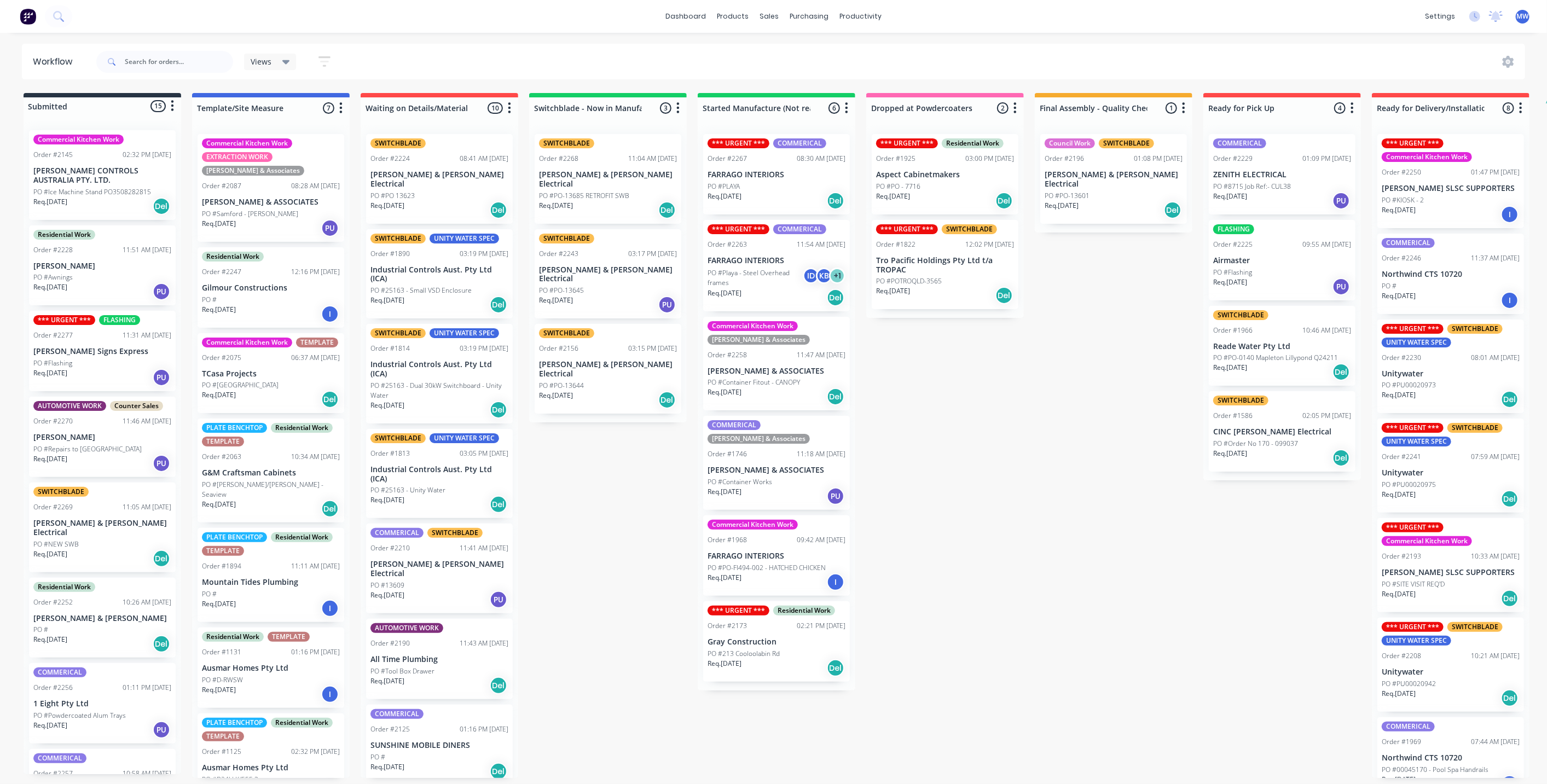
click at [116, 199] on div "Req. 25/09/25 Del" at bounding box center [102, 206] width 138 height 19
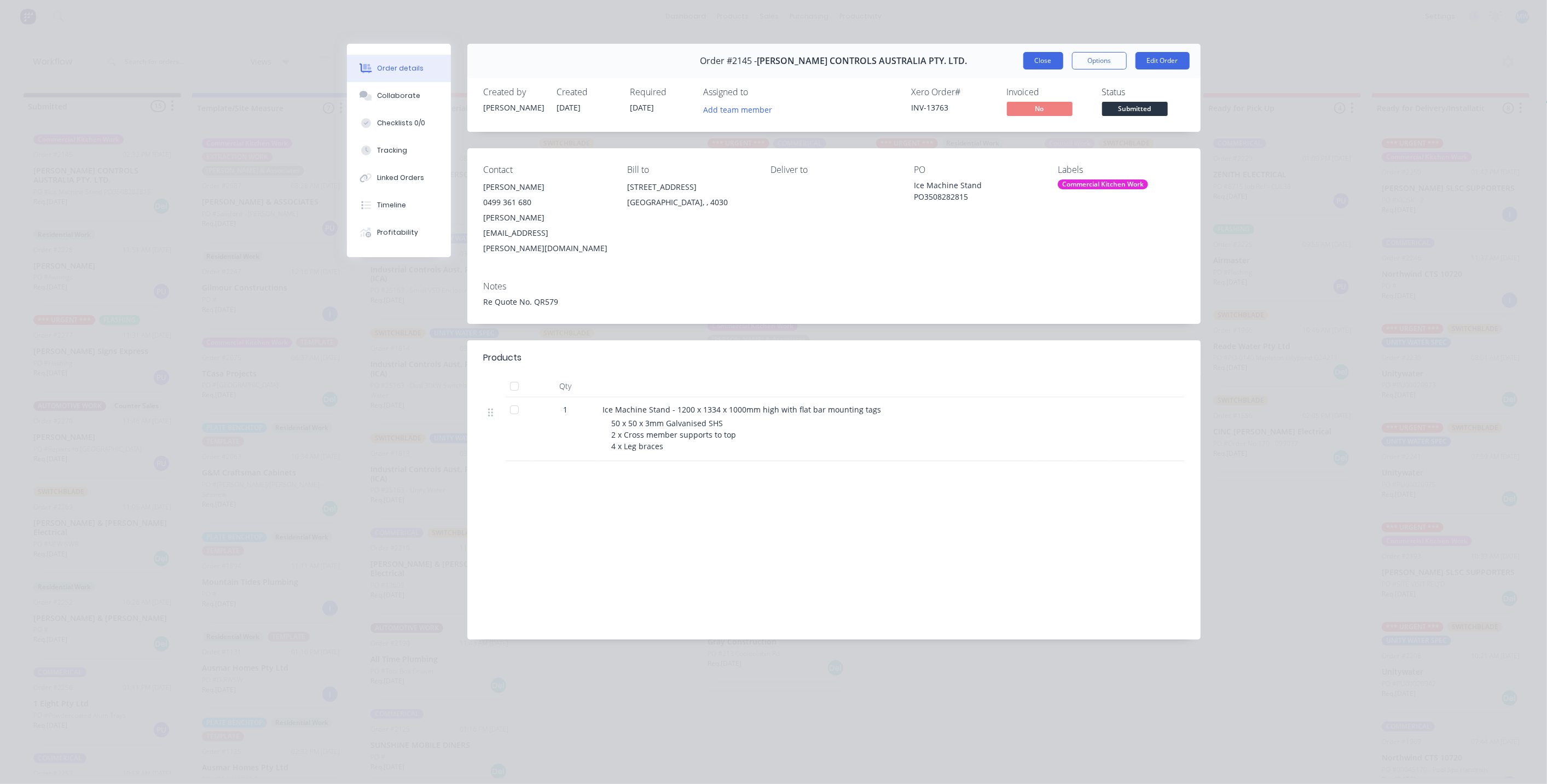
click at [1049, 66] on button "Close" at bounding box center [1043, 60] width 40 height 17
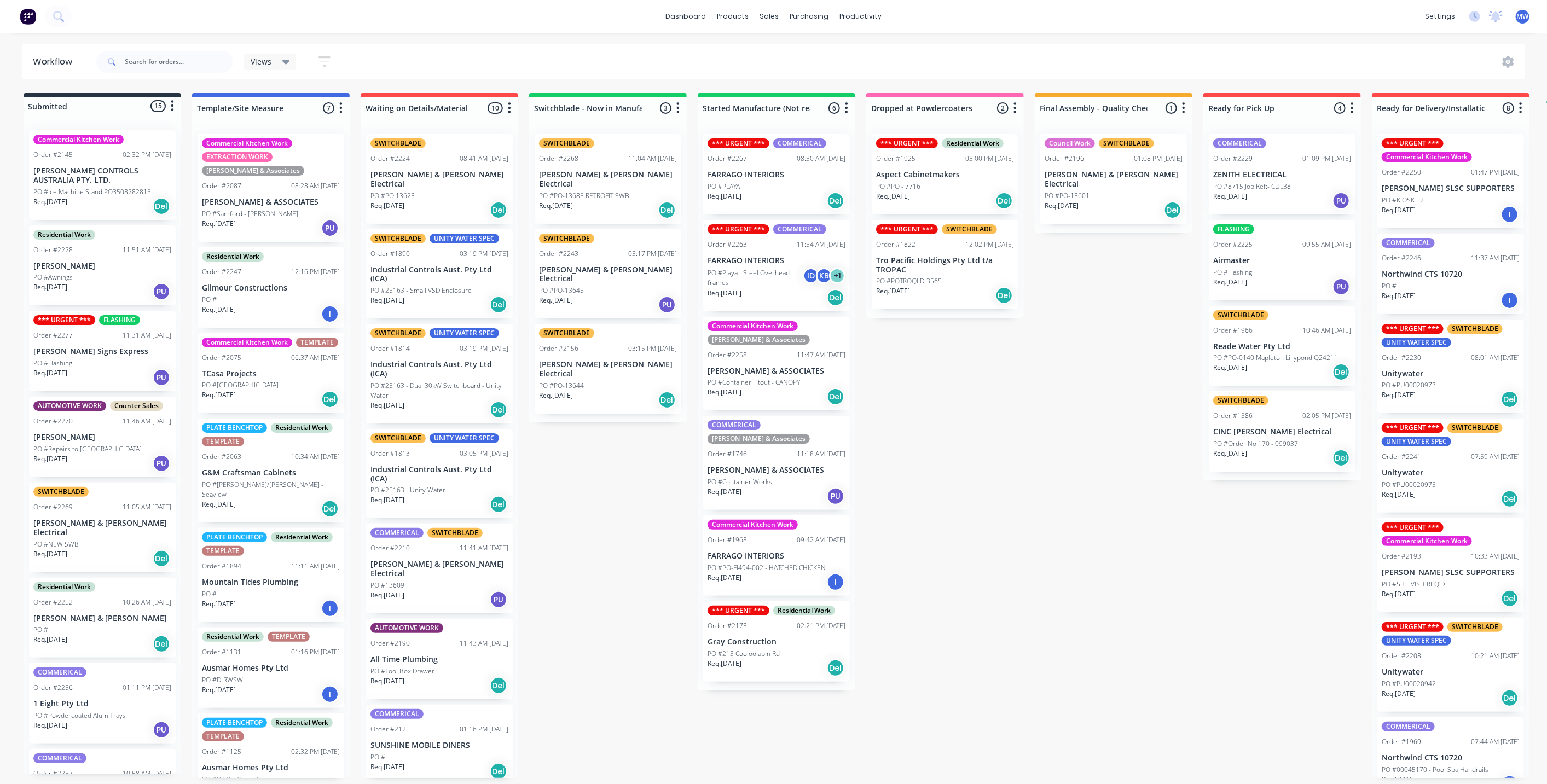
click at [583, 483] on div "Submitted 15 Status colour #273444 hex #273444 Save Cancel Summaries Total orde…" at bounding box center [904, 435] width 1825 height 685
click at [614, 296] on div "Req. 27/08/25 PU" at bounding box center [608, 305] width 138 height 19
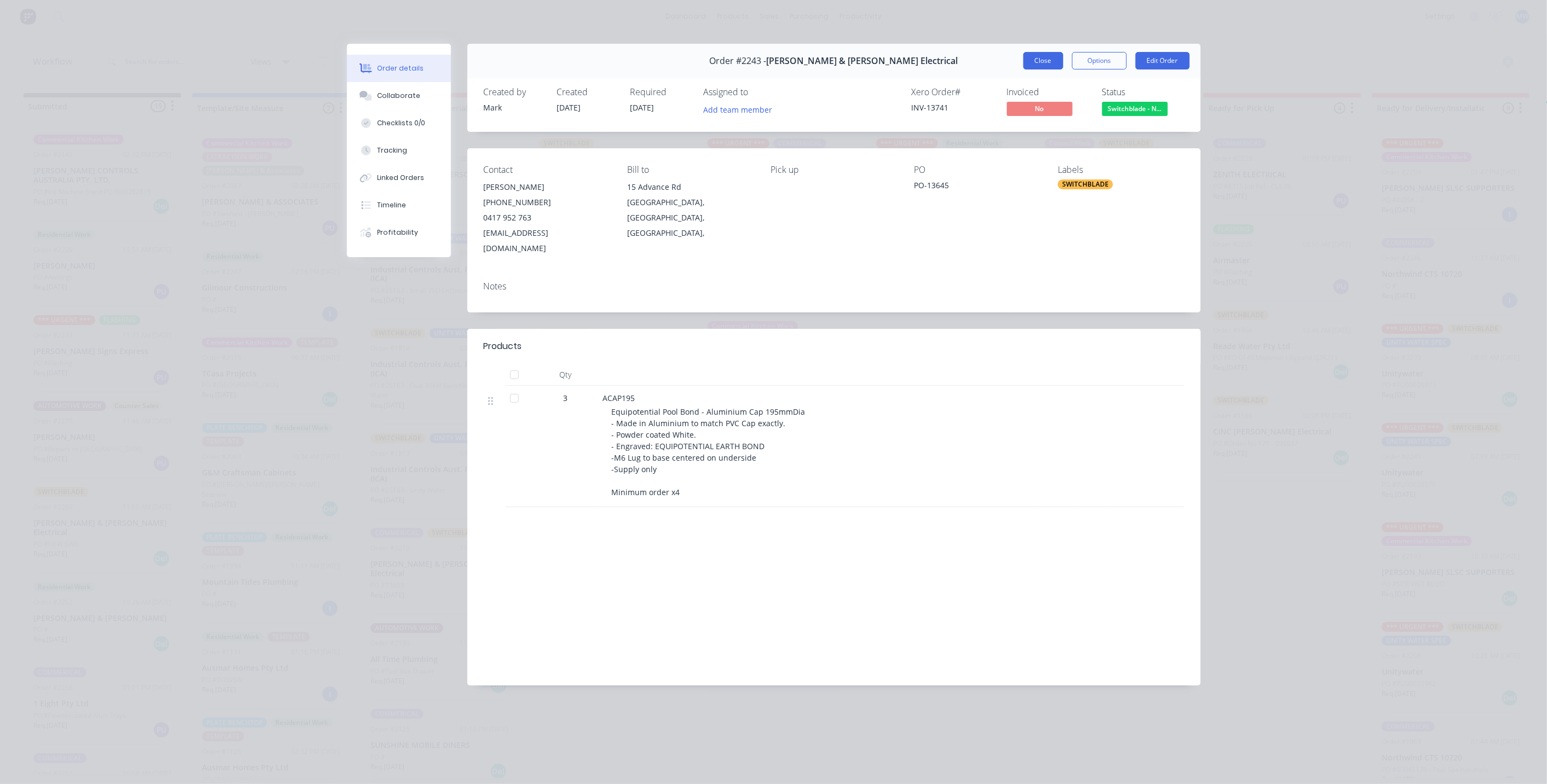
click at [1038, 57] on button "Close" at bounding box center [1043, 60] width 40 height 17
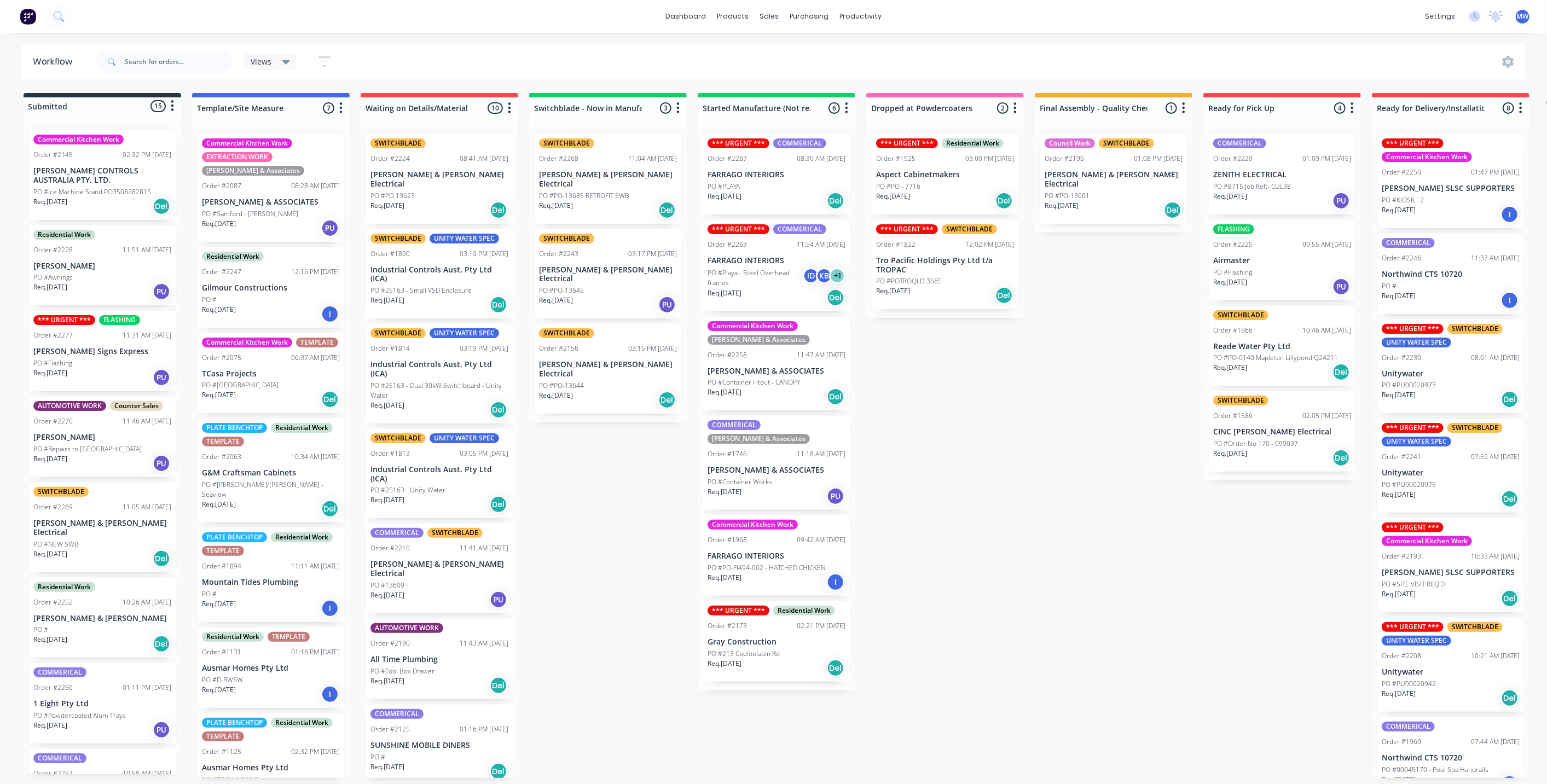
click at [584, 458] on div "Submitted 15 Status colour #273444 hex #273444 Save Cancel Summaries Total orde…" at bounding box center [904, 435] width 1825 height 685
click at [781, 551] on p "FARRAGO INTERIORS" at bounding box center [777, 556] width 138 height 9
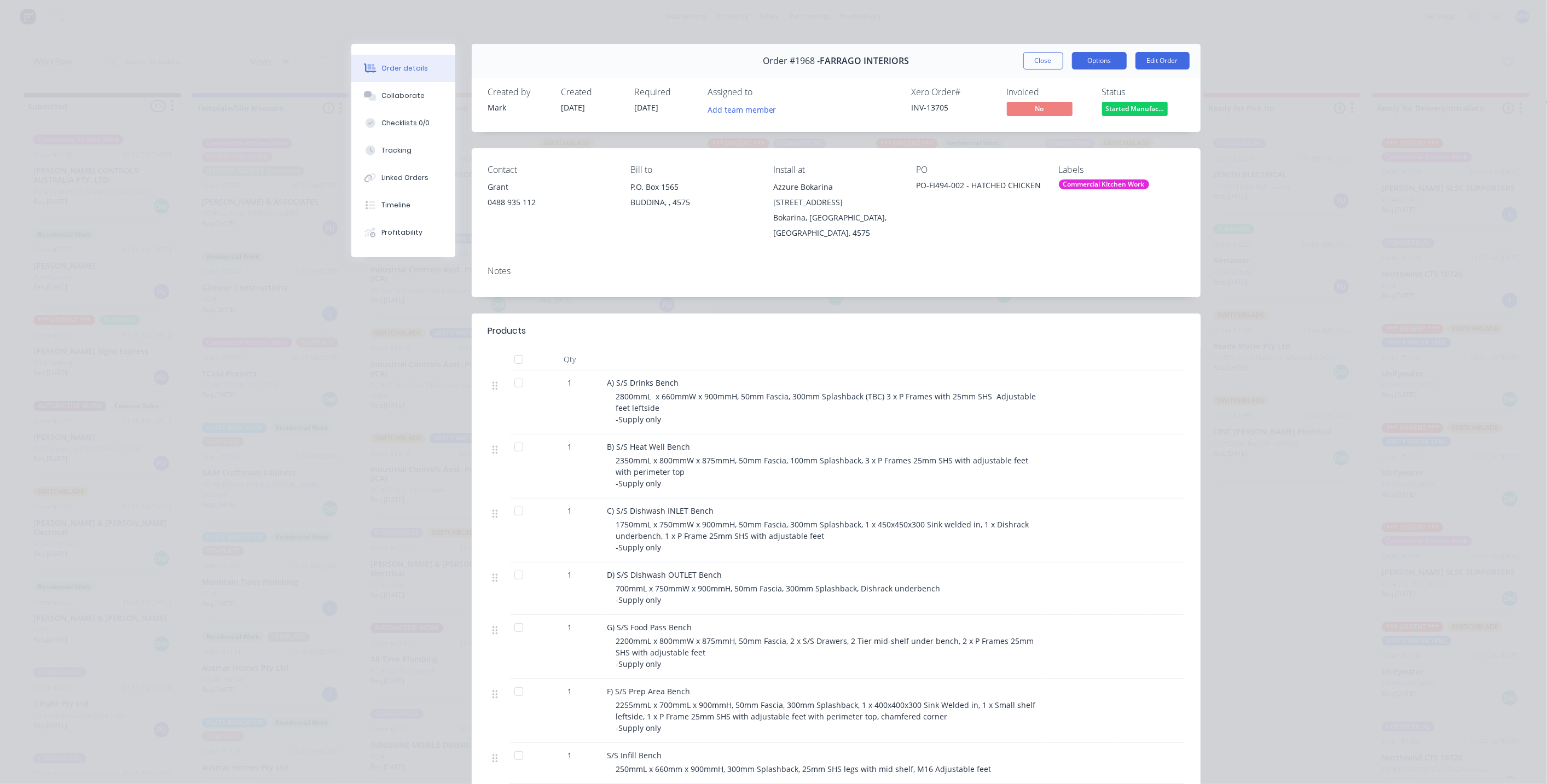
click at [1098, 64] on button "Options" at bounding box center [1099, 60] width 55 height 17
click at [1092, 104] on div "Work Order" at bounding box center [1069, 110] width 95 height 16
click at [1091, 132] on div "Standard" at bounding box center [1069, 132] width 95 height 16
click at [1098, 62] on button "Options" at bounding box center [1099, 60] width 55 height 17
click at [1089, 152] on div "Custom" at bounding box center [1069, 154] width 95 height 16
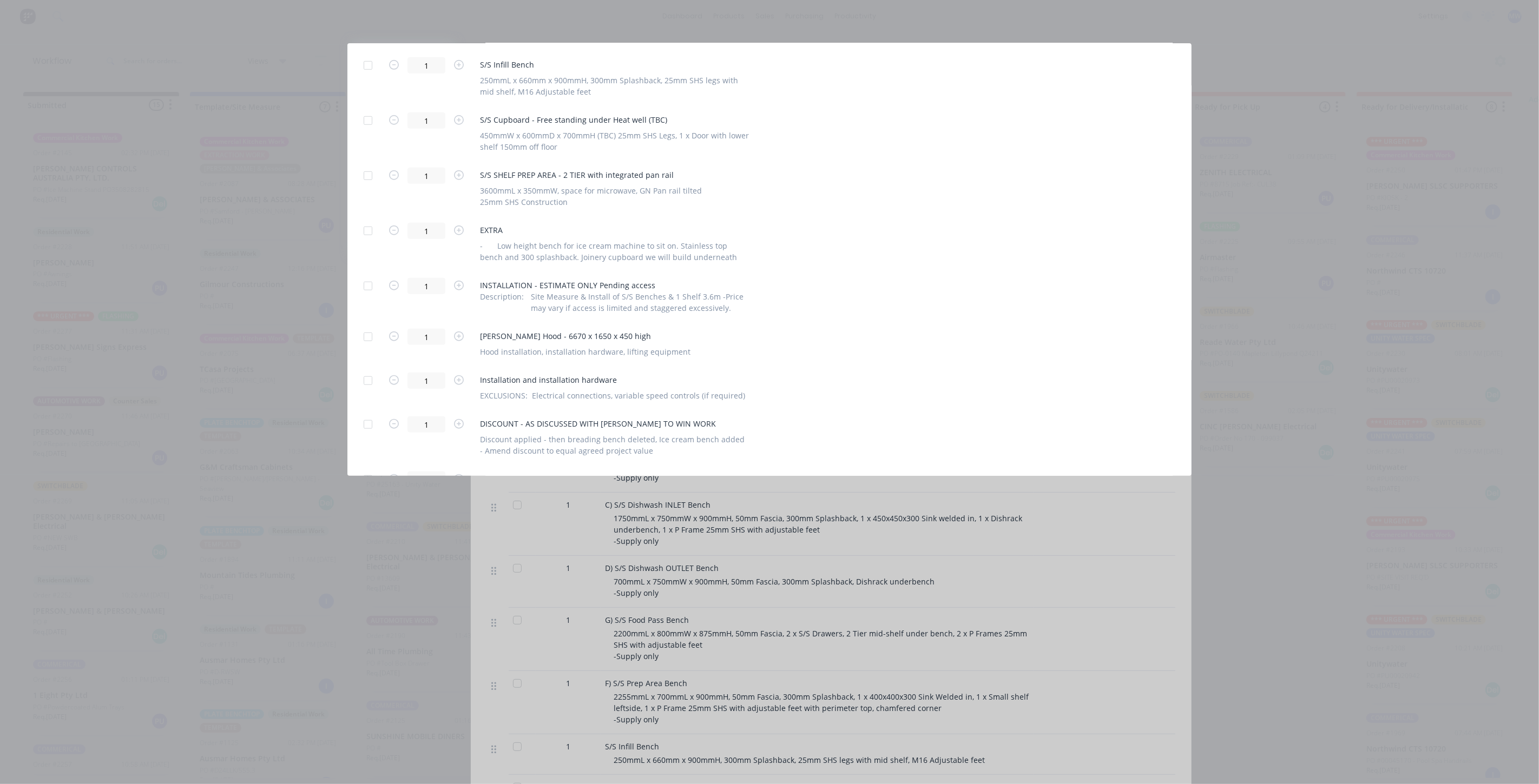
scroll to position [818, 0]
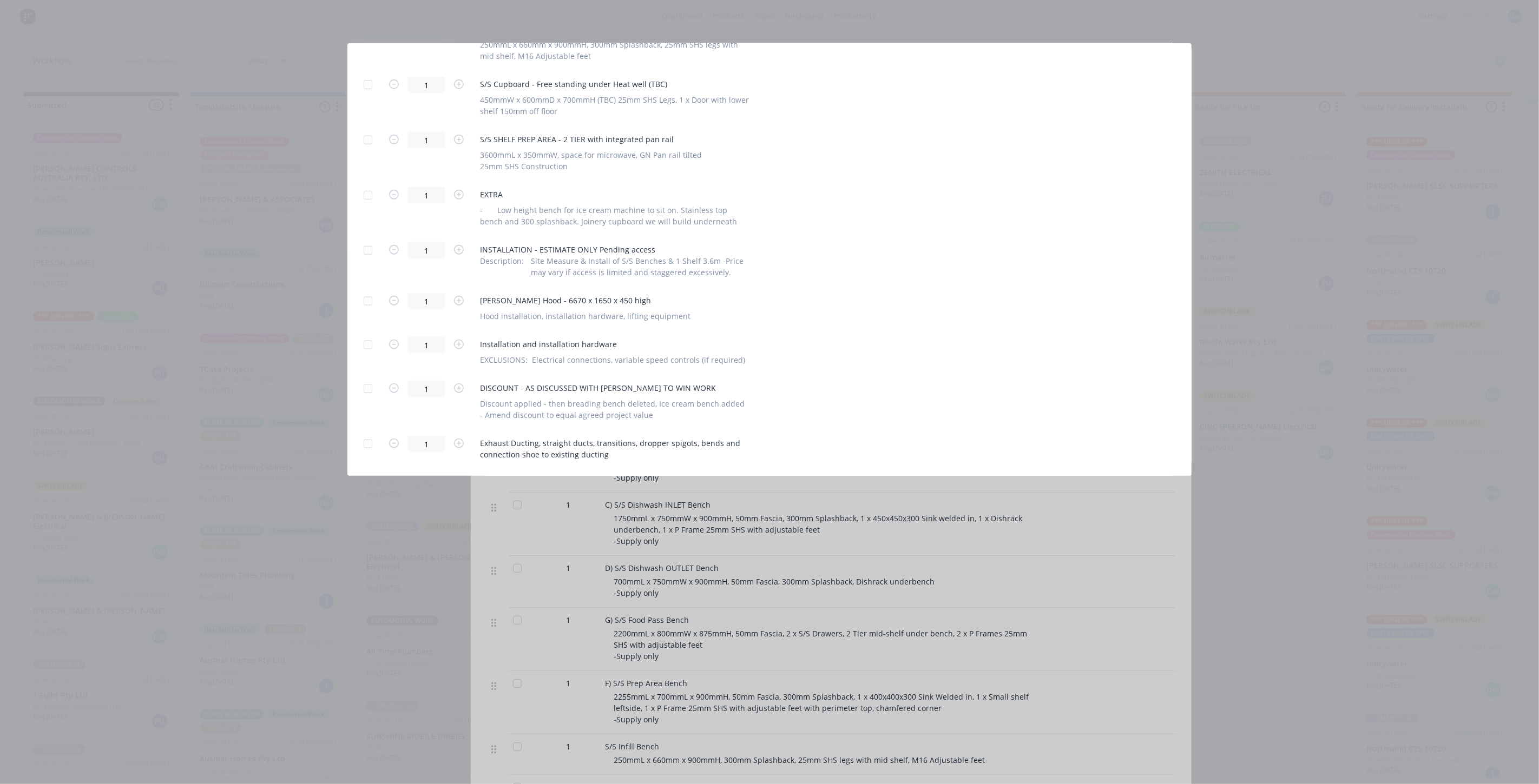
click at [367, 444] on div at bounding box center [367, 444] width 22 height 22
click at [369, 300] on div at bounding box center [367, 301] width 22 height 22
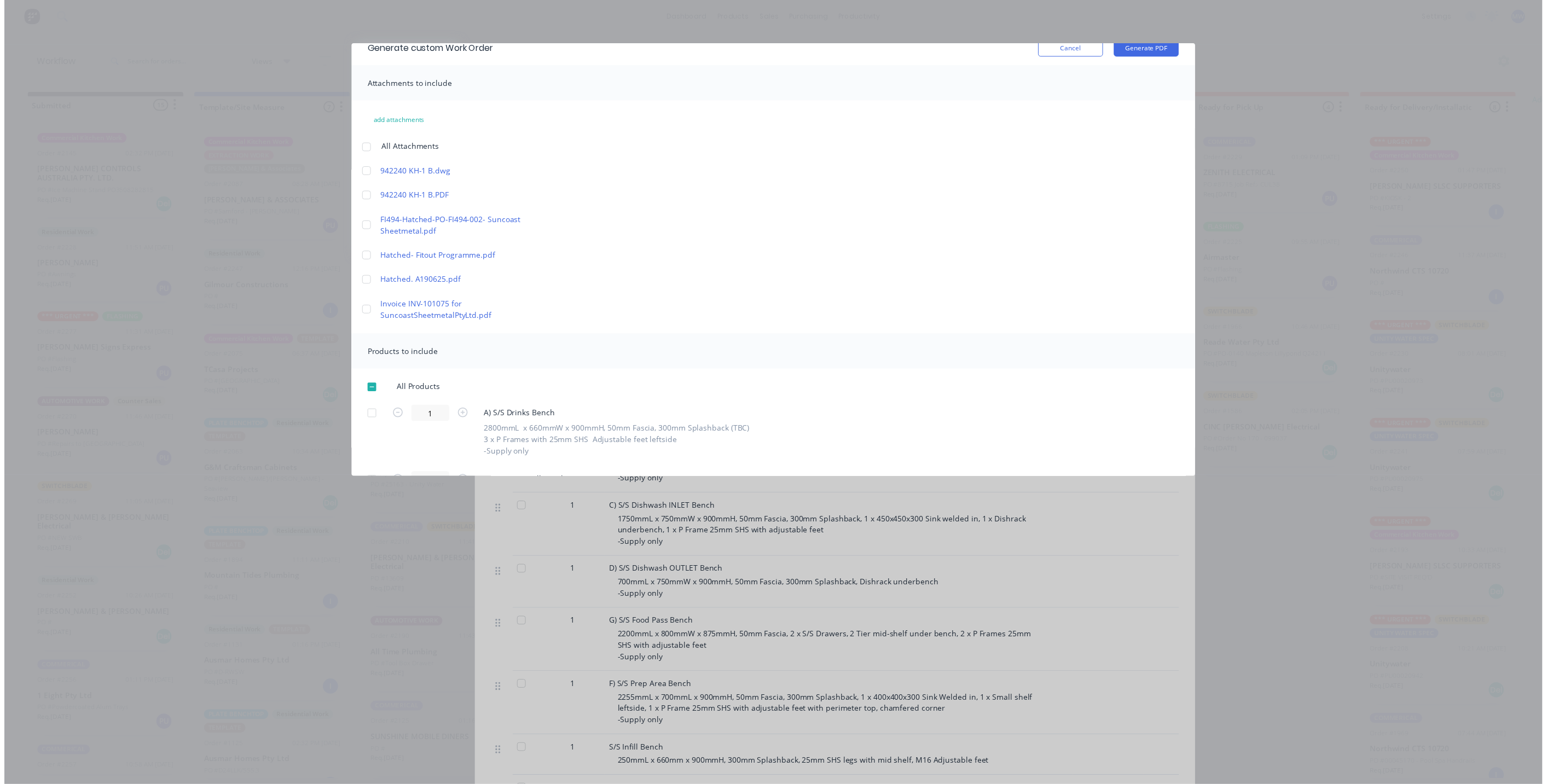
scroll to position [0, 0]
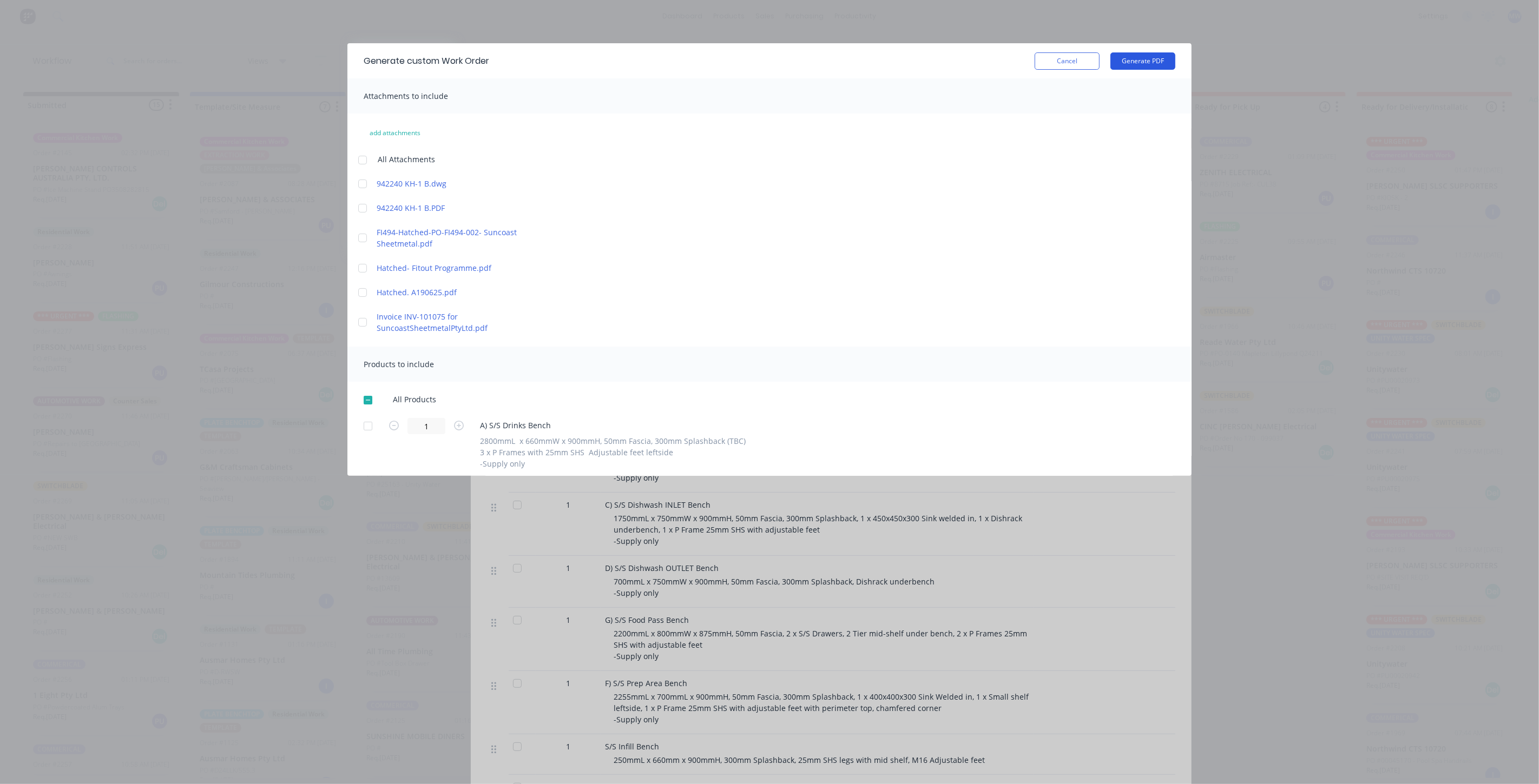
click at [1133, 62] on button "Generate PDF" at bounding box center [1143, 61] width 65 height 17
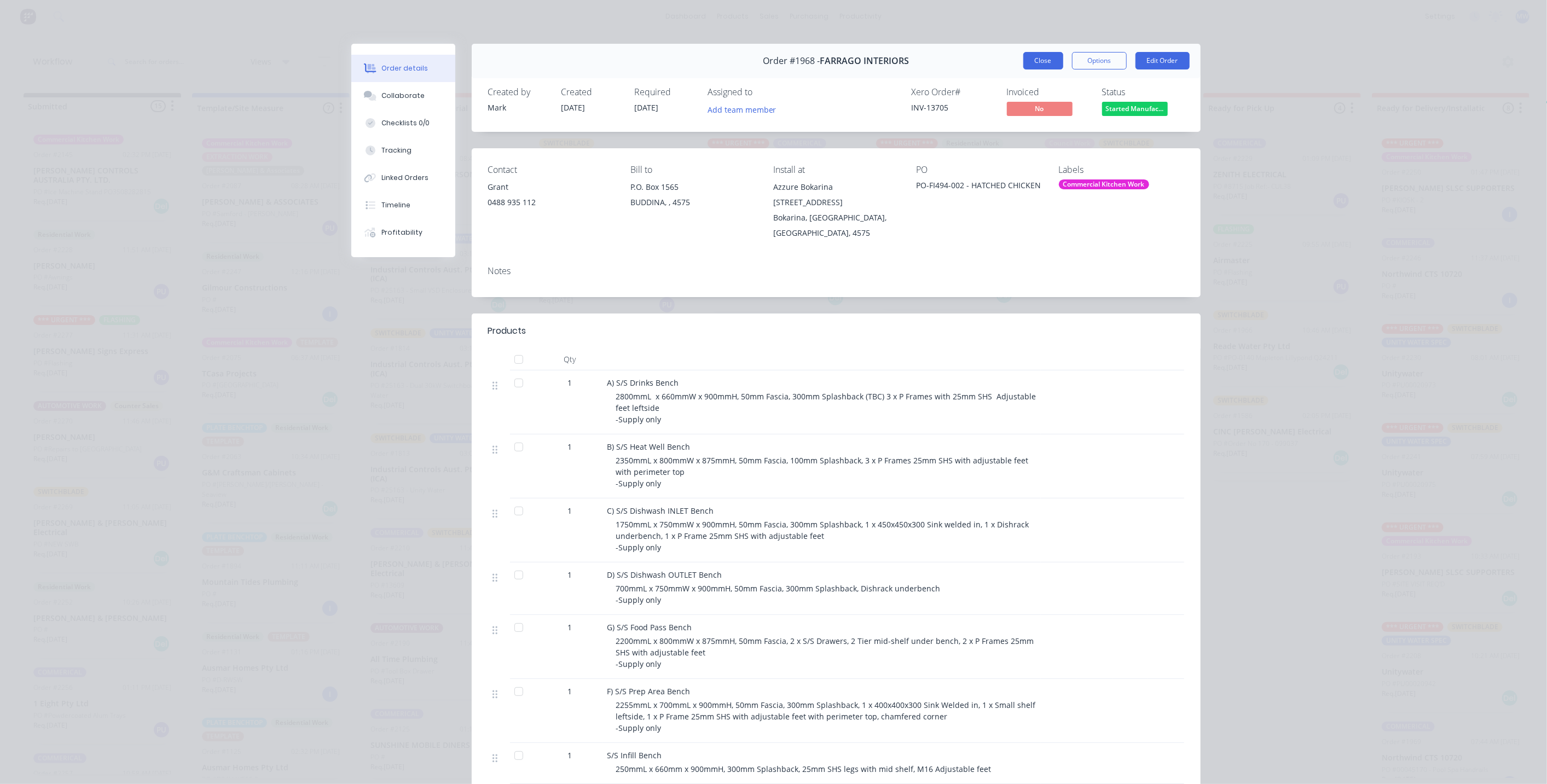
click at [1030, 65] on button "Close" at bounding box center [1043, 60] width 40 height 17
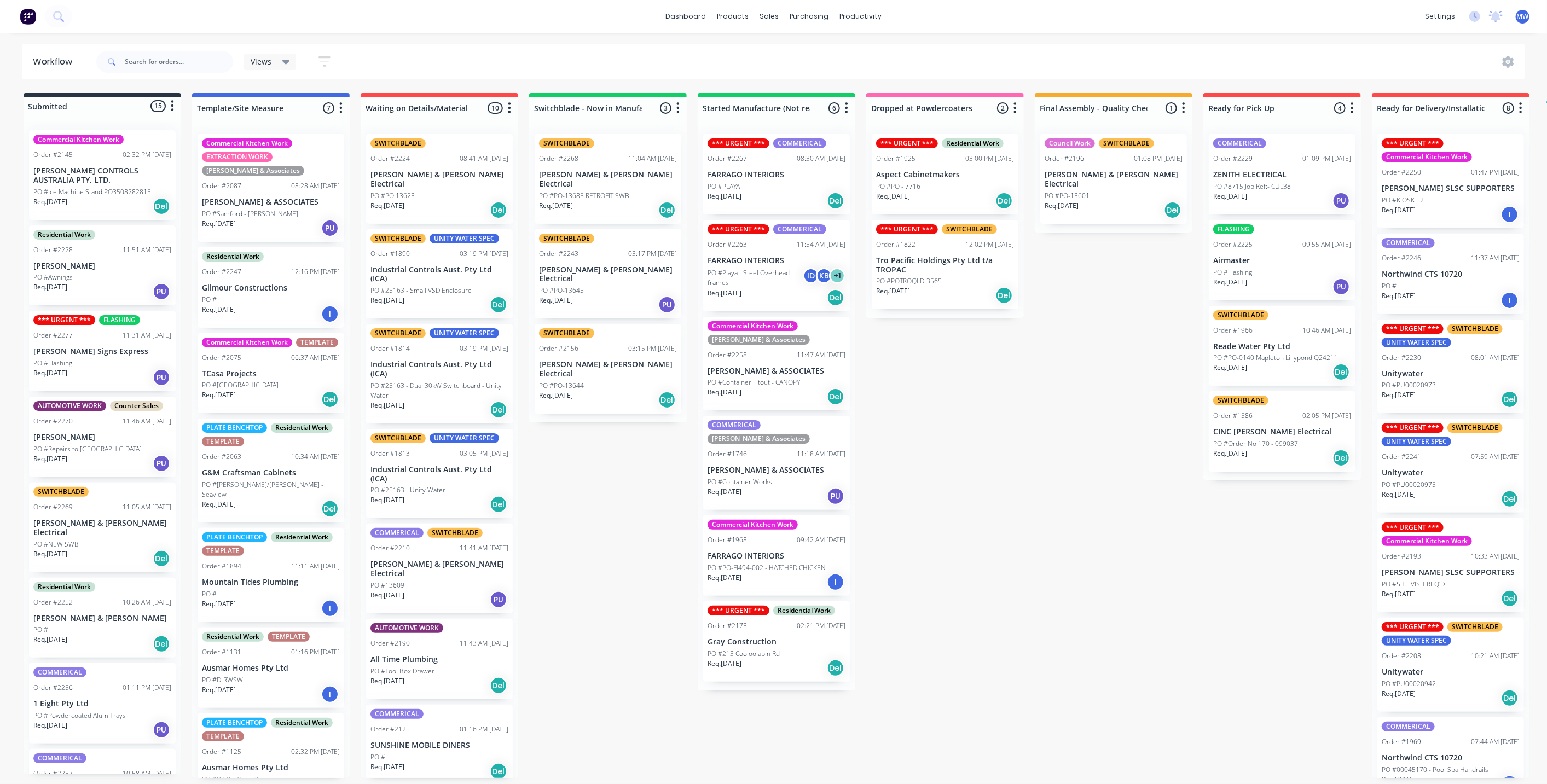
click at [973, 464] on div "Submitted 15 Status colour #273444 hex #273444 Save Cancel Summaries Total orde…" at bounding box center [904, 435] width 1825 height 685
click at [659, 478] on div "Submitted 15 Status colour #273444 hex #273444 Save Cancel Summaries Total orde…" at bounding box center [904, 435] width 1825 height 685
click at [853, 452] on div "*** URGENT *** COMMERICAL Order #2267 08:30 AM 03/09/25 FARRAGO INTERIORS PO #P…" at bounding box center [777, 407] width 158 height 565
click at [603, 486] on div "Submitted 15 Status colour #273444 hex #273444 Save Cancel Summaries Total orde…" at bounding box center [904, 435] width 1825 height 685
click at [647, 492] on div "Submitted 15 Status colour #273444 hex #273444 Save Cancel Summaries Total orde…" at bounding box center [904, 435] width 1825 height 685
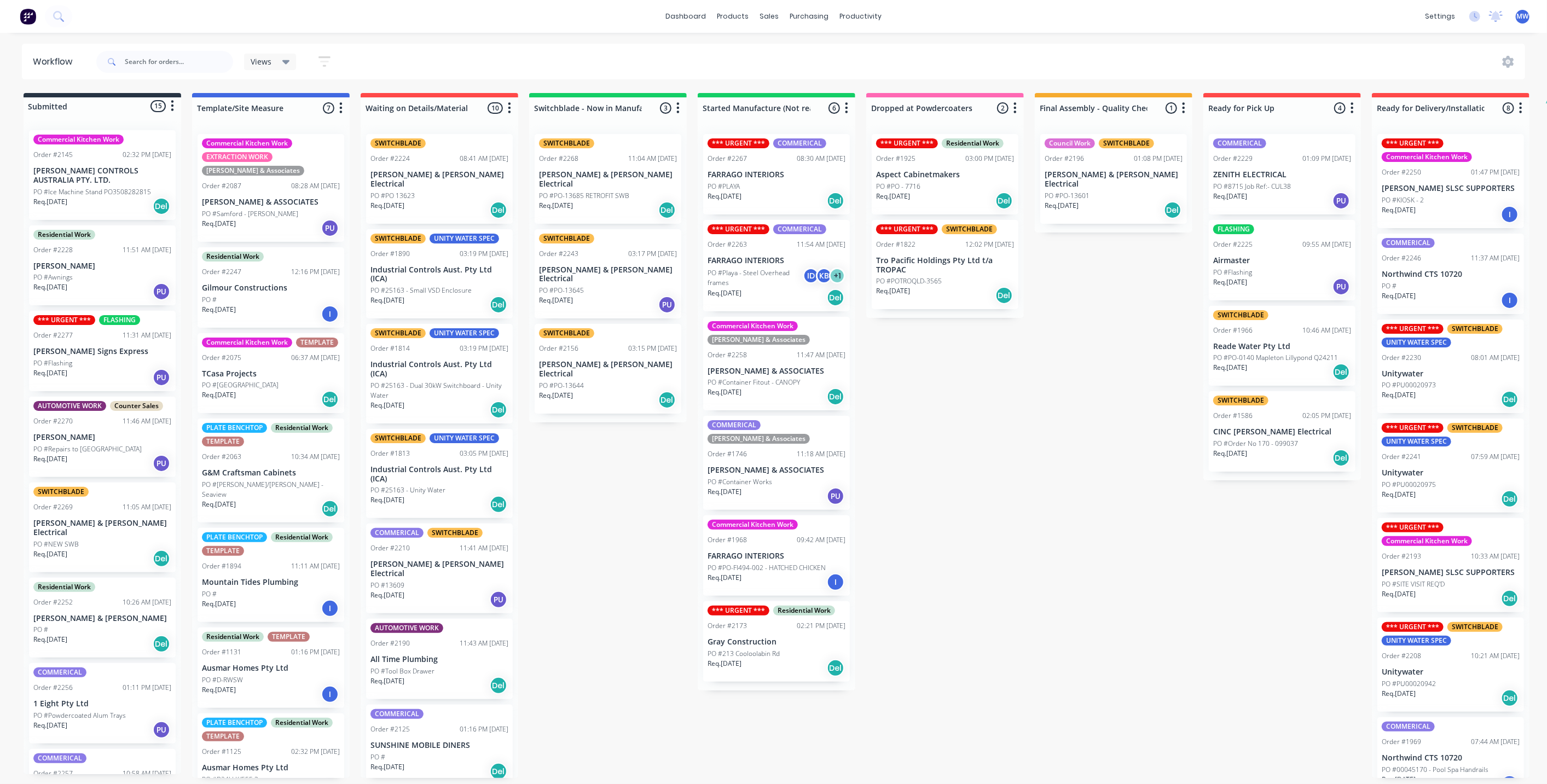
click at [590, 296] on div "Req. 27/08/25 PU" at bounding box center [608, 305] width 138 height 19
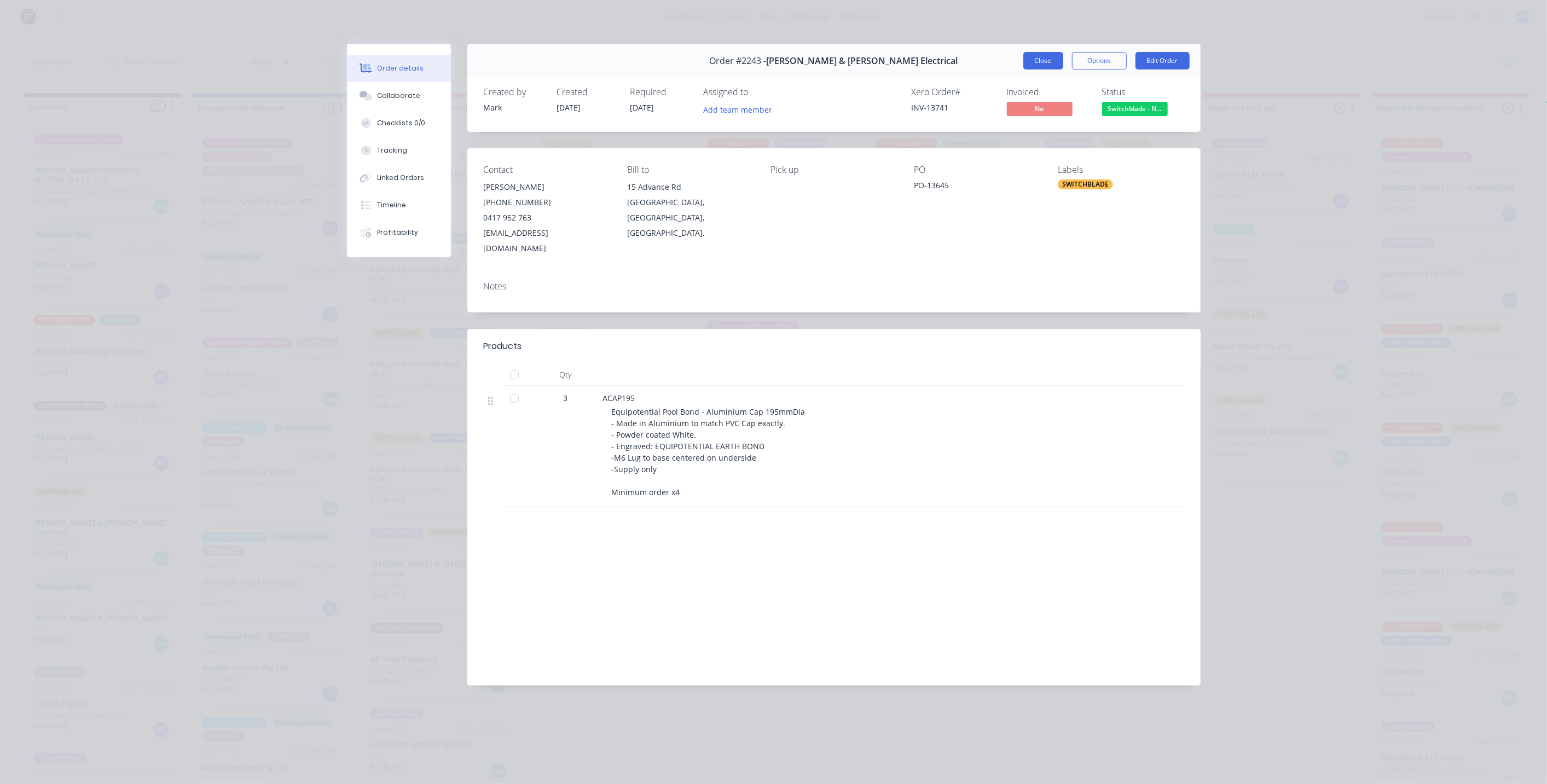
click at [1045, 59] on button "Close" at bounding box center [1043, 60] width 40 height 17
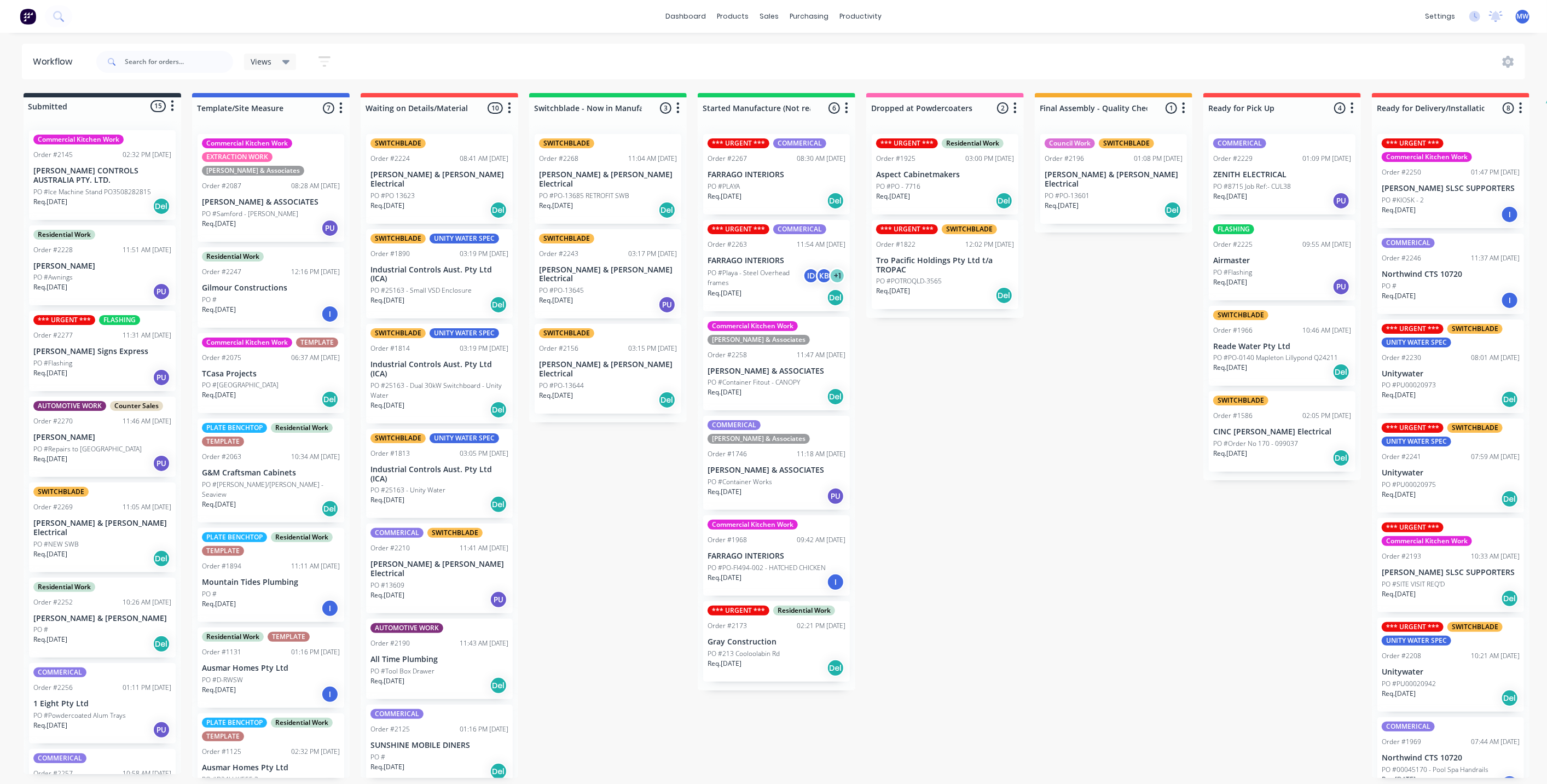
click at [590, 451] on div "Submitted 15 Status colour #273444 hex #273444 Save Cancel Summaries Total orde…" at bounding box center [904, 435] width 1825 height 685
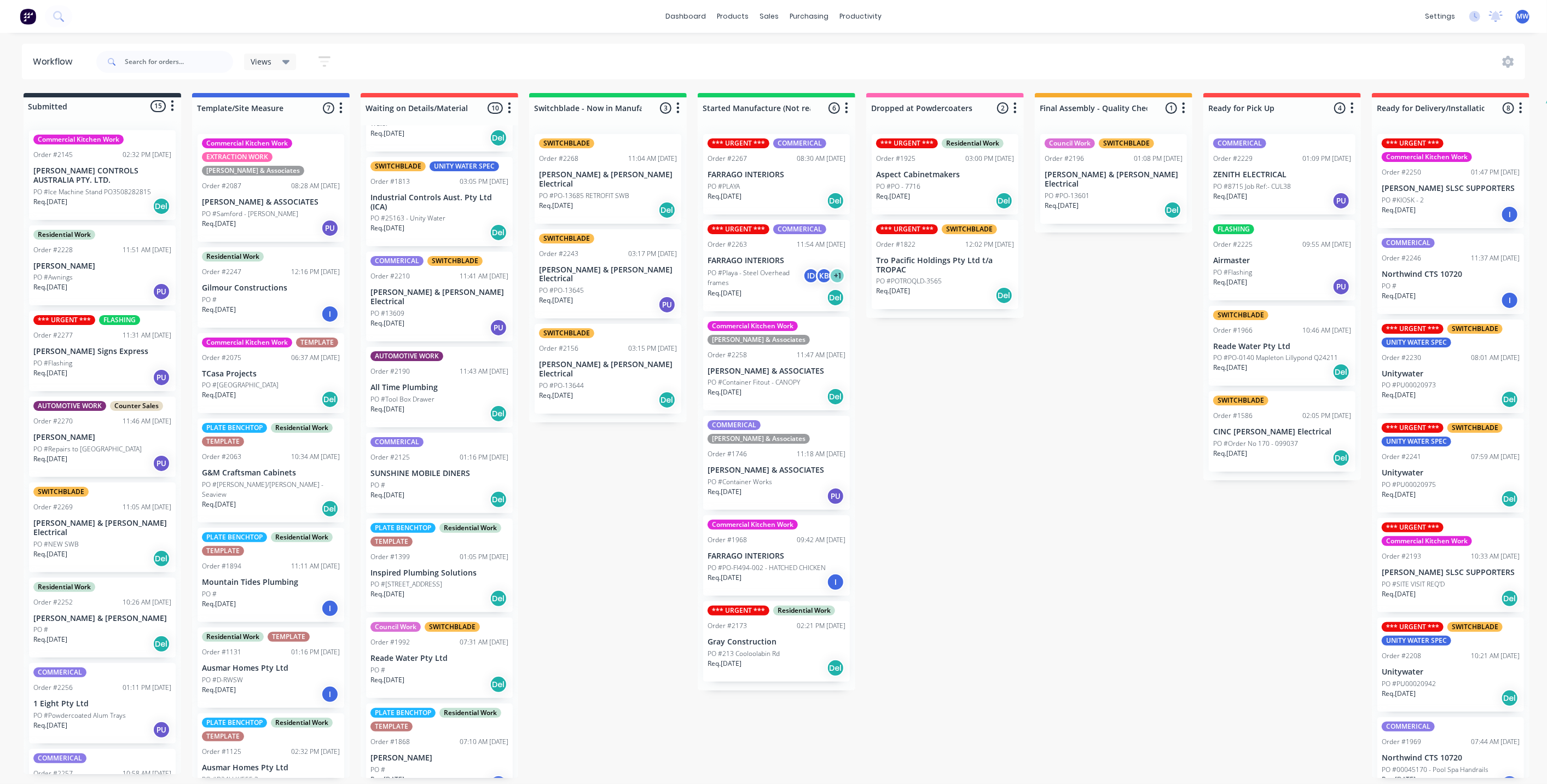
click at [638, 461] on div "Submitted 15 Status colour #273444 hex #273444 Save Cancel Summaries Total orde…" at bounding box center [904, 435] width 1825 height 685
click at [941, 527] on div "Submitted 15 Status colour #273444 hex #273444 Save Cancel Summaries Total orde…" at bounding box center [904, 435] width 1825 height 685
click at [936, 520] on div "Submitted 15 Status colour #273444 hex #273444 Save Cancel Summaries Total orde…" at bounding box center [904, 435] width 1825 height 685
drag, startPoint x: 570, startPoint y: 545, endPoint x: 708, endPoint y: 528, distance: 139.0
click at [570, 544] on div "Submitted 15 Status colour #273444 hex #273444 Save Cancel Summaries Total orde…" at bounding box center [904, 435] width 1825 height 685
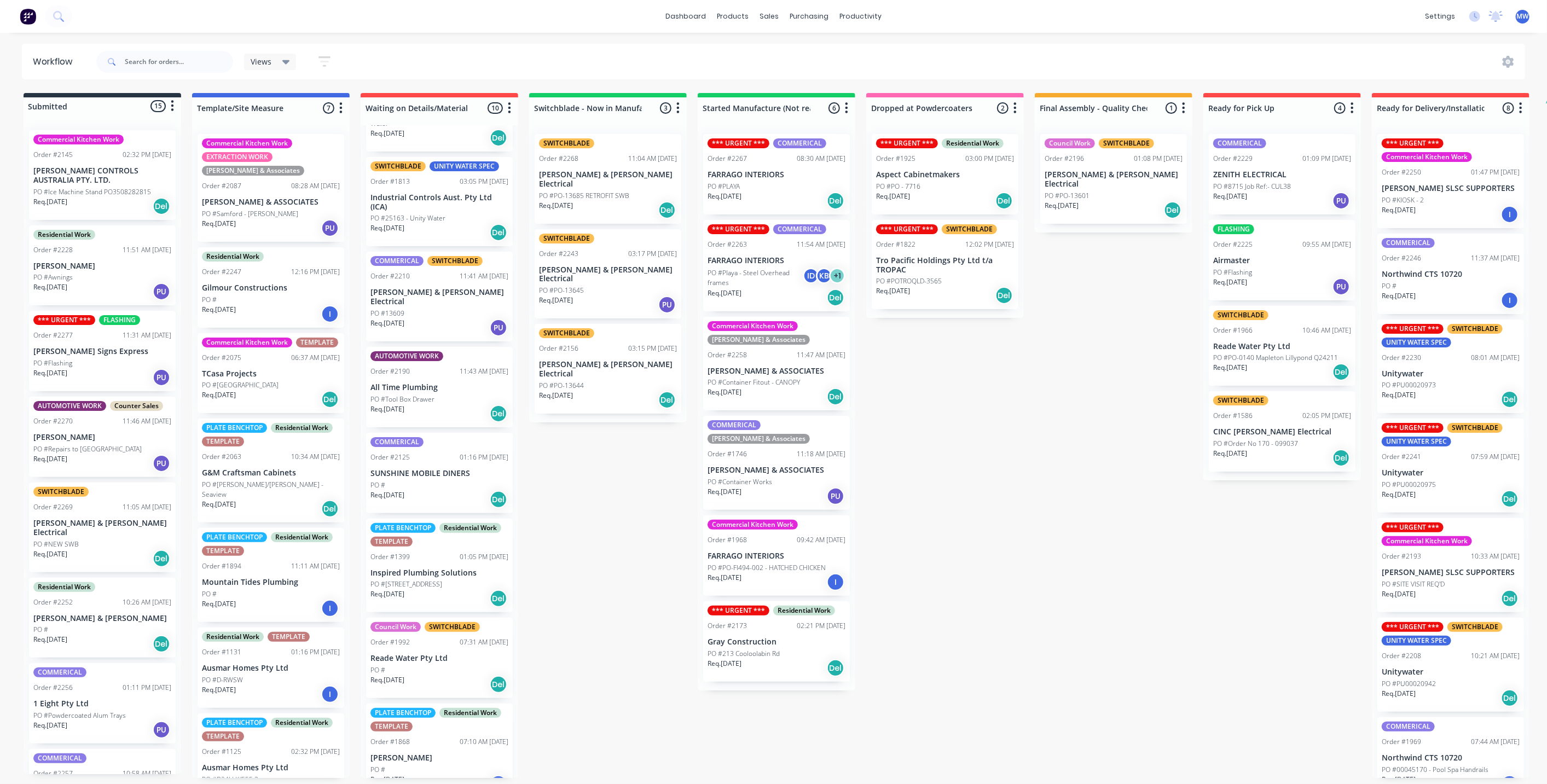
click at [965, 491] on div "Submitted 15 Status colour #273444 hex #273444 Save Cancel Summaries Total orde…" at bounding box center [904, 435] width 1825 height 685
click at [596, 499] on div "Submitted 15 Status colour #273444 hex #273444 Save Cancel Summaries Total orde…" at bounding box center [904, 435] width 1825 height 685
click at [939, 469] on div "Submitted 15 Status colour #273444 hex #273444 Save Cancel Summaries Total orde…" at bounding box center [904, 435] width 1825 height 685
click at [608, 476] on div "Submitted 15 Status colour #273444 hex #273444 Save Cancel Summaries Total orde…" at bounding box center [904, 435] width 1825 height 685
click at [764, 638] on p "Gray Construction" at bounding box center [777, 642] width 138 height 9
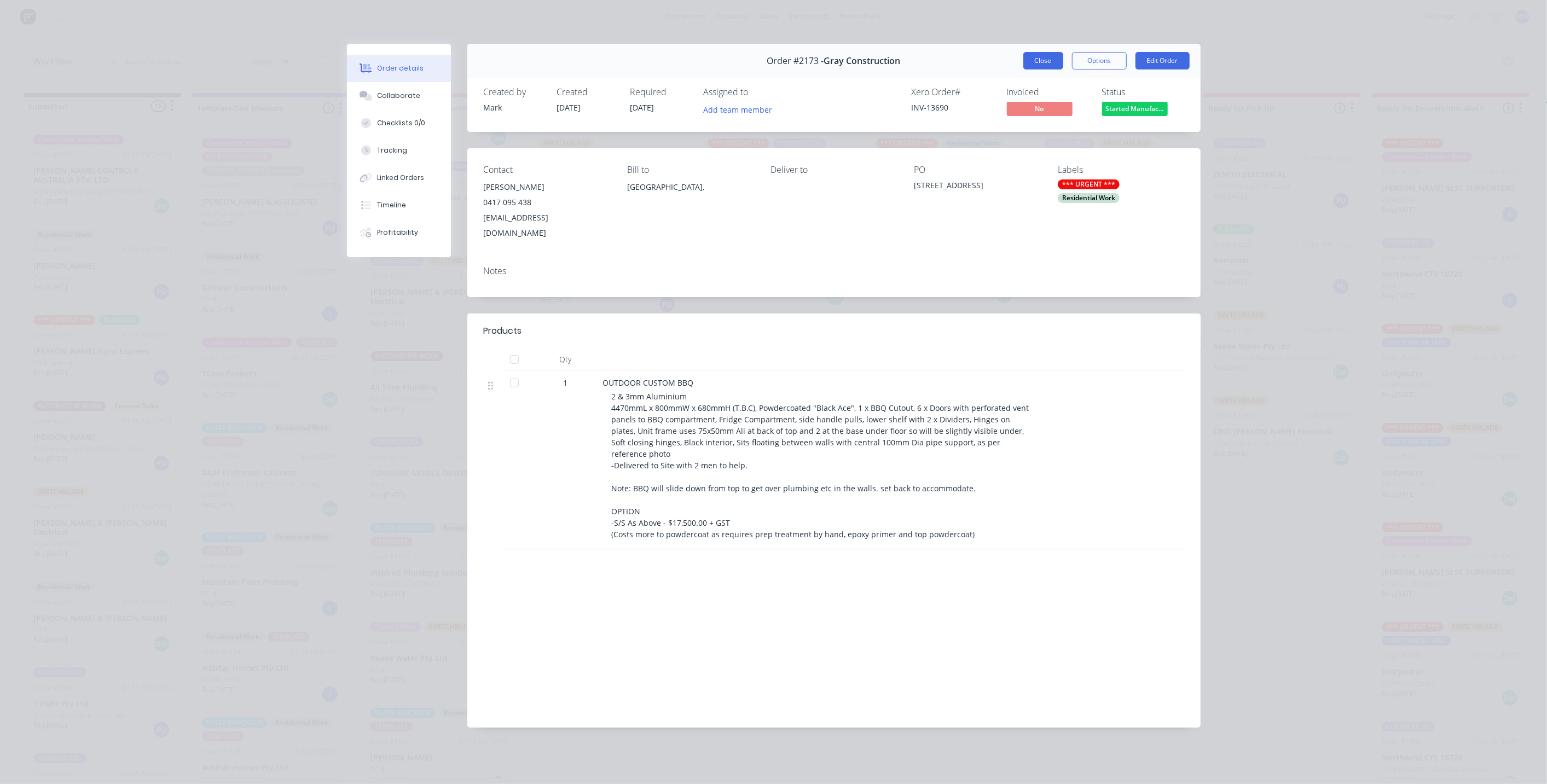
click at [1042, 59] on button "Close" at bounding box center [1043, 60] width 40 height 17
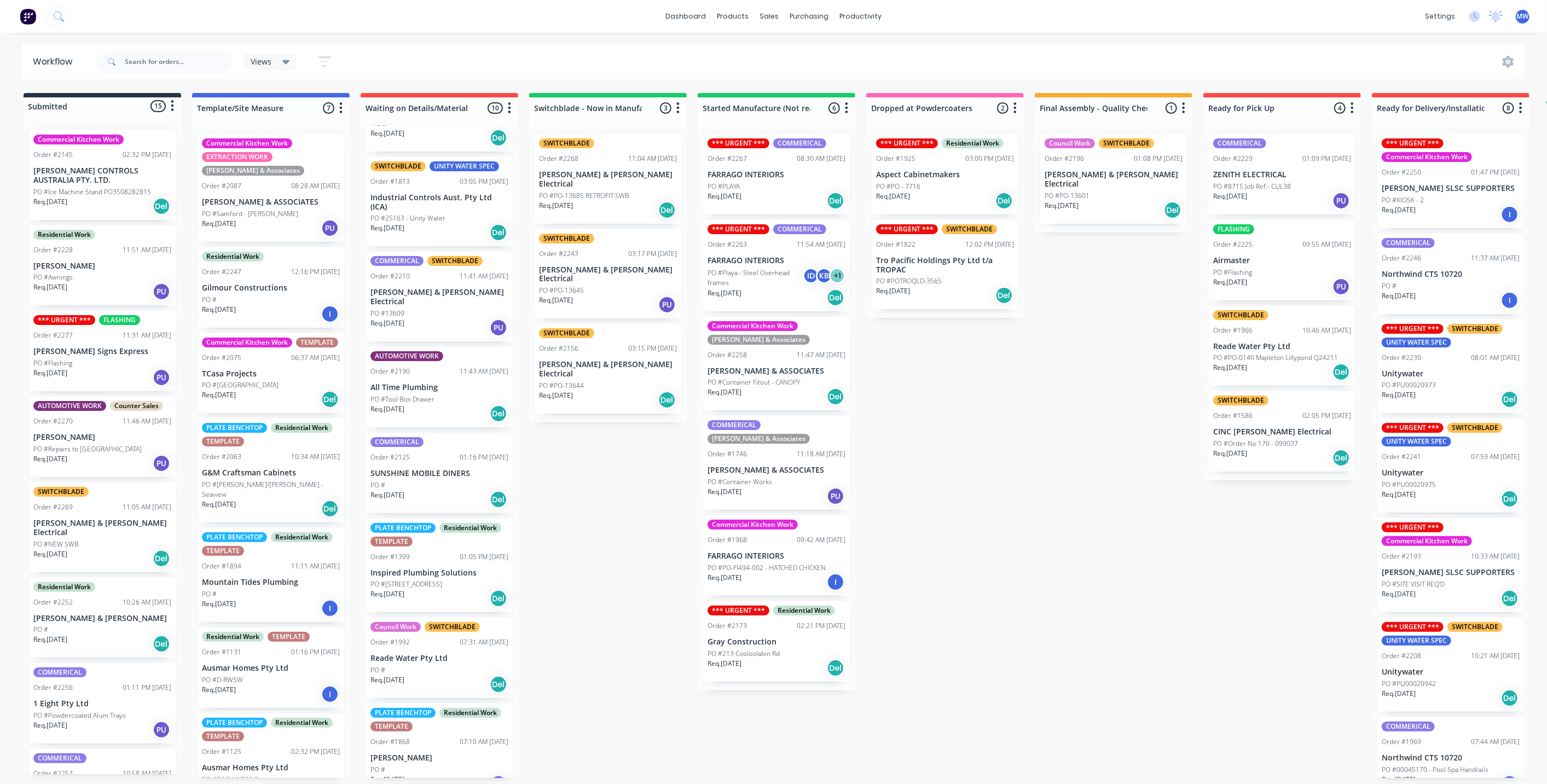
click at [954, 510] on div "Submitted 15 Status colour #273444 hex #273444 Save Cancel Summaries Total orde…" at bounding box center [904, 435] width 1825 height 685
click at [621, 528] on div "Submitted 15 Status colour #273444 hex #273444 Save Cancel Summaries Total orde…" at bounding box center [904, 435] width 1825 height 685
click at [617, 528] on div "Submitted 15 Status colour #273444 hex #273444 Save Cancel Summaries Total orde…" at bounding box center [904, 435] width 1825 height 685
click at [1035, 521] on div "Submitted 15 Status colour #273444 hex #273444 Save Cancel Summaries Total orde…" at bounding box center [904, 435] width 1825 height 685
click at [593, 526] on div "Submitted 15 Status colour #273444 hex #273444 Save Cancel Summaries Total orde…" at bounding box center [904, 435] width 1825 height 685
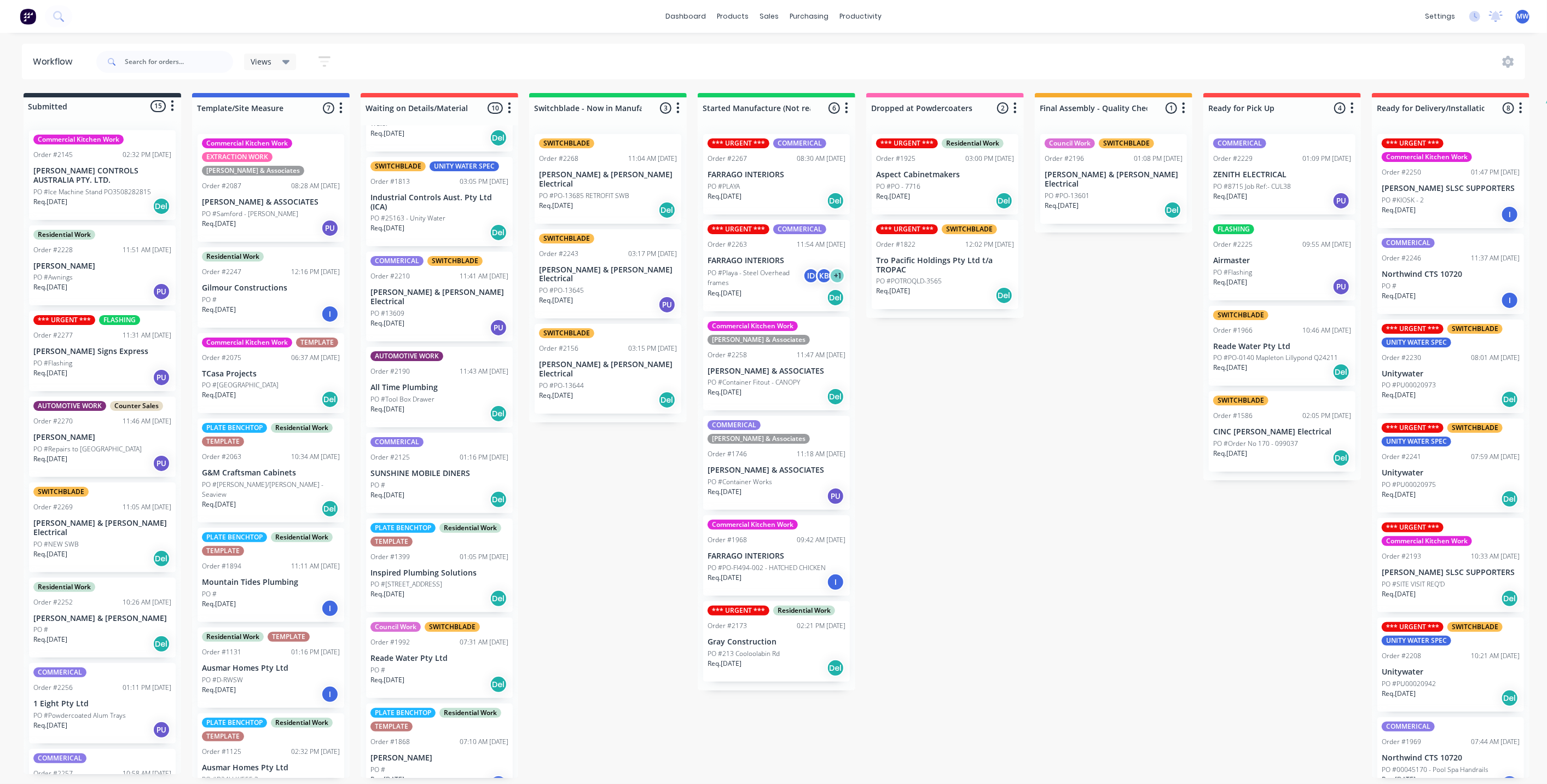
click at [593, 527] on div "Submitted 15 Status colour #273444 hex #273444 Save Cancel Summaries Total orde…" at bounding box center [904, 435] width 1825 height 685
click at [742, 638] on p "Gray Construction" at bounding box center [777, 642] width 138 height 9
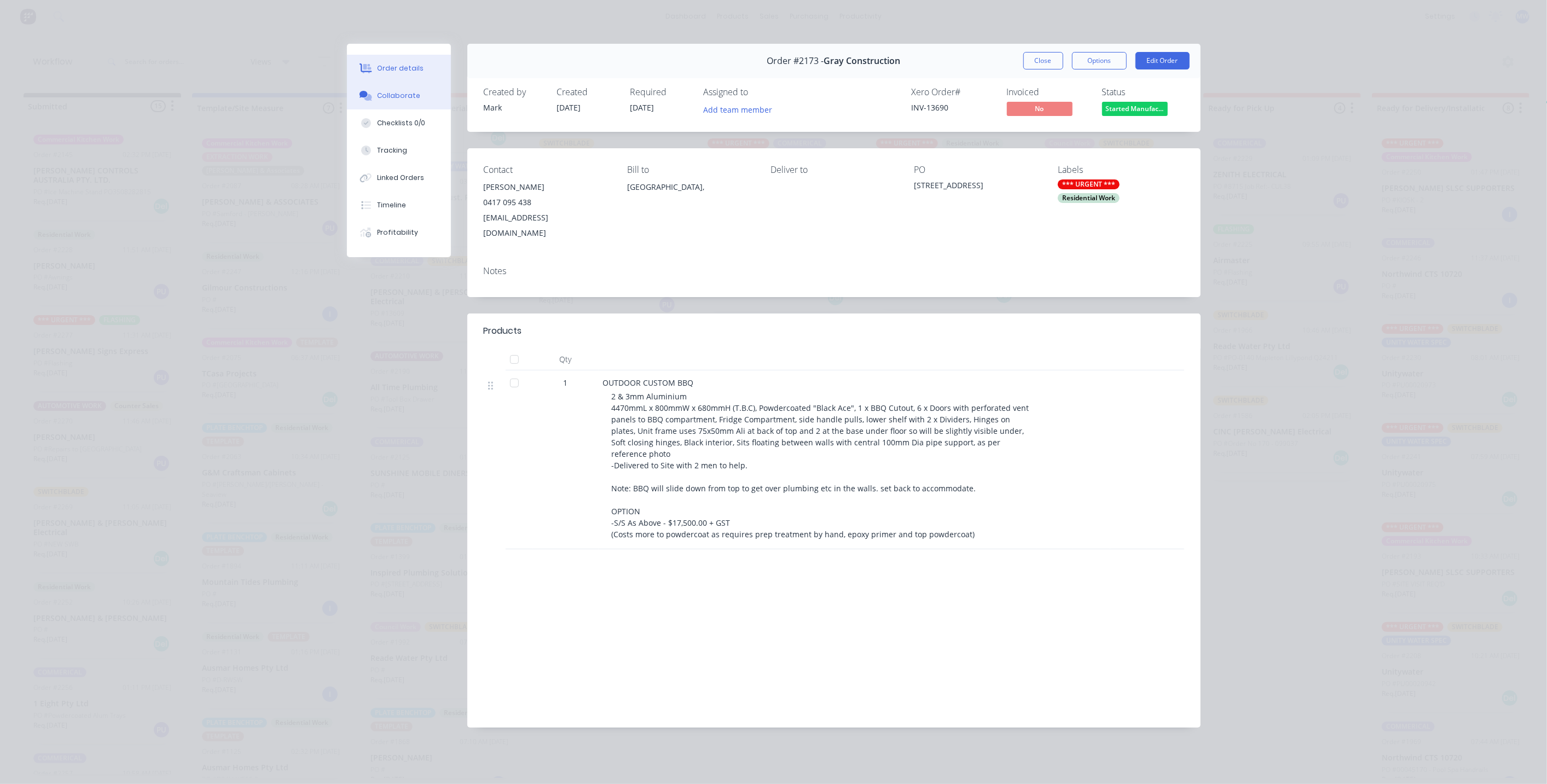
click at [394, 102] on button "Collaborate" at bounding box center [398, 95] width 104 height 27
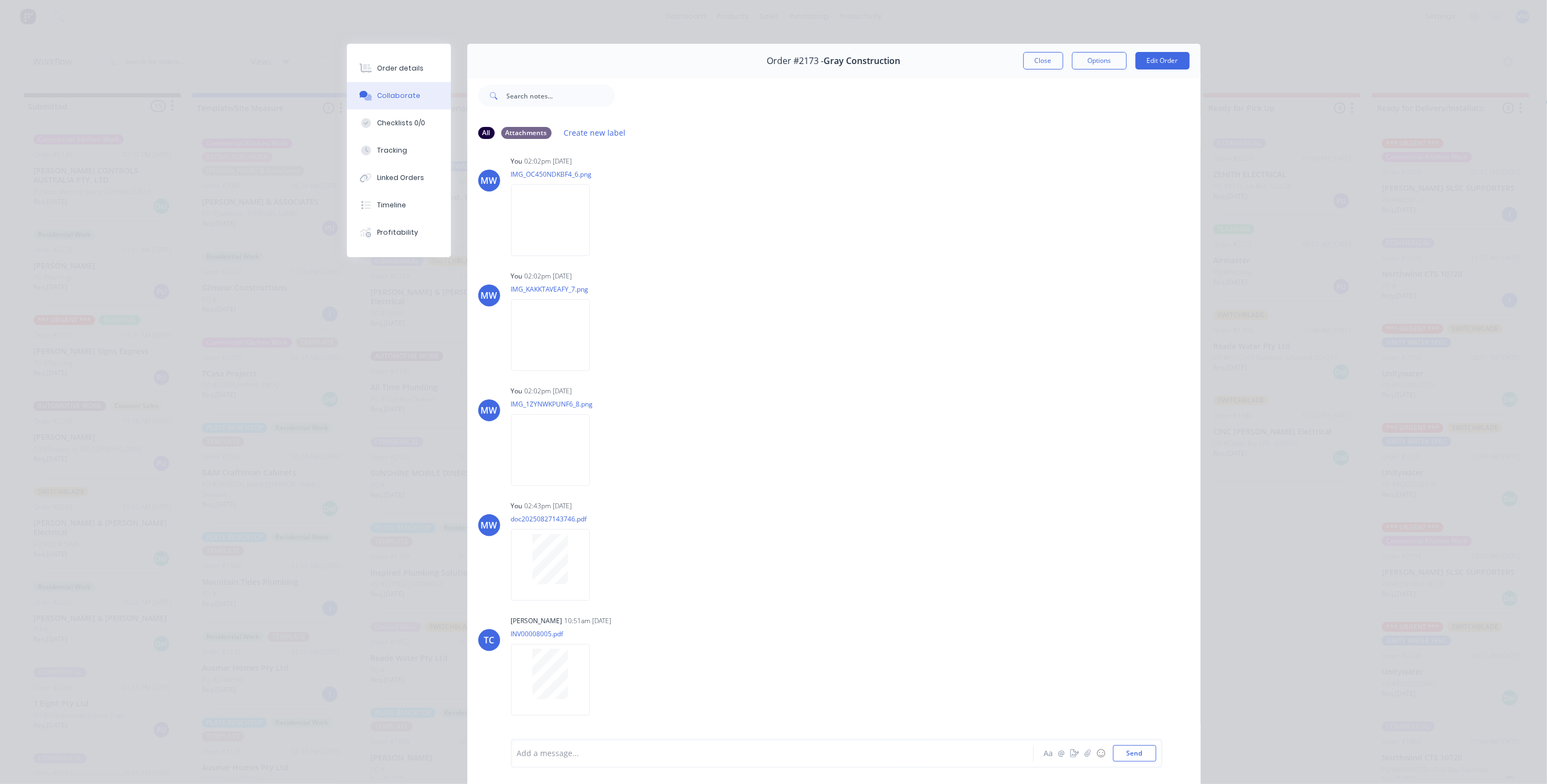
scroll to position [1358, 0]
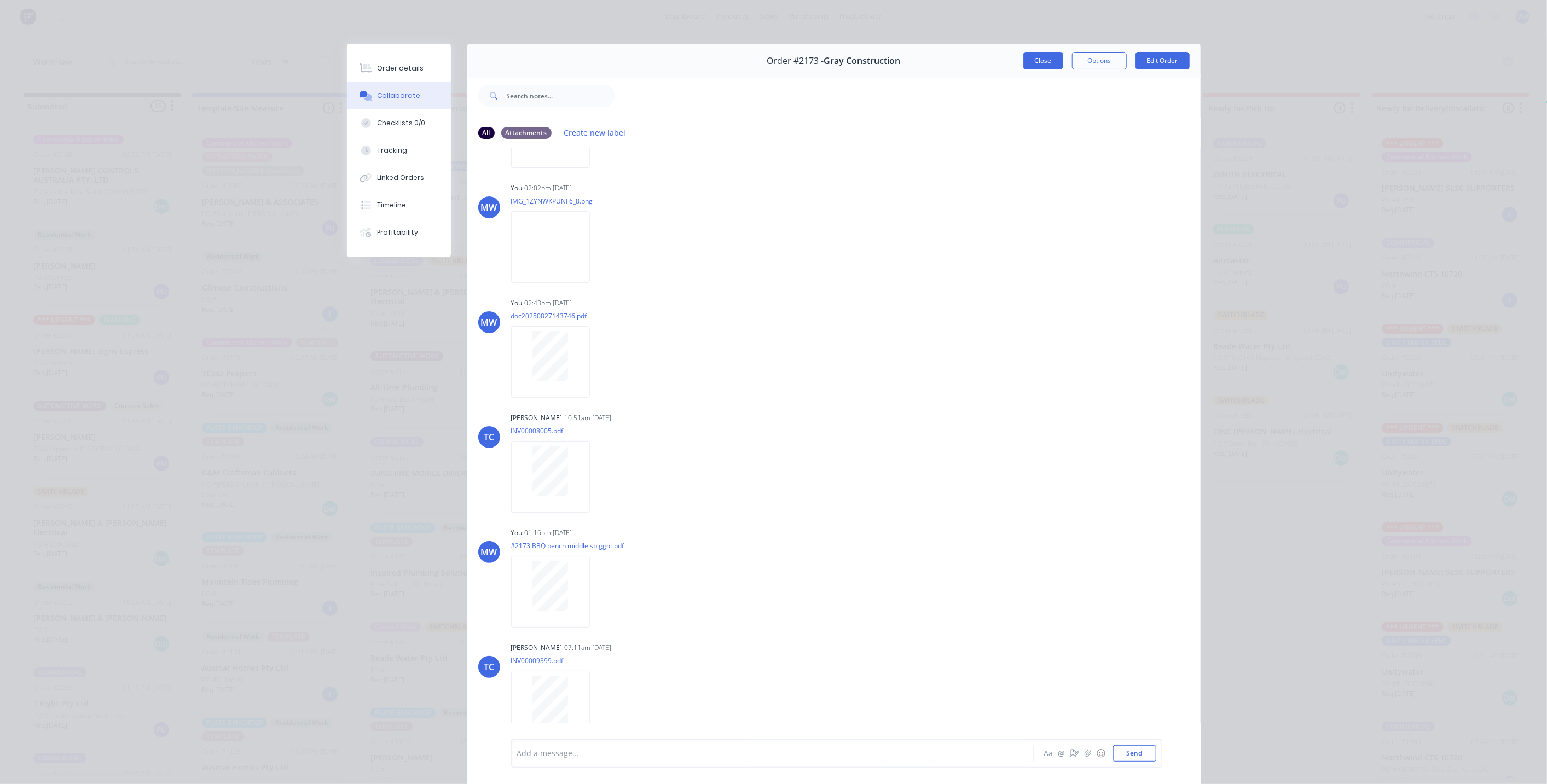
click at [1039, 64] on button "Close" at bounding box center [1043, 60] width 40 height 17
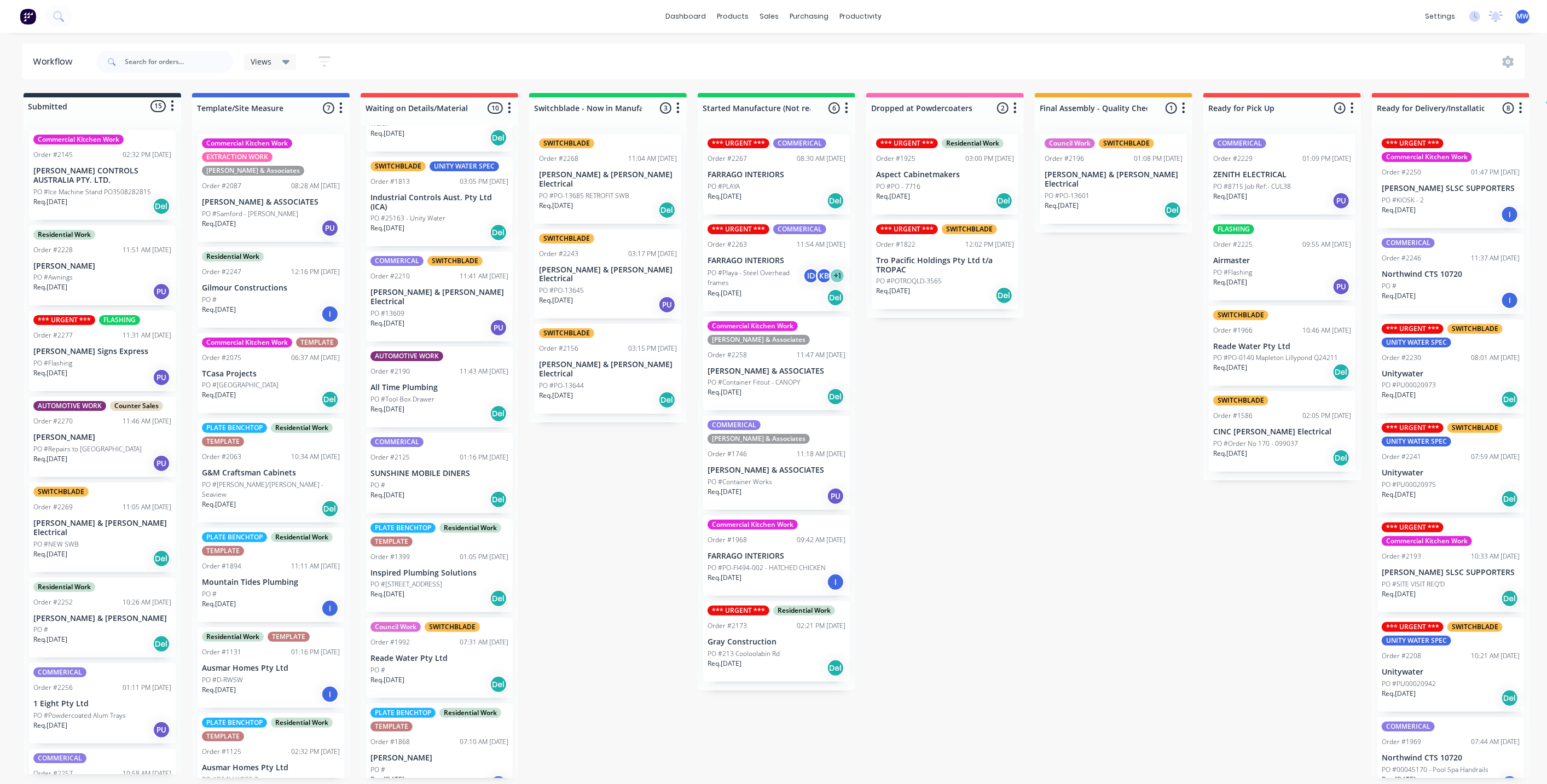
click at [590, 485] on div "Submitted 15 Status colour #273444 hex #273444 Save Cancel Summaries Total orde…" at bounding box center [904, 435] width 1825 height 685
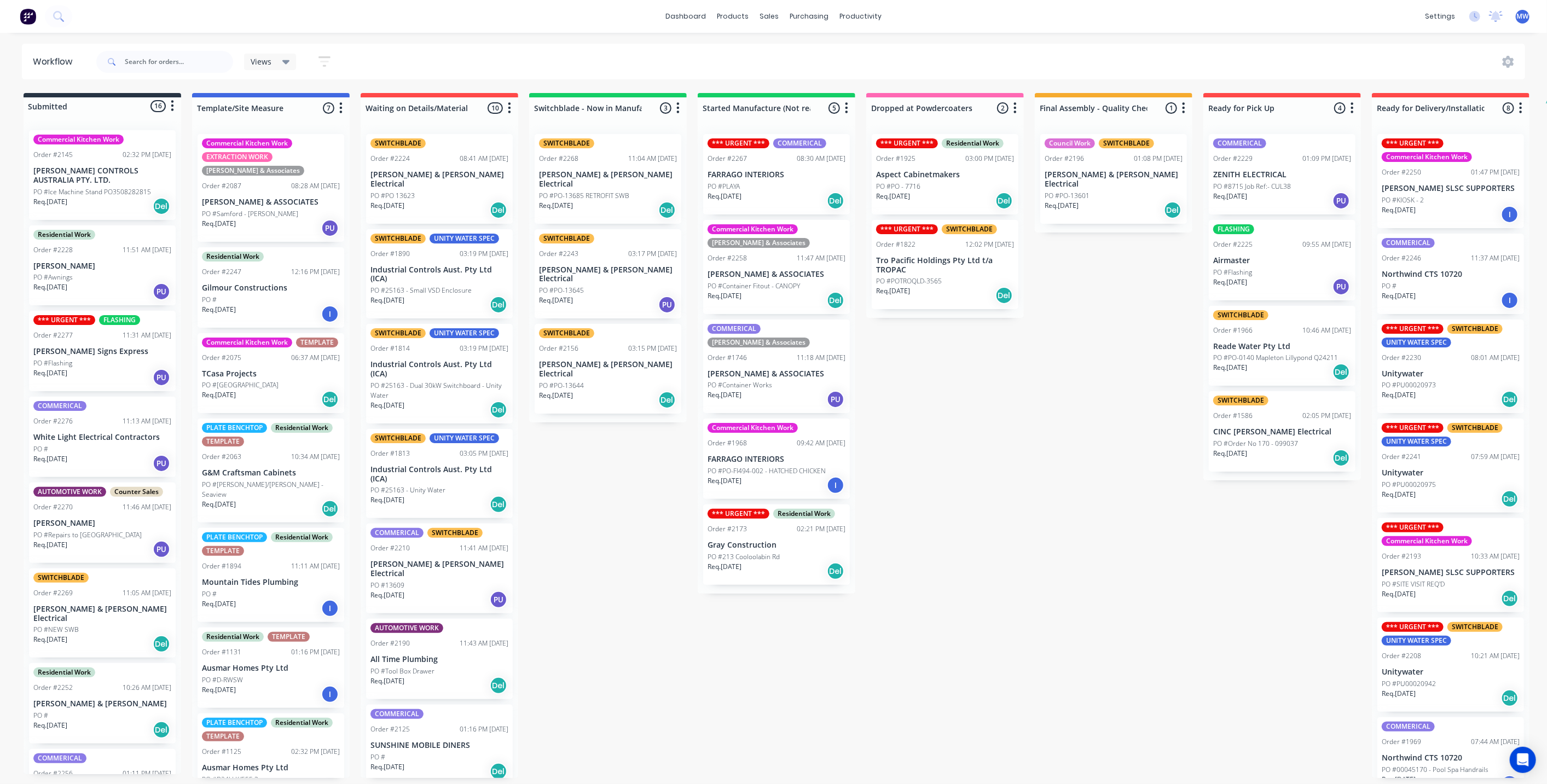
click at [668, 466] on div "Submitted 16 Status colour #273444 hex #273444 Save Cancel Summaries Total orde…" at bounding box center [904, 435] width 1825 height 685
click at [578, 472] on div "Submitted 16 Status colour #273444 hex #273444 Save Cancel Summaries Total orde…" at bounding box center [904, 435] width 1825 height 685
click at [629, 597] on div "Submitted 16 Status colour #273444 hex #273444 Save Cancel Summaries Total orde…" at bounding box center [904, 435] width 1825 height 685
click at [629, 575] on div "Submitted 16 Status colour #273444 hex #273444 Save Cancel Summaries Total orde…" at bounding box center [904, 435] width 1825 height 685
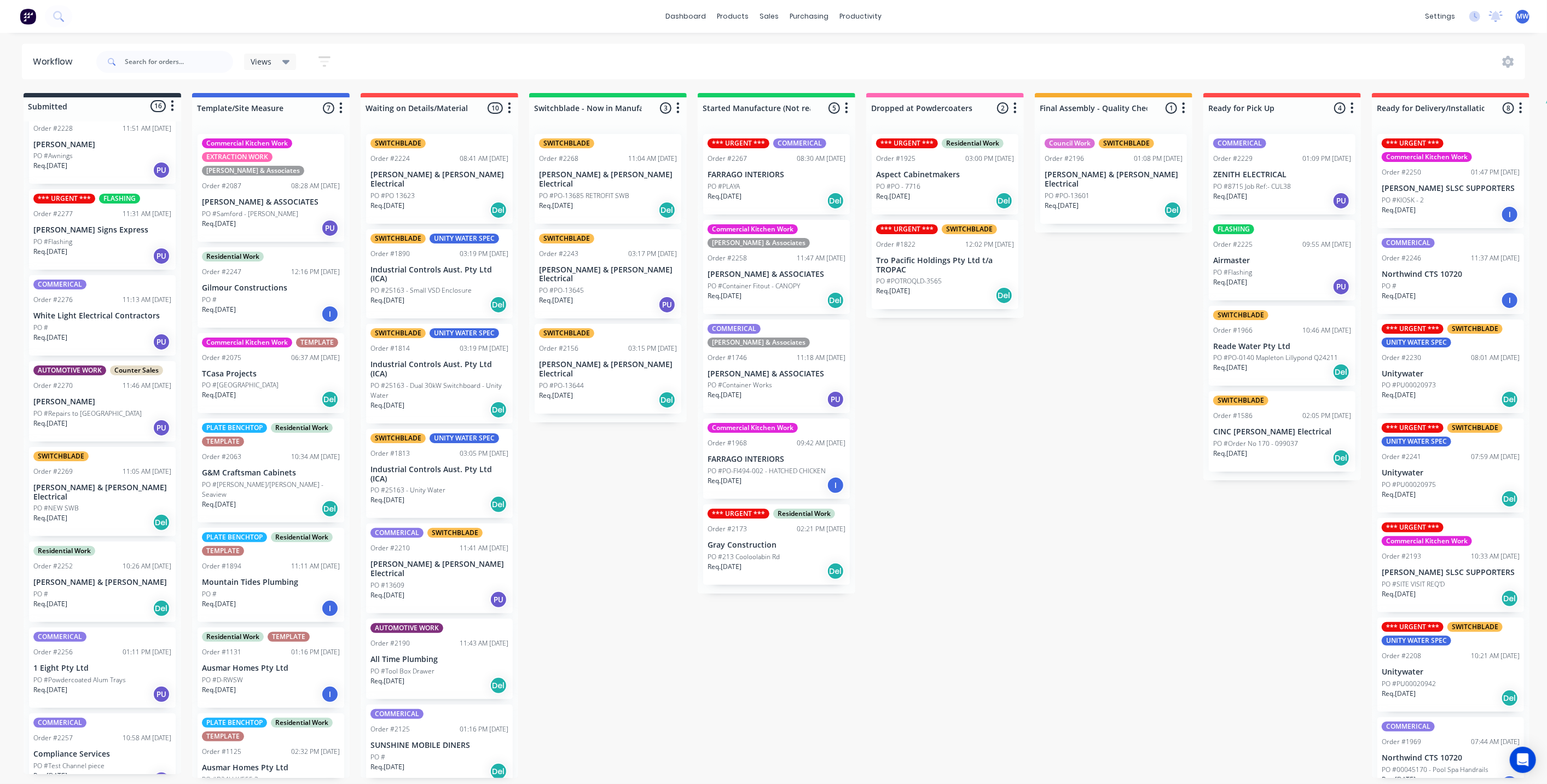
scroll to position [243, 0]
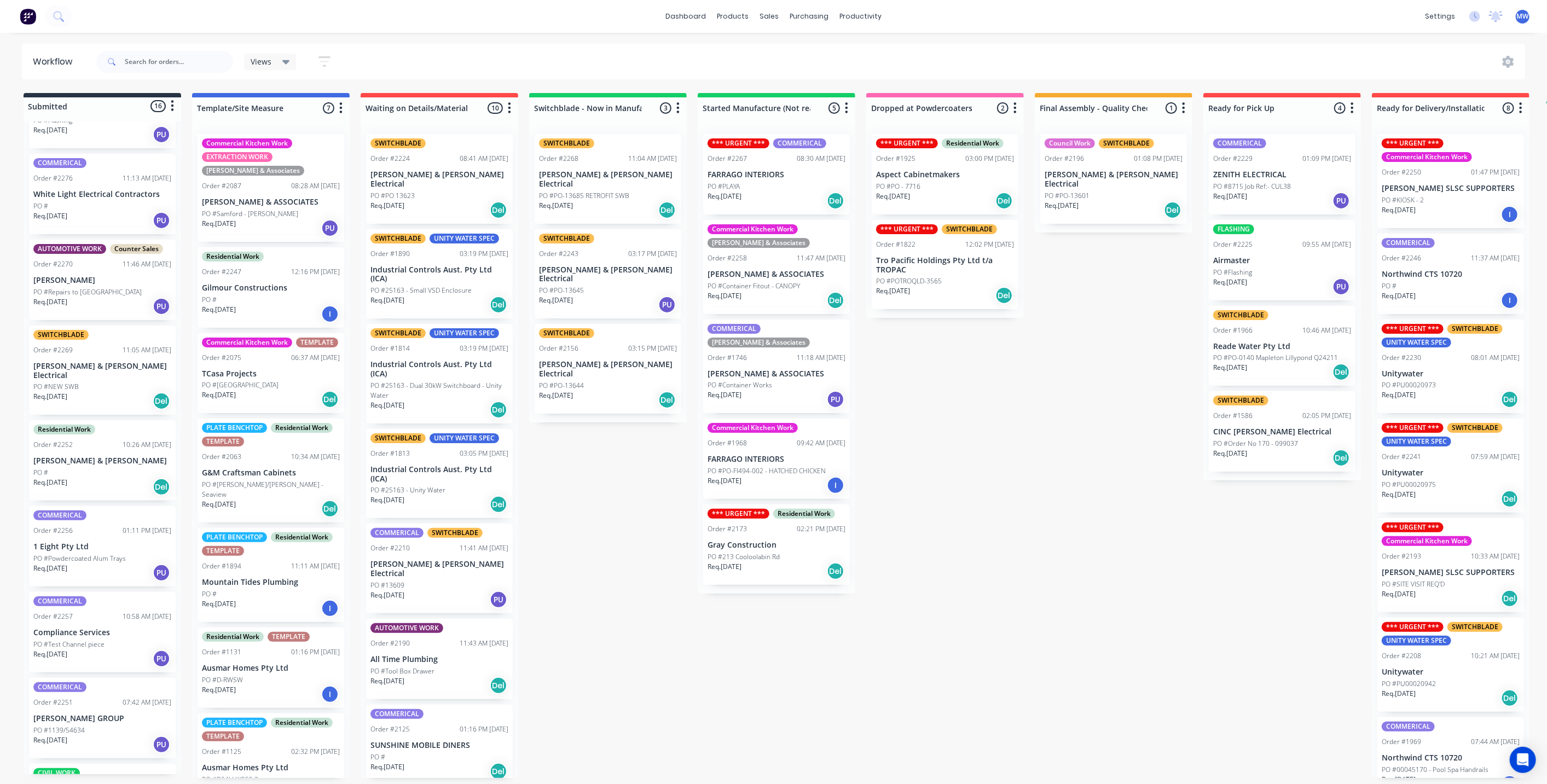
click at [627, 524] on div "Submitted 16 Status colour #273444 hex #273444 Save Cancel Summaries Total orde…" at bounding box center [904, 435] width 1825 height 685
click at [134, 297] on div "Req. [DATE] PU" at bounding box center [102, 306] width 138 height 19
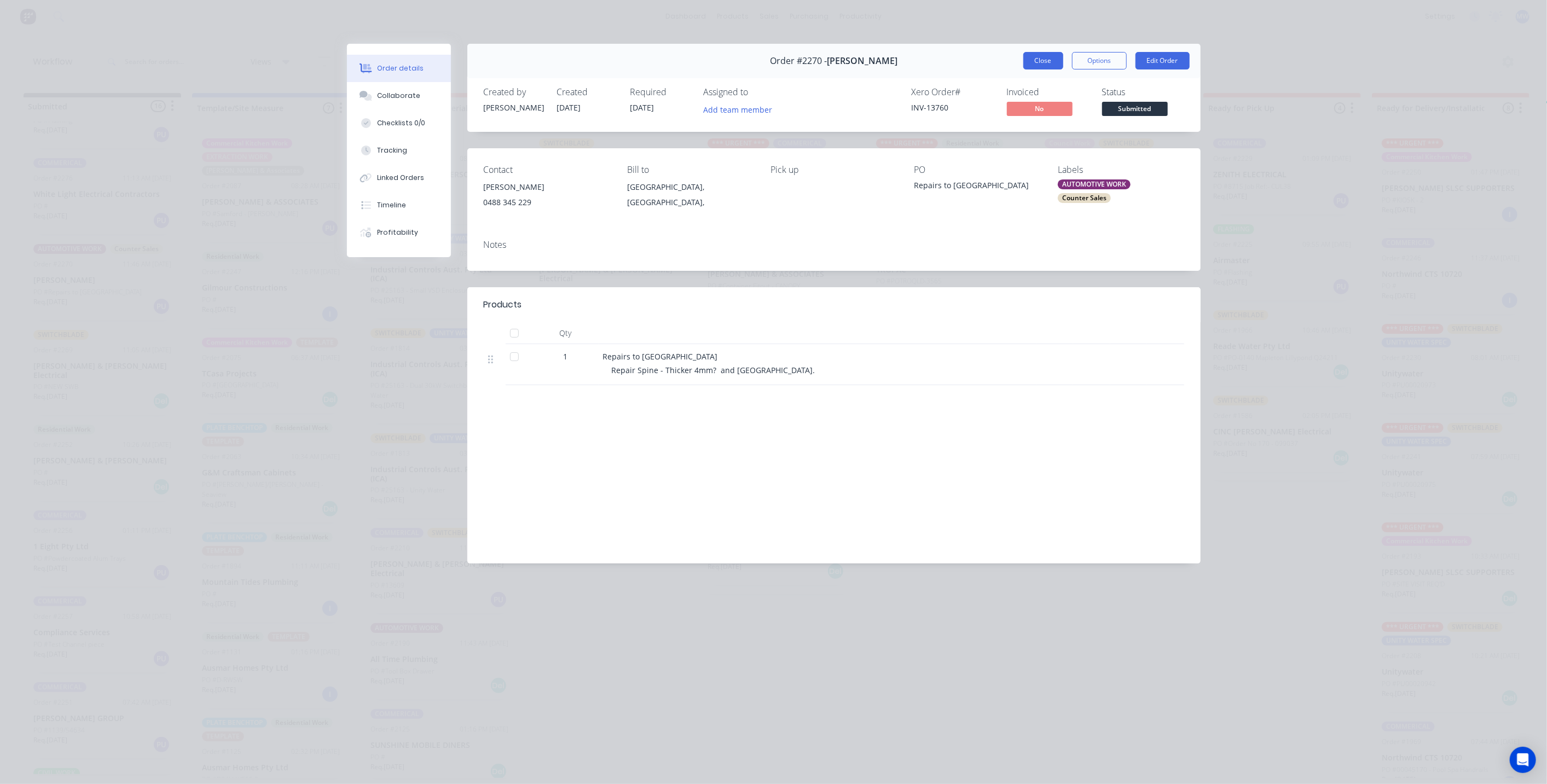
click at [1033, 62] on button "Close" at bounding box center [1043, 60] width 40 height 17
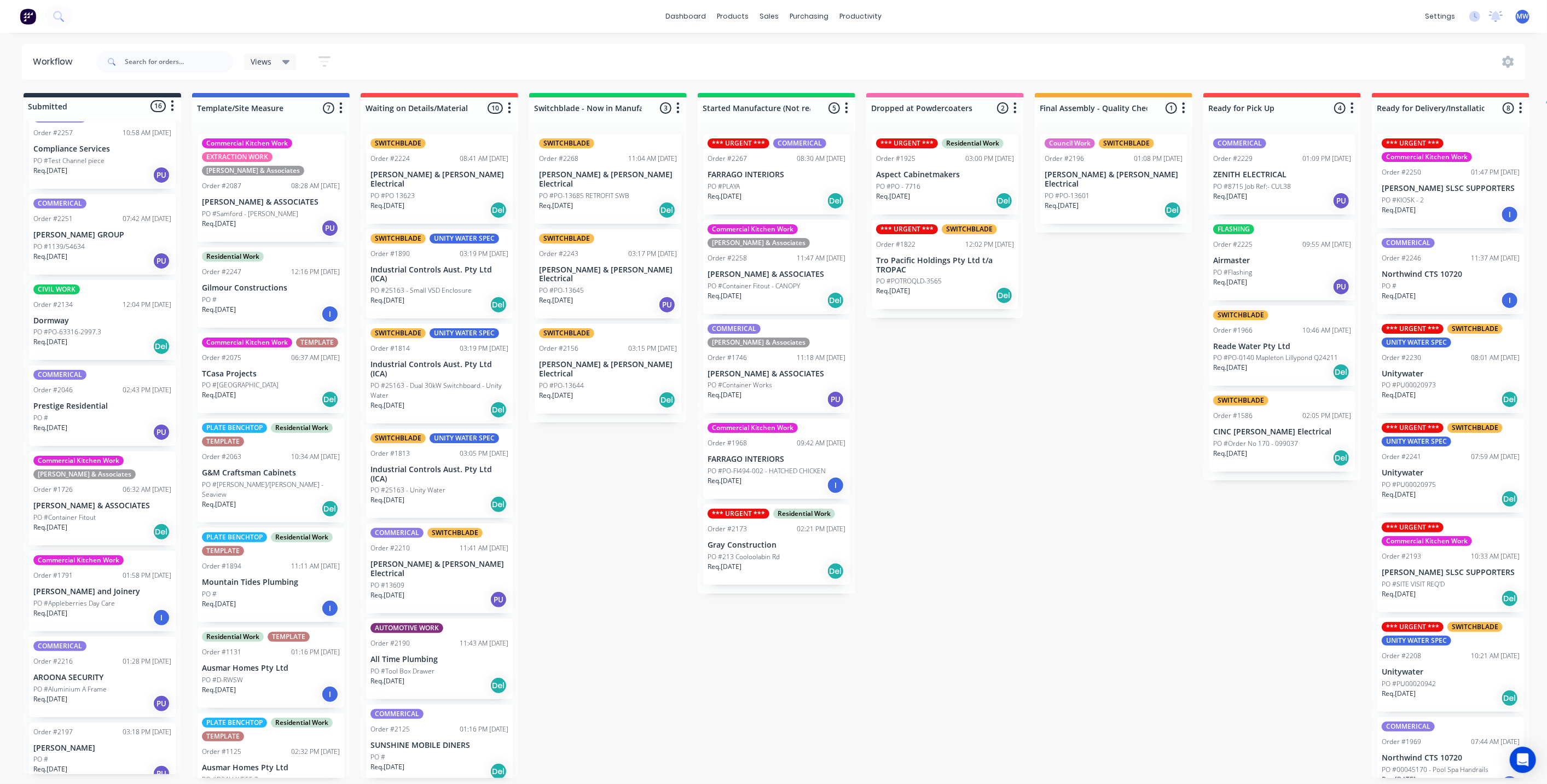
scroll to position [729, 0]
click at [95, 297] on div "Order #2134 12:04 PM [DATE]" at bounding box center [102, 302] width 138 height 10
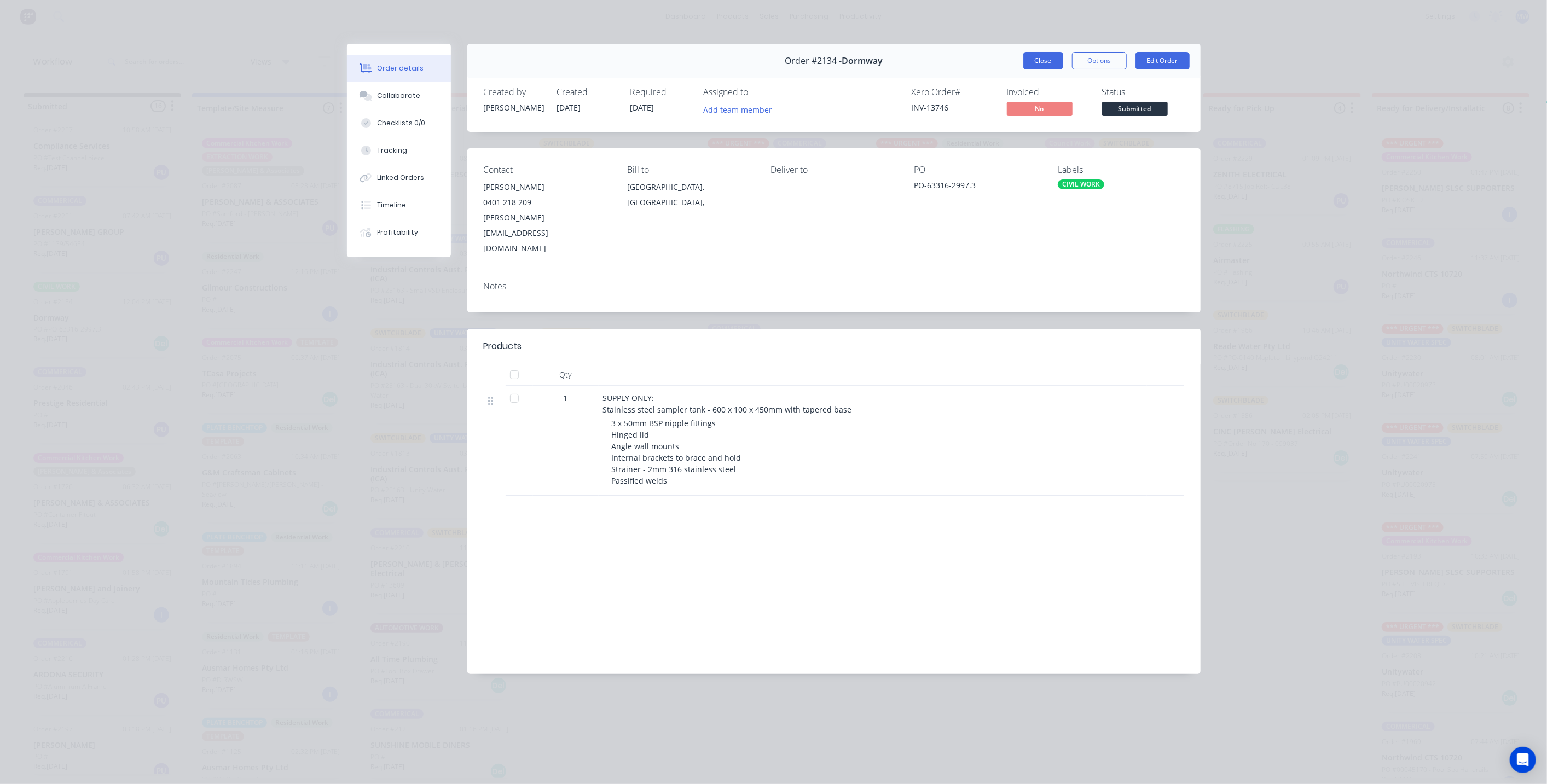
click at [1054, 60] on button "Close" at bounding box center [1043, 60] width 40 height 17
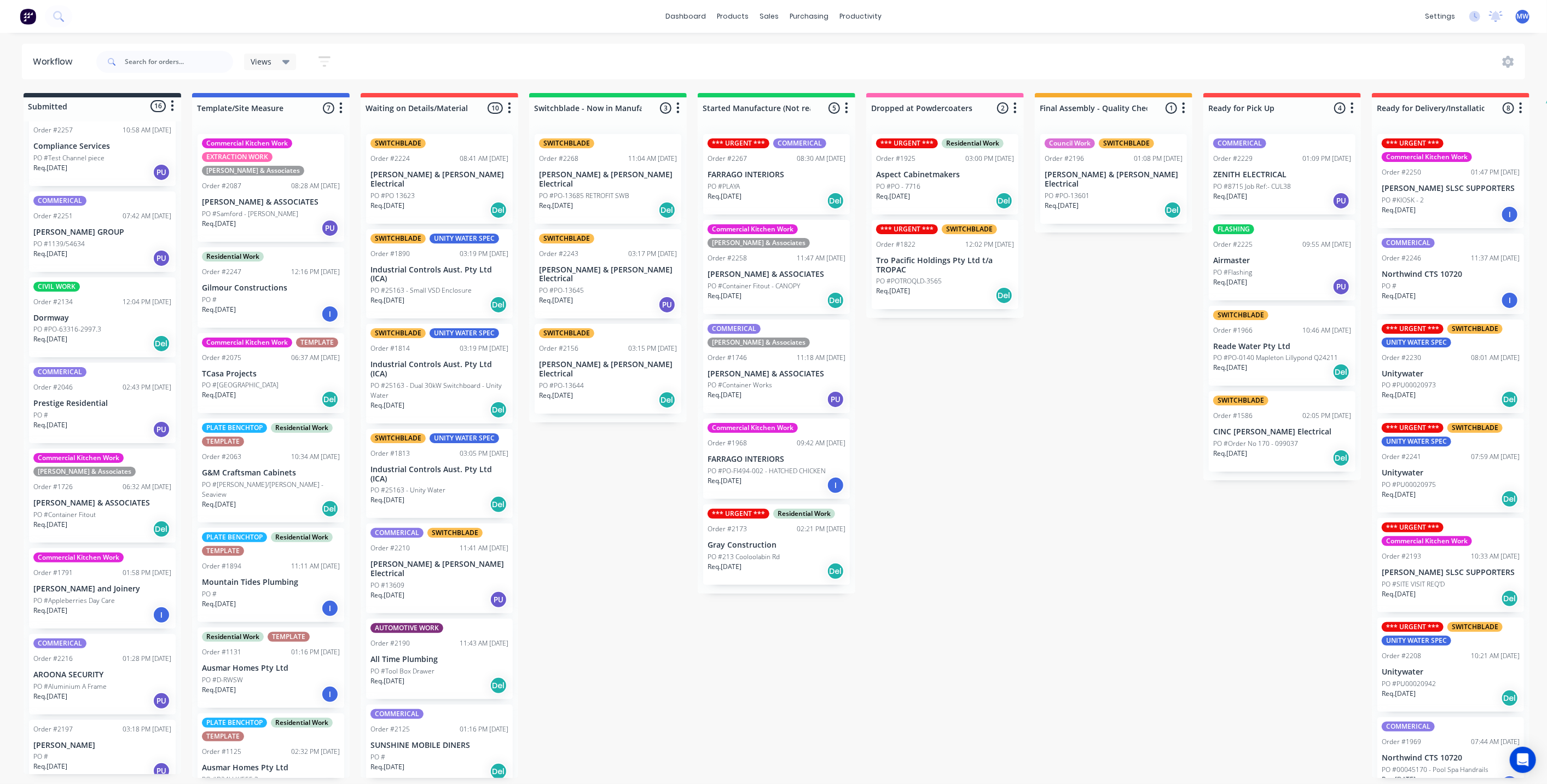
scroll to position [730, 0]
click at [124, 740] on p "[PERSON_NAME]" at bounding box center [102, 745] width 138 height 9
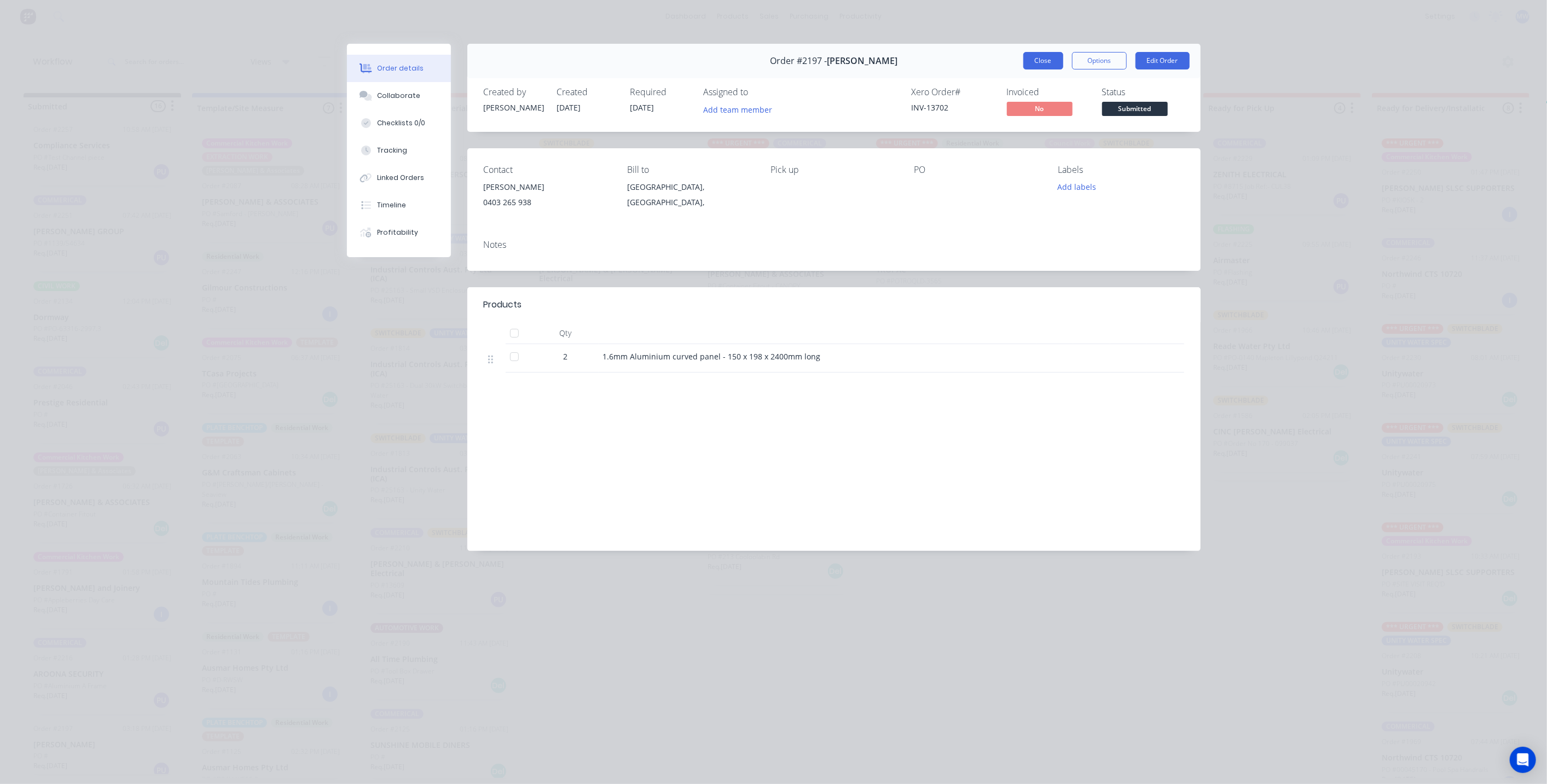
click at [1033, 62] on button "Close" at bounding box center [1043, 60] width 40 height 17
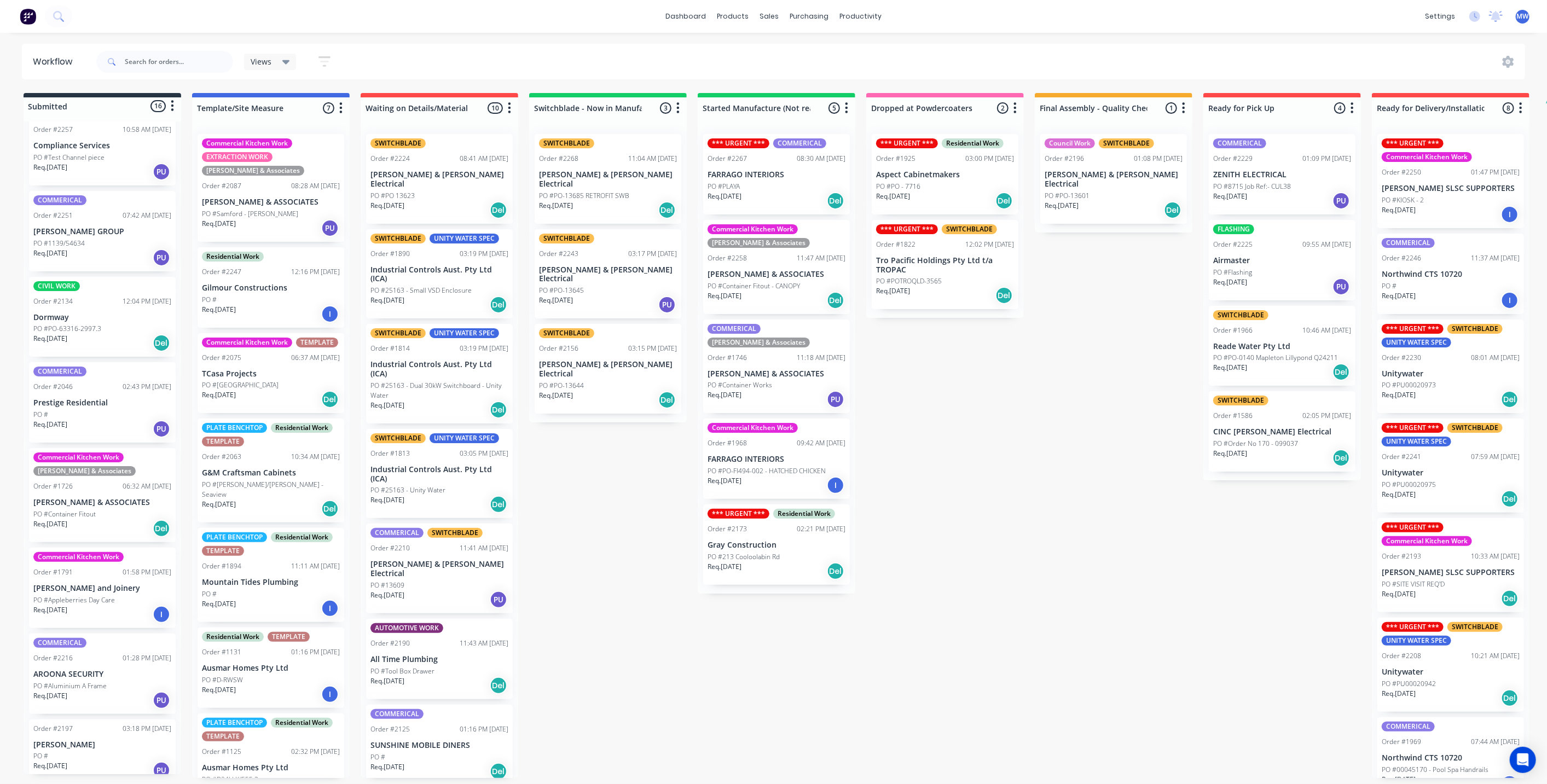
click at [599, 596] on div "Submitted 16 Status colour #273444 hex #273444 Save Cancel Summaries Total orde…" at bounding box center [904, 435] width 1825 height 685
click at [606, 578] on div "Submitted 16 Status colour #273444 hex #273444 Save Cancel Summaries Total orde…" at bounding box center [904, 435] width 1825 height 685
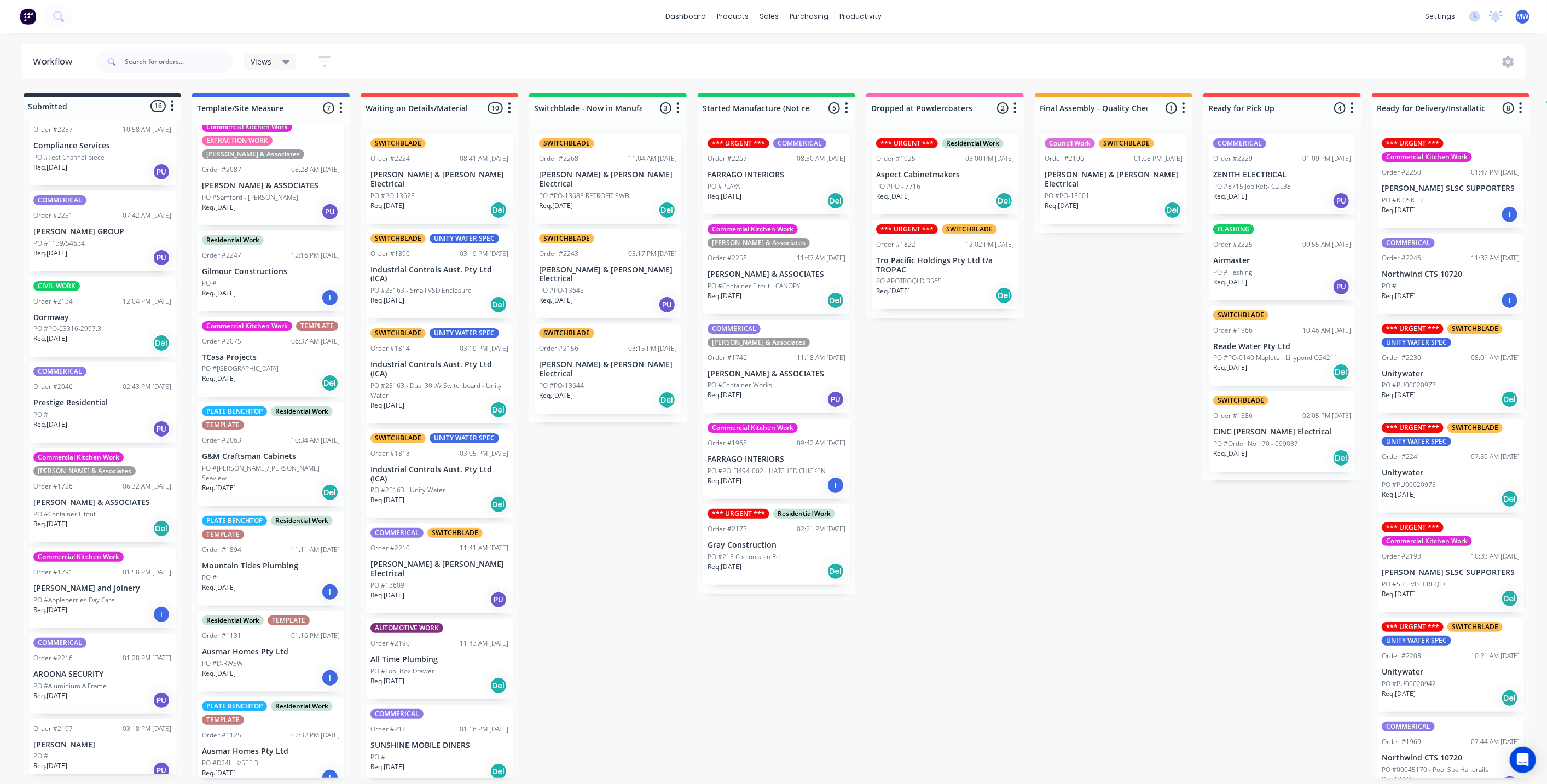
scroll to position [32, 0]
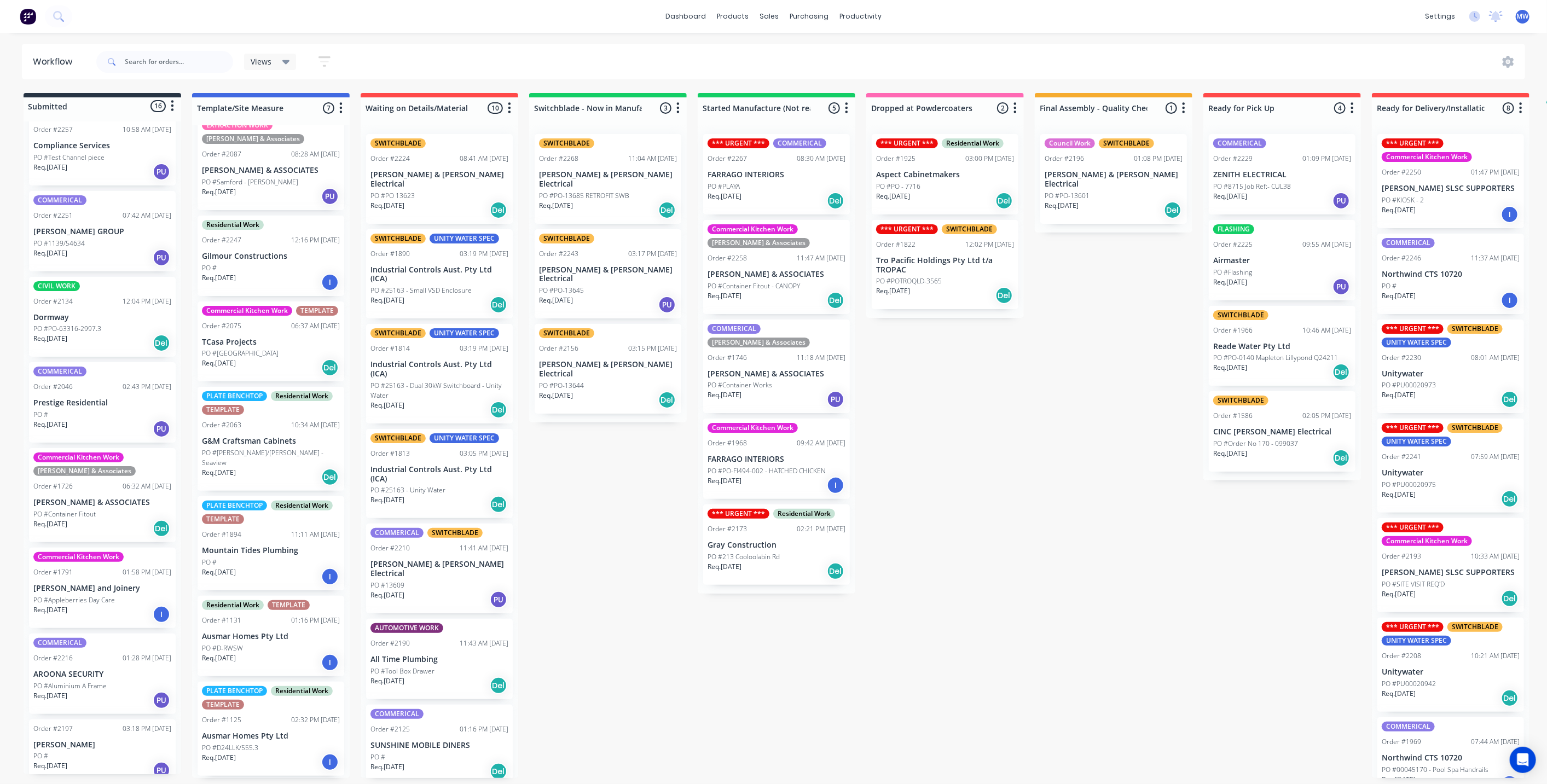
click at [631, 515] on div "Submitted 16 Status colour #273444 hex #273444 Save Cancel Summaries Total orde…" at bounding box center [904, 435] width 1825 height 685
